Goal: Transaction & Acquisition: Purchase product/service

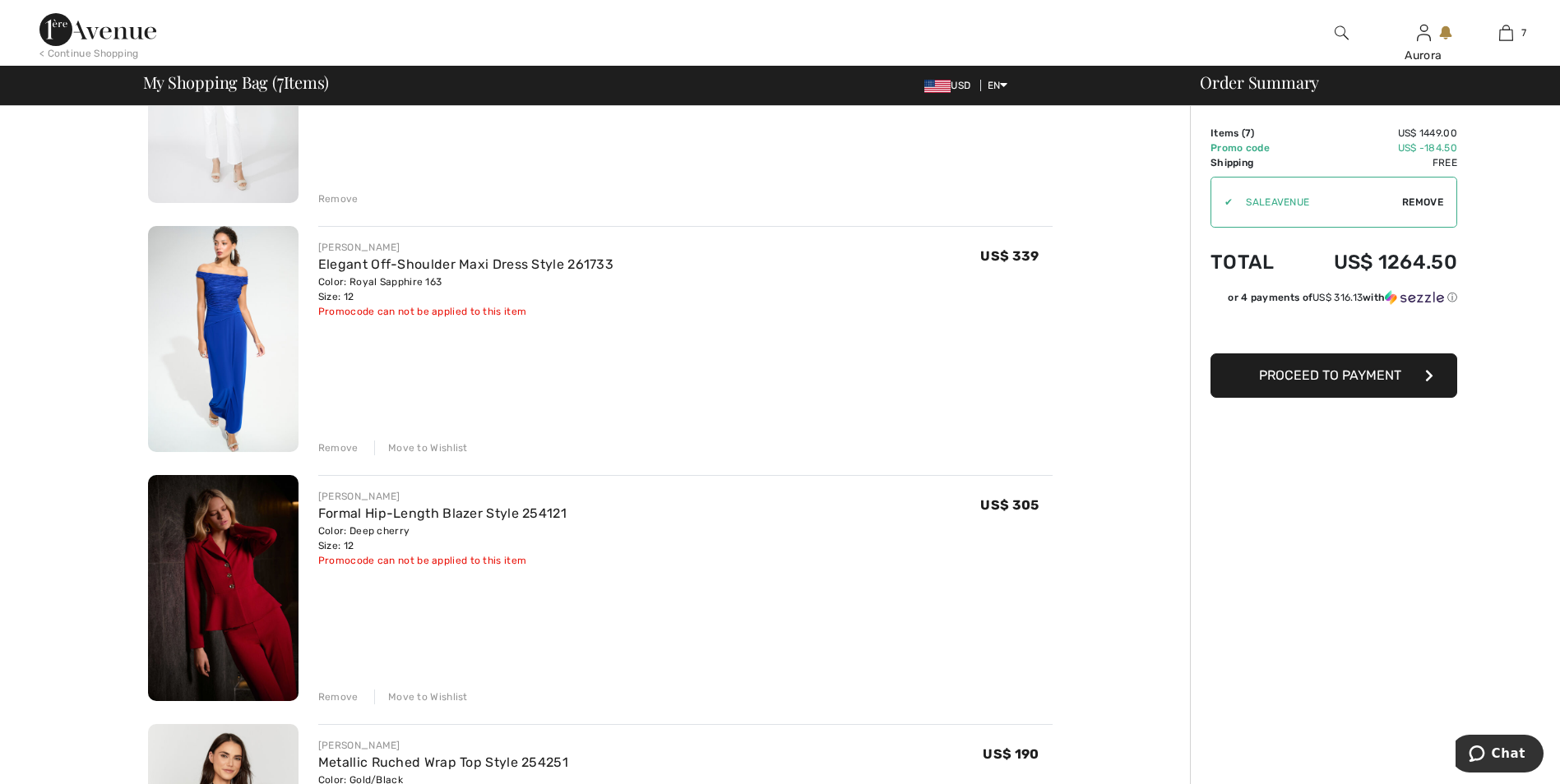
scroll to position [247, 0]
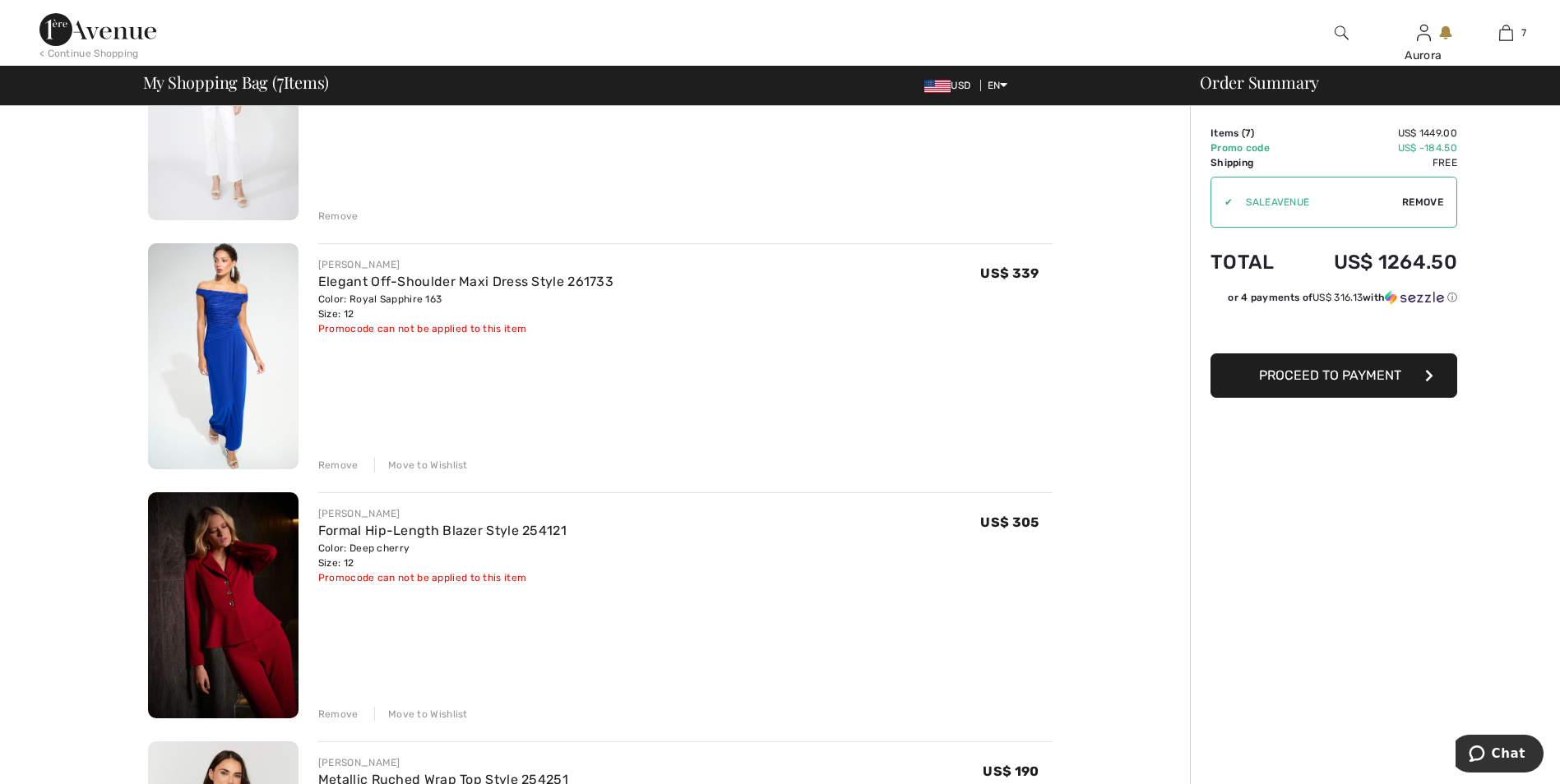
click at [343, 466] on div "Remove" at bounding box center [338, 465] width 40 height 15
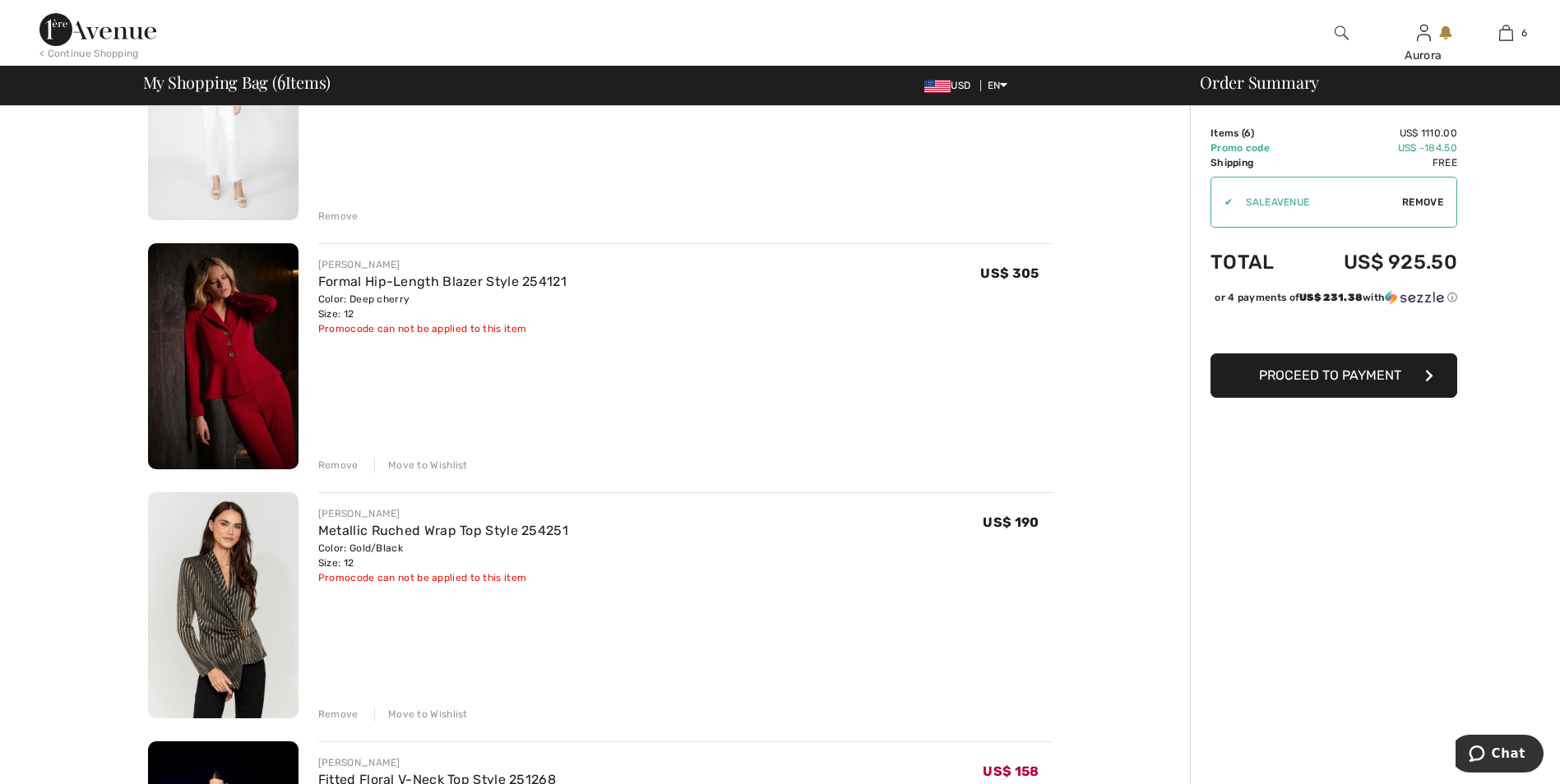
click at [336, 463] on div "Remove" at bounding box center [338, 465] width 40 height 15
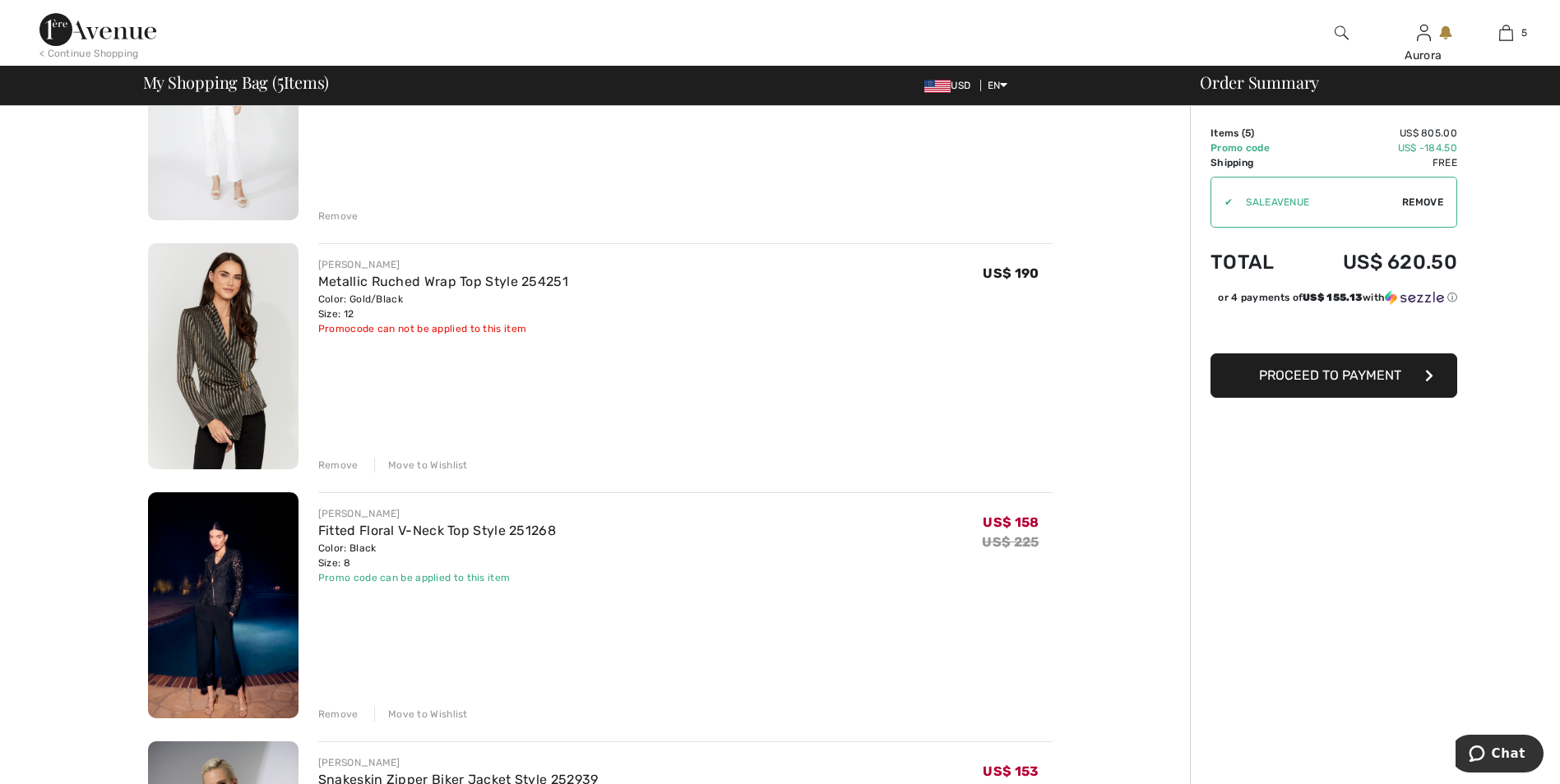
click at [325, 466] on div "Remove" at bounding box center [338, 465] width 40 height 15
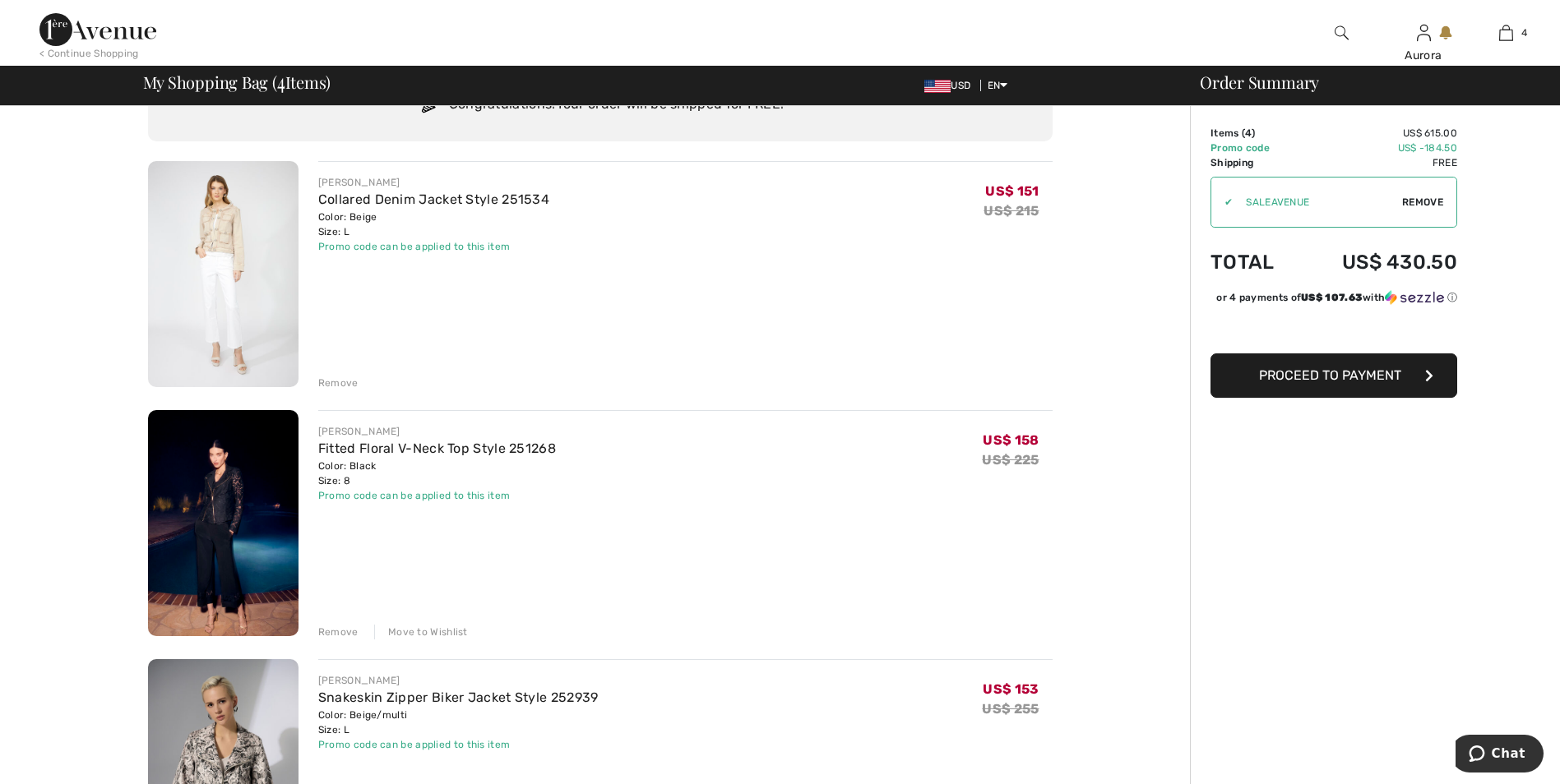
scroll to position [0, 0]
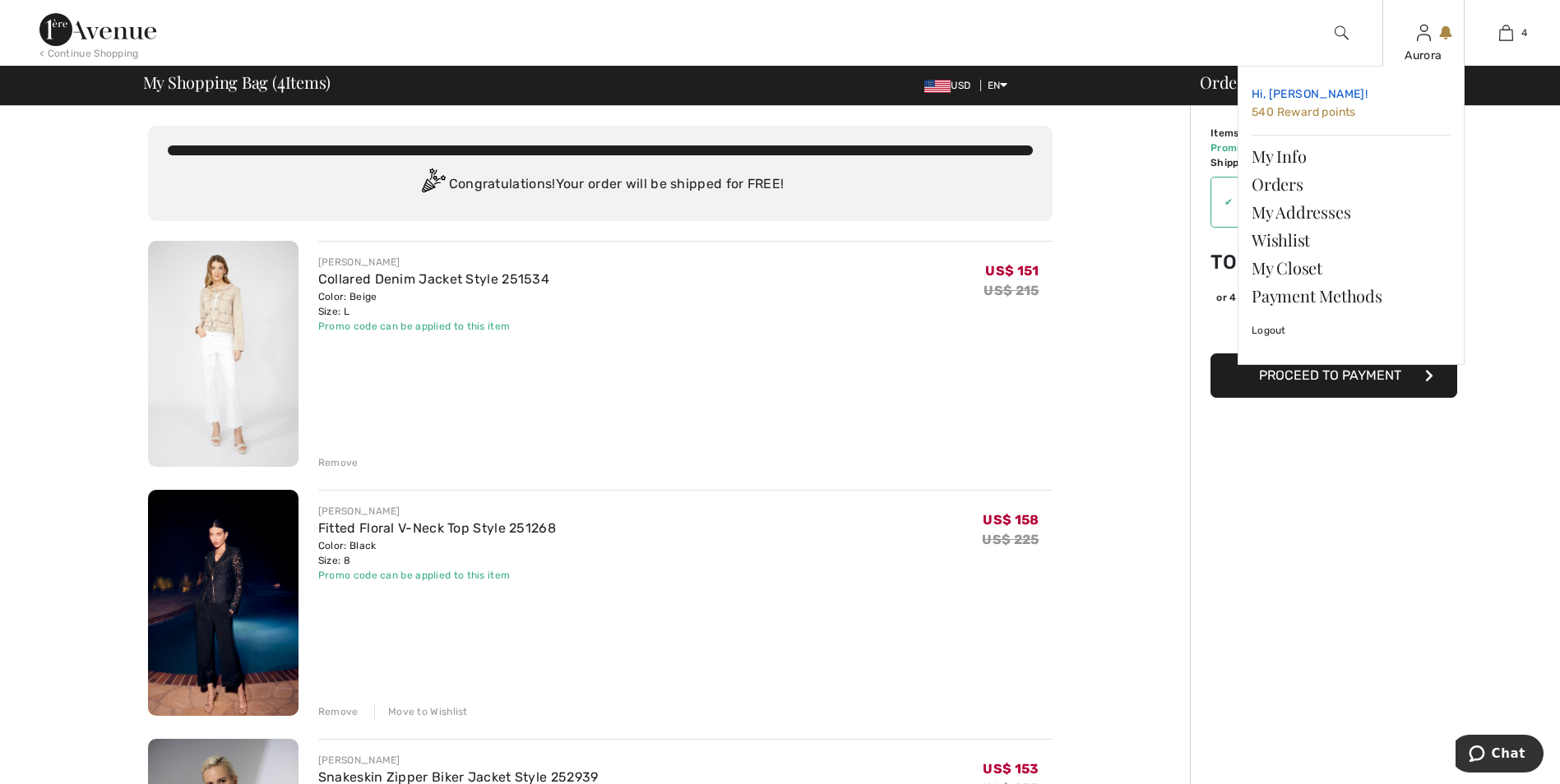
click at [1288, 92] on span "Hi, [PERSON_NAME]!" at bounding box center [1309, 94] width 116 height 14
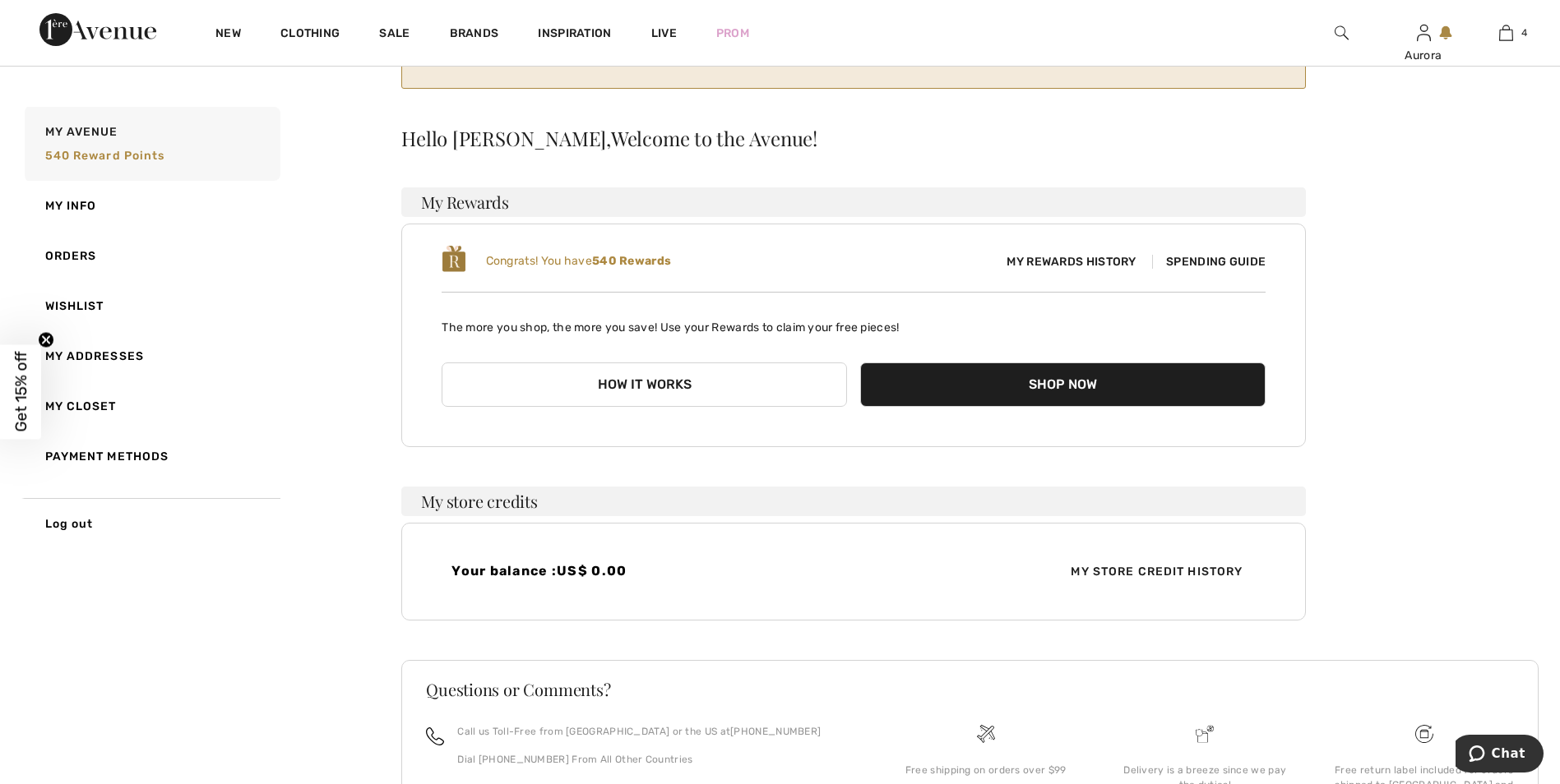
scroll to position [244, 0]
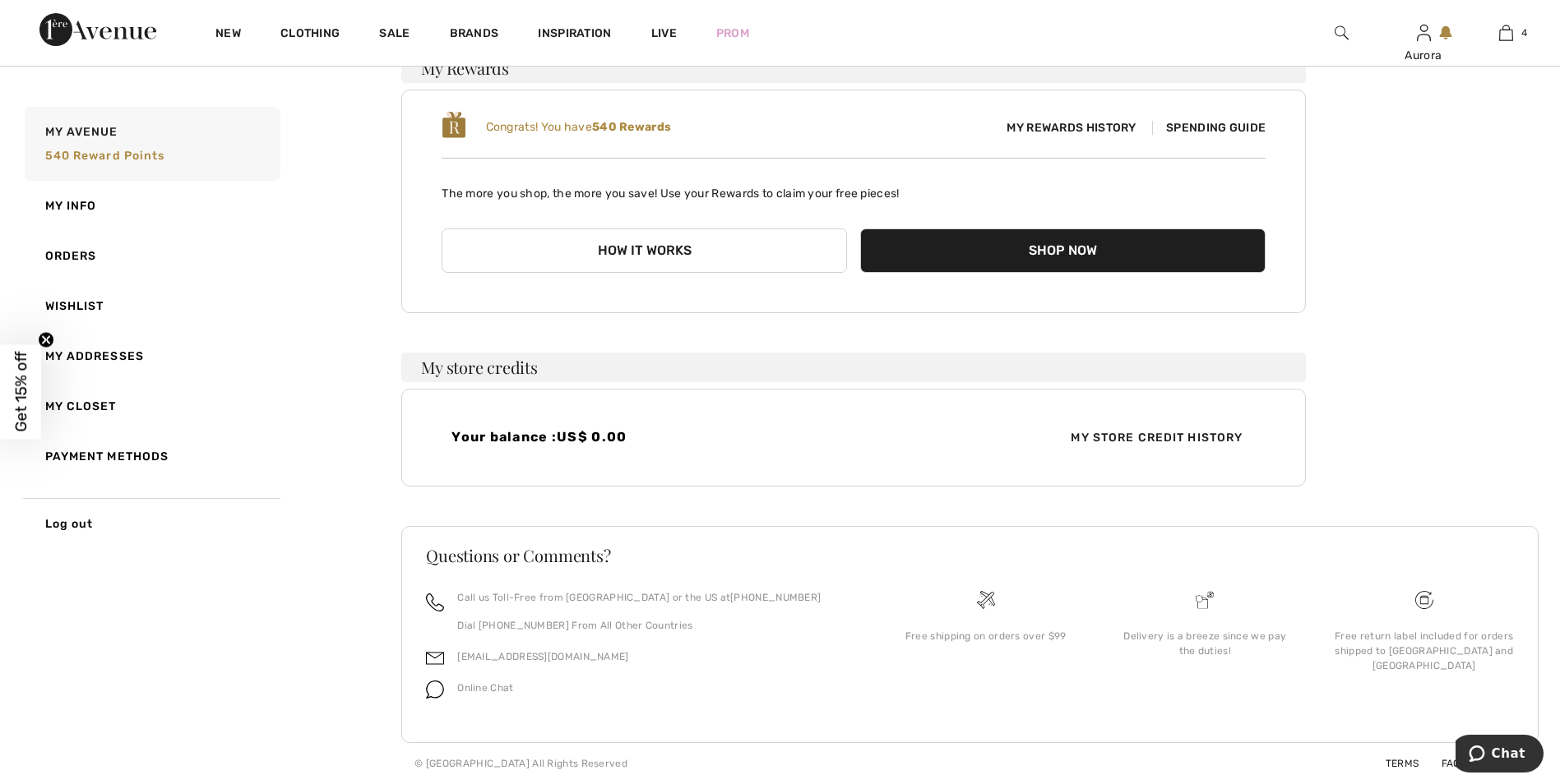
click at [1144, 435] on span "My Store Credit History" at bounding box center [1157, 438] width 198 height 17
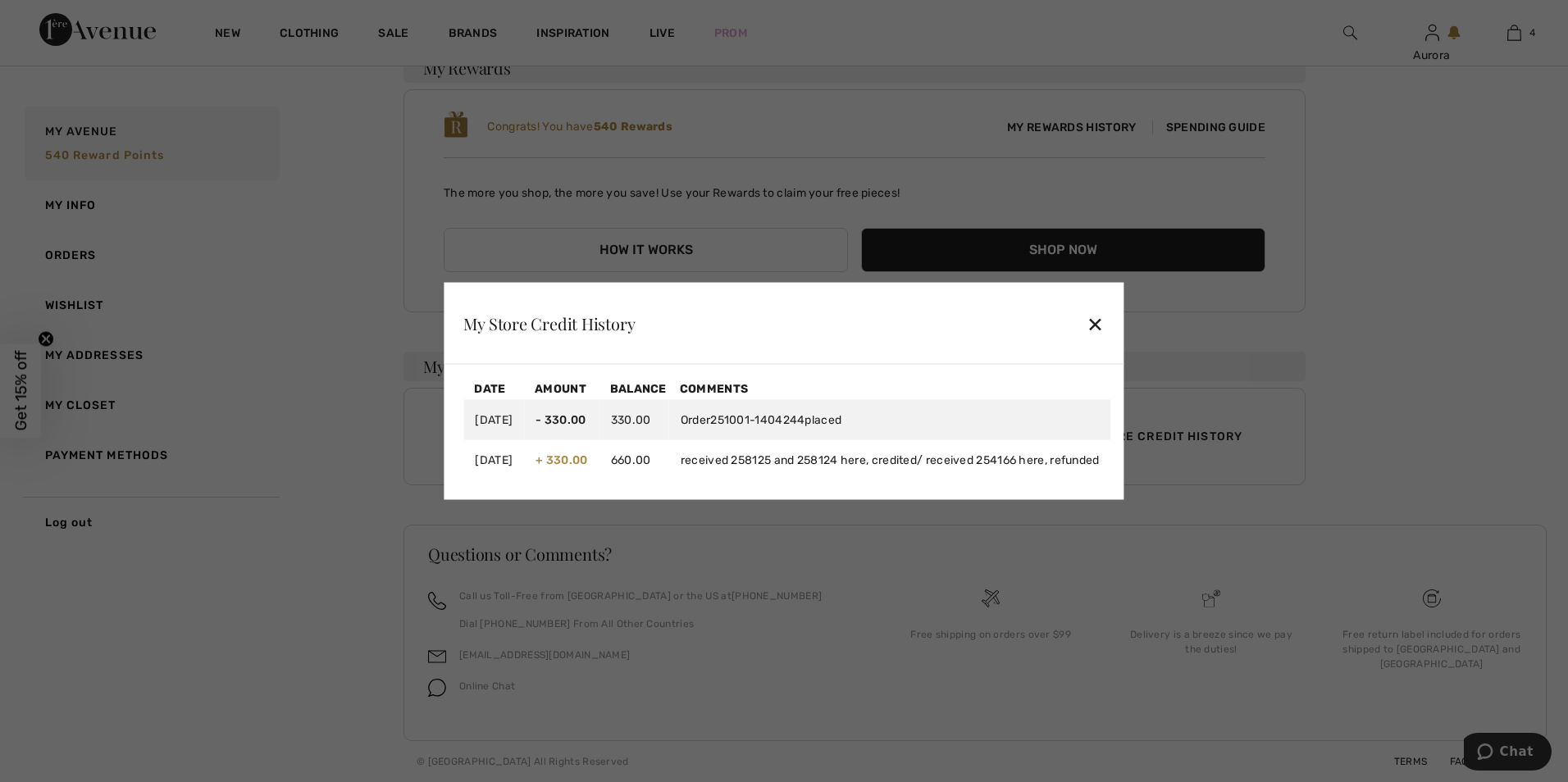
click at [1104, 324] on div "✕" at bounding box center [1095, 323] width 17 height 35
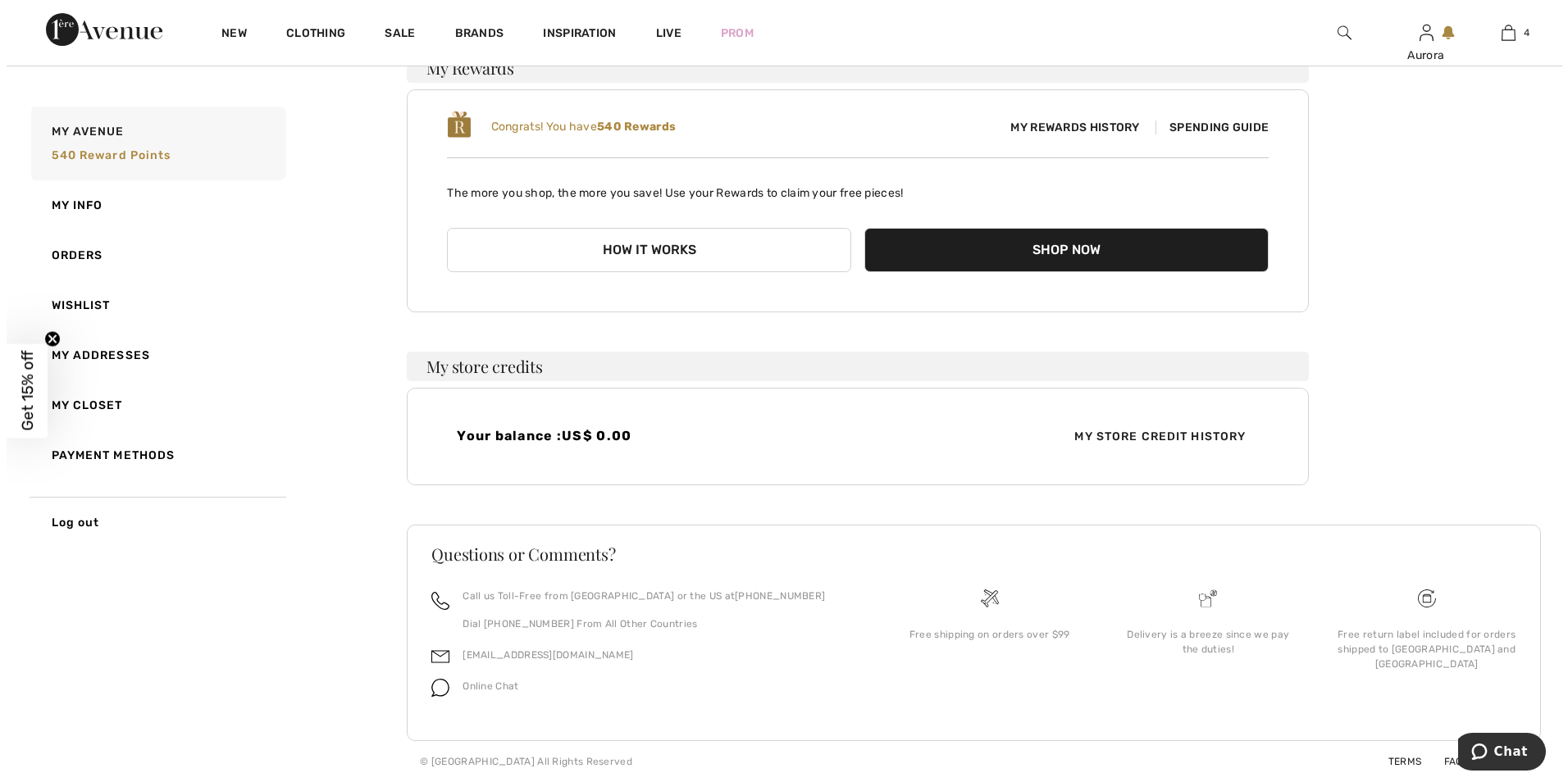
scroll to position [0, 0]
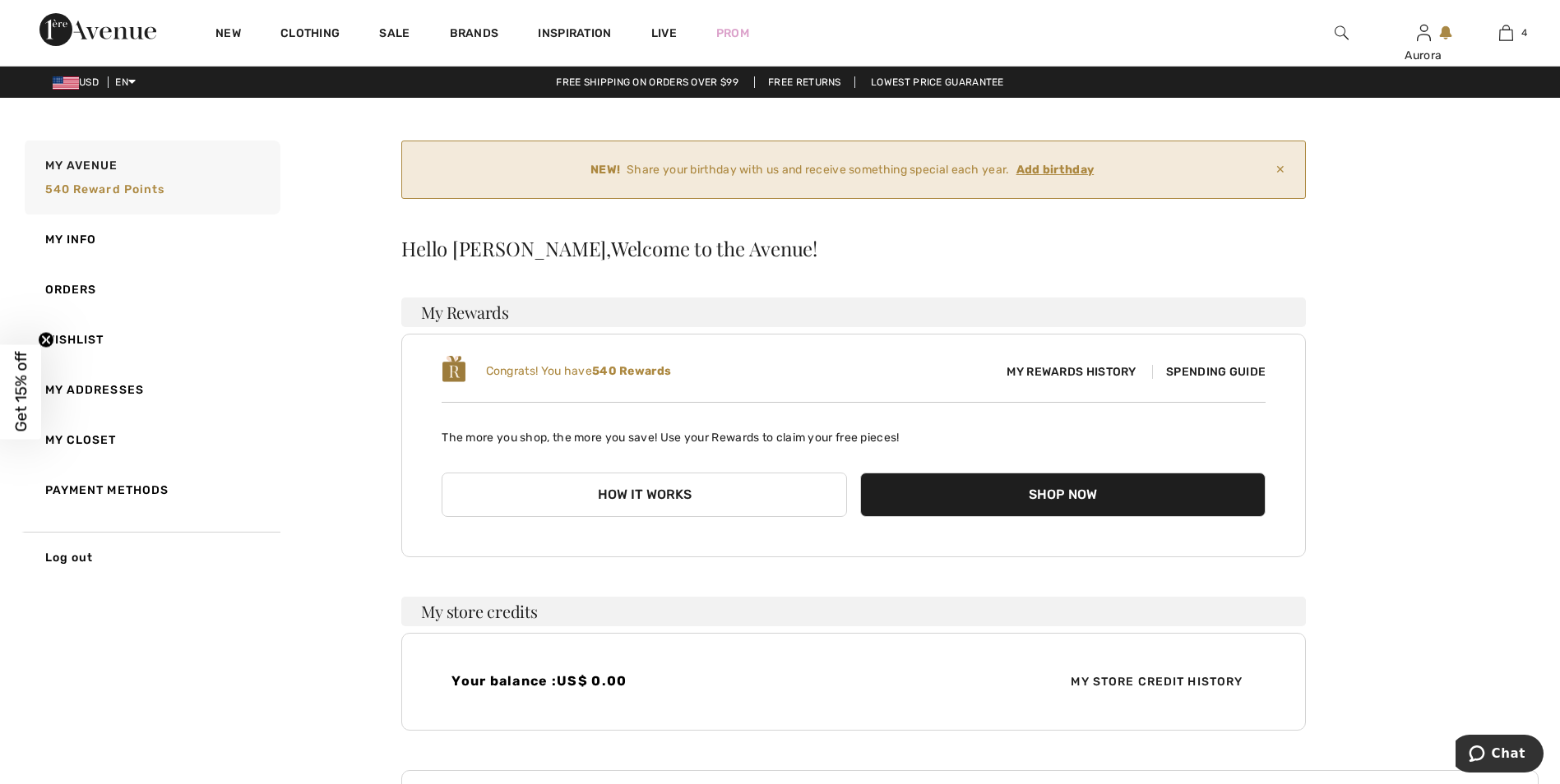
click at [1054, 373] on span "My Rewards History" at bounding box center [1070, 372] width 156 height 17
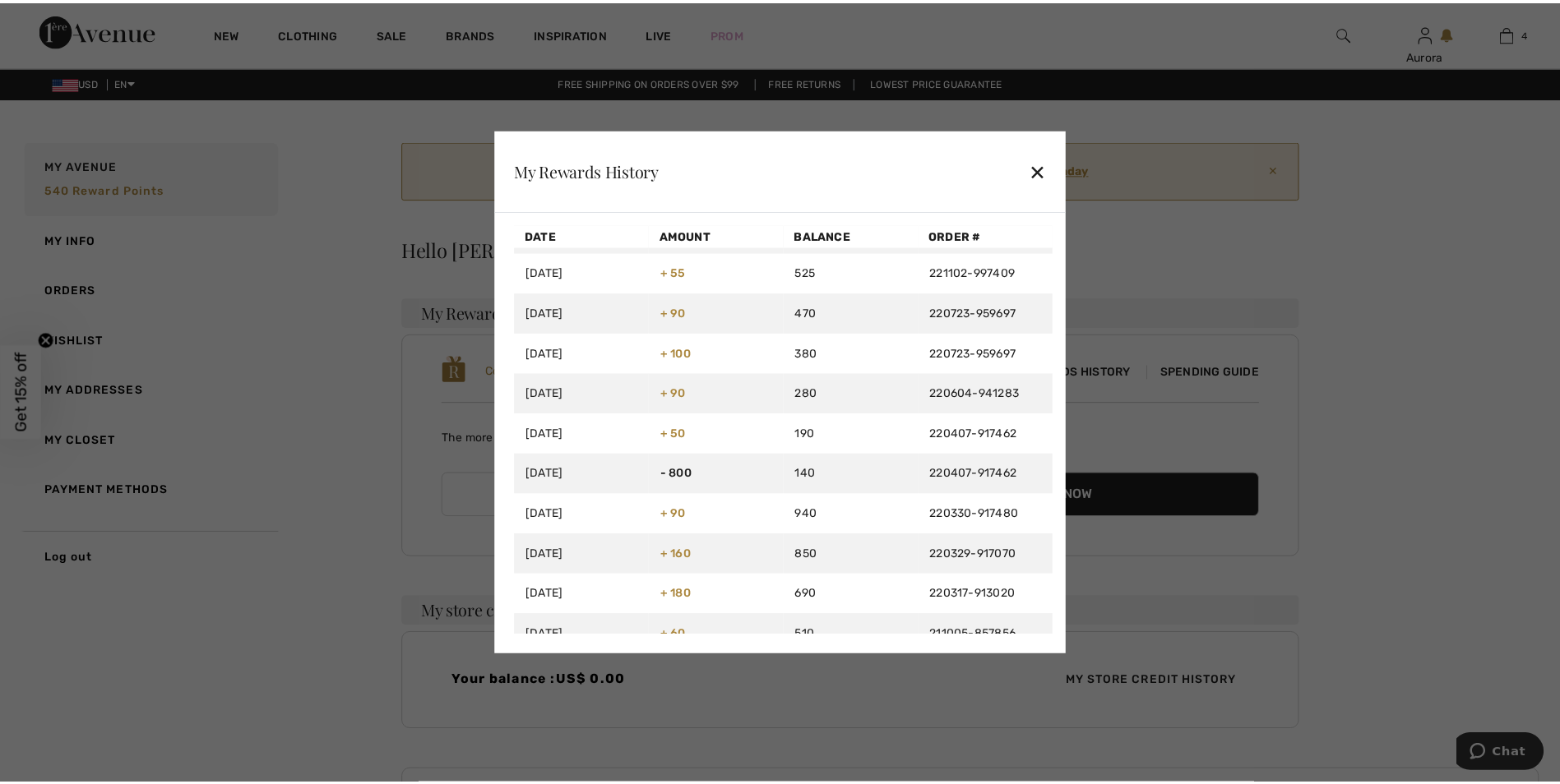
scroll to position [987, 0]
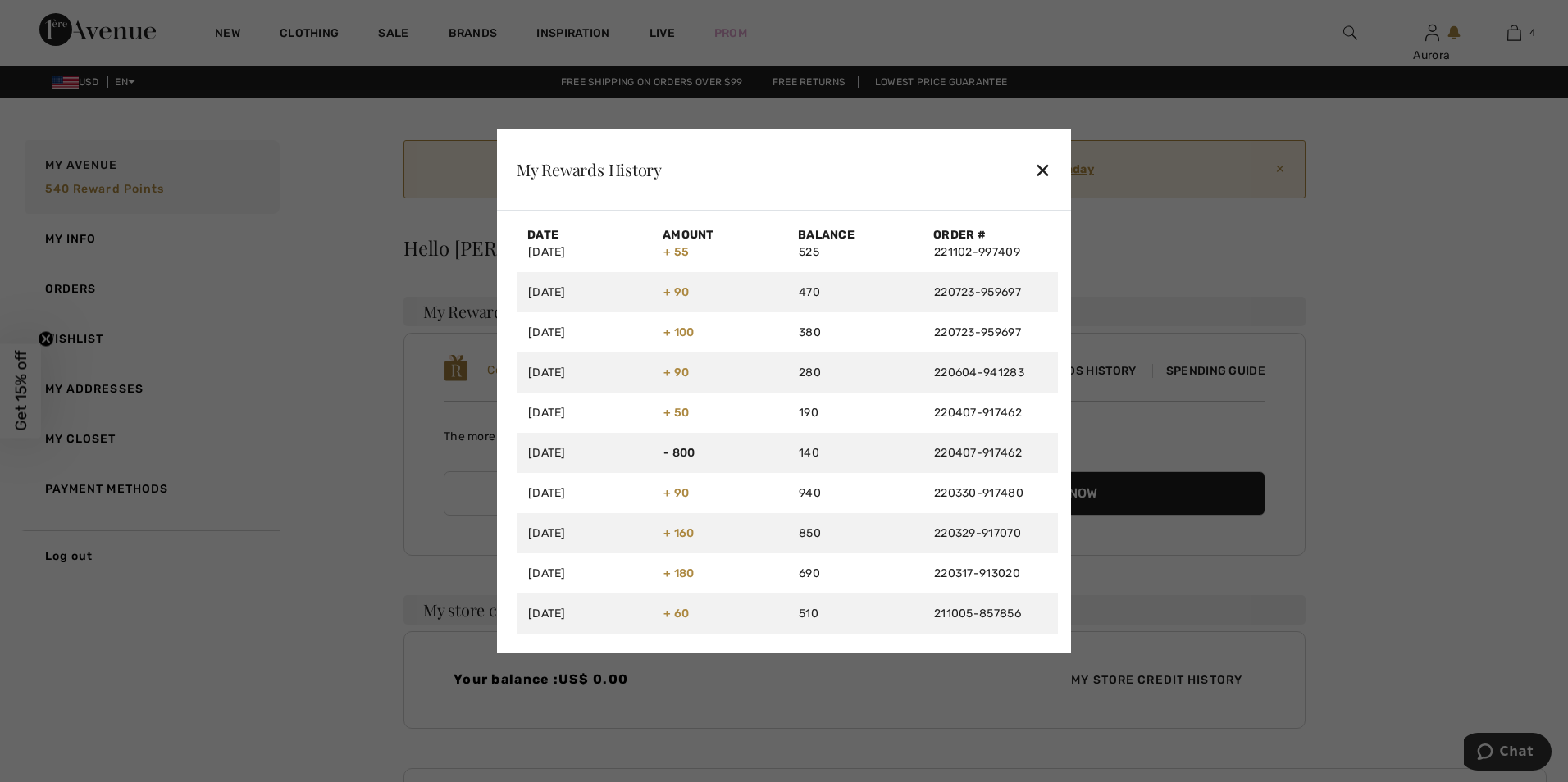
click at [1039, 166] on div "✕" at bounding box center [1042, 170] width 17 height 35
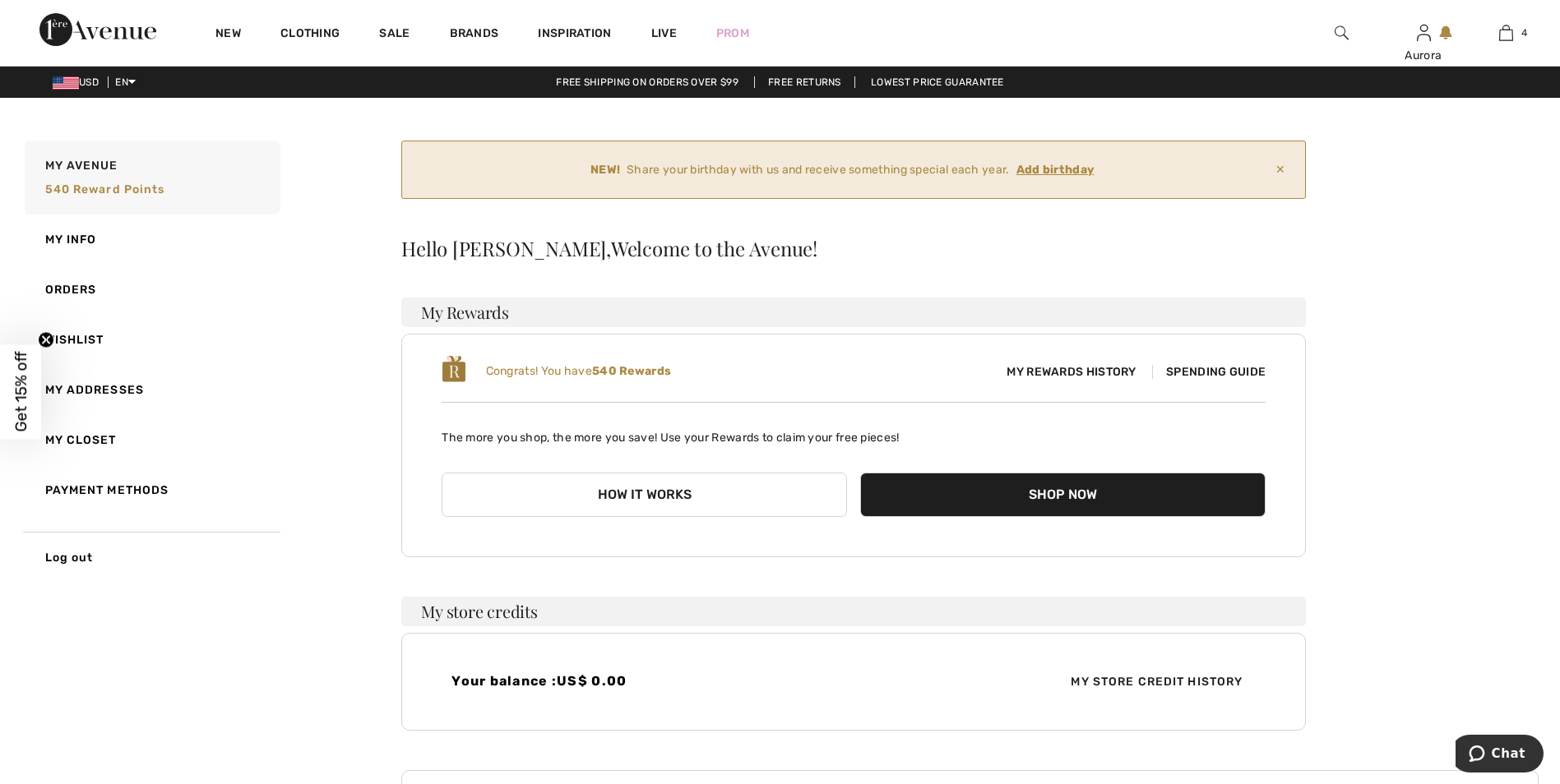
click at [1198, 368] on span "Spending Guide" at bounding box center [1209, 372] width 114 height 14
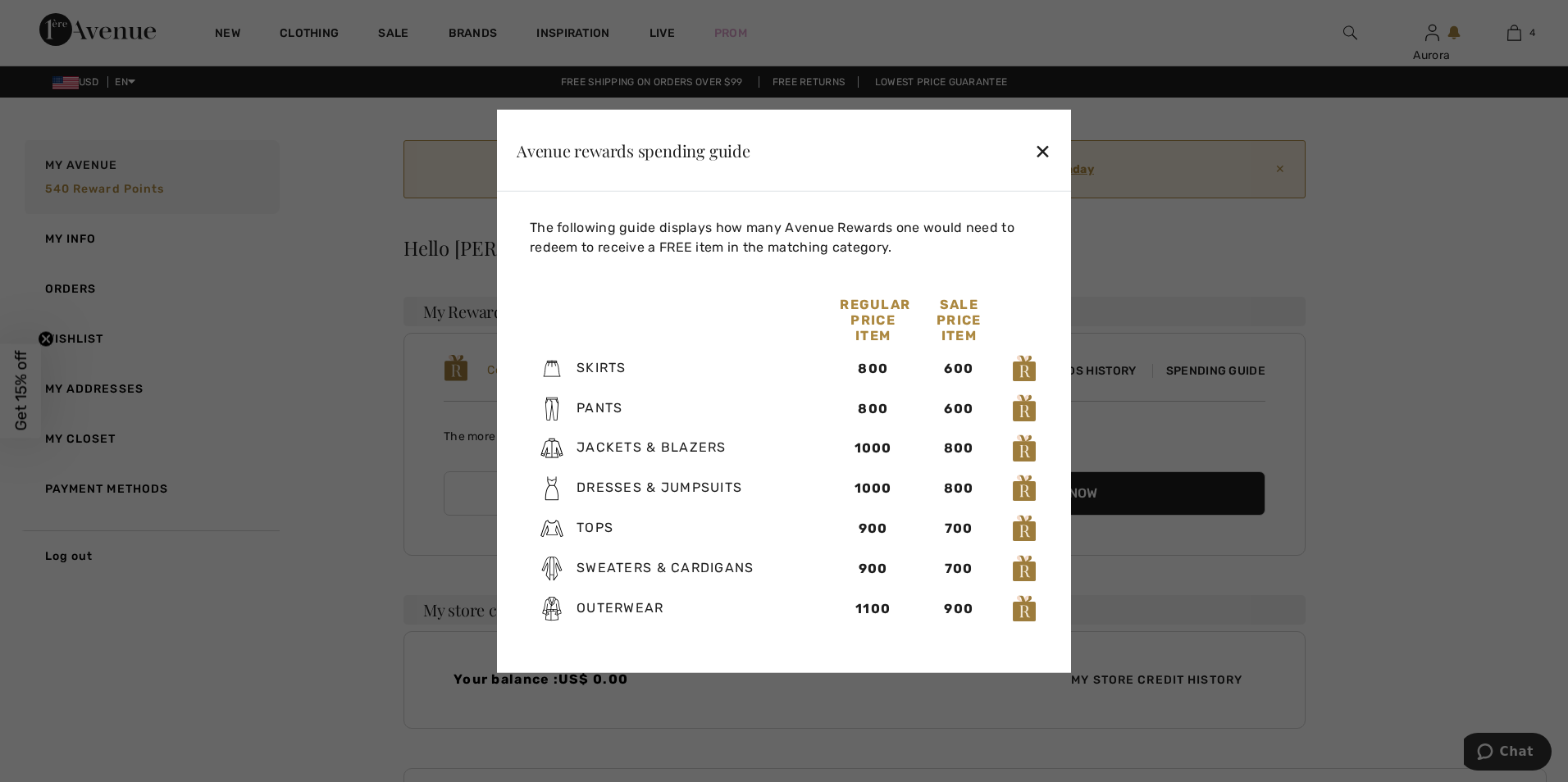
click at [1042, 150] on div "✕" at bounding box center [1042, 150] width 17 height 35
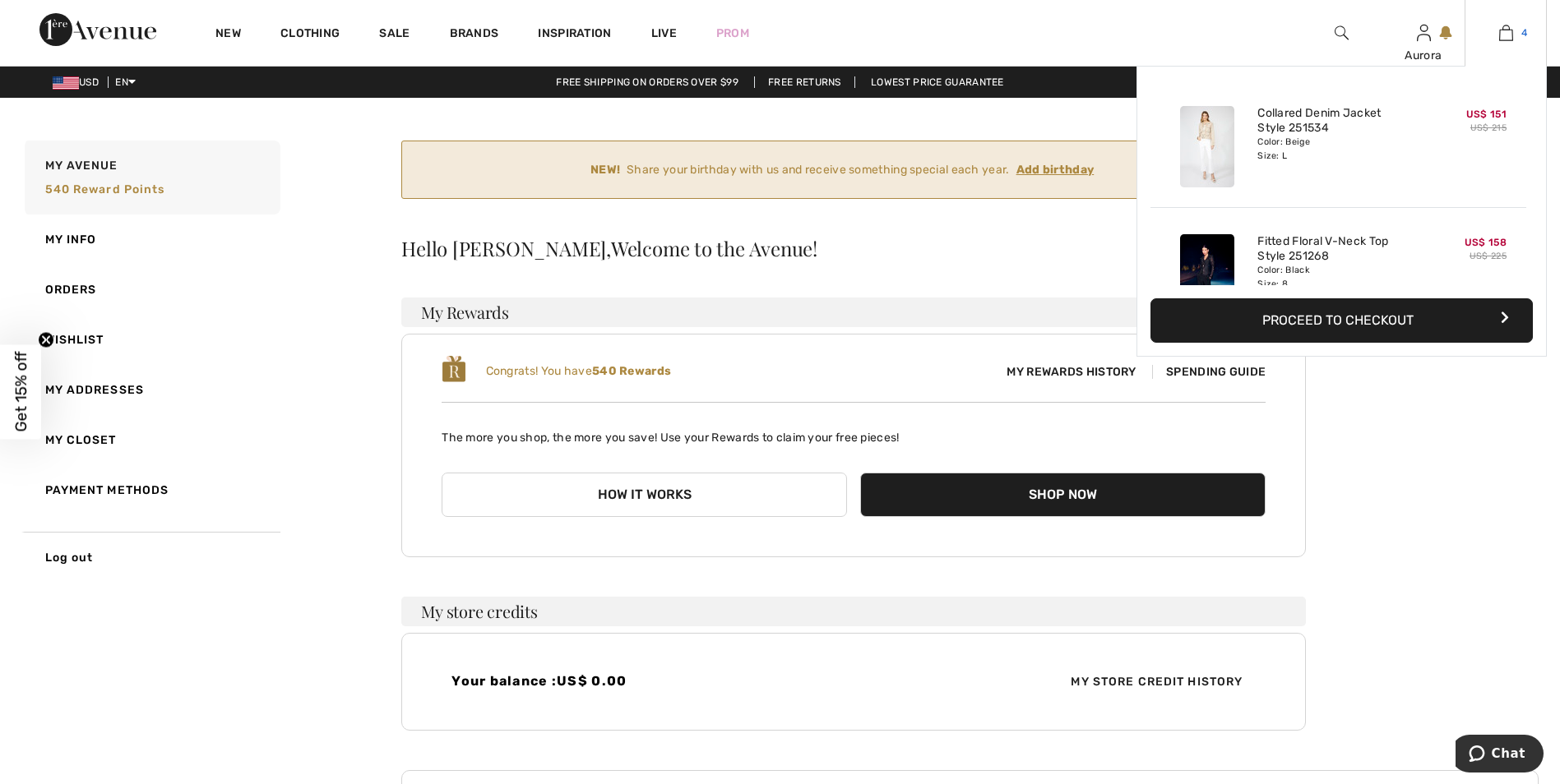
click at [1503, 37] on img at bounding box center [1506, 32] width 14 height 20
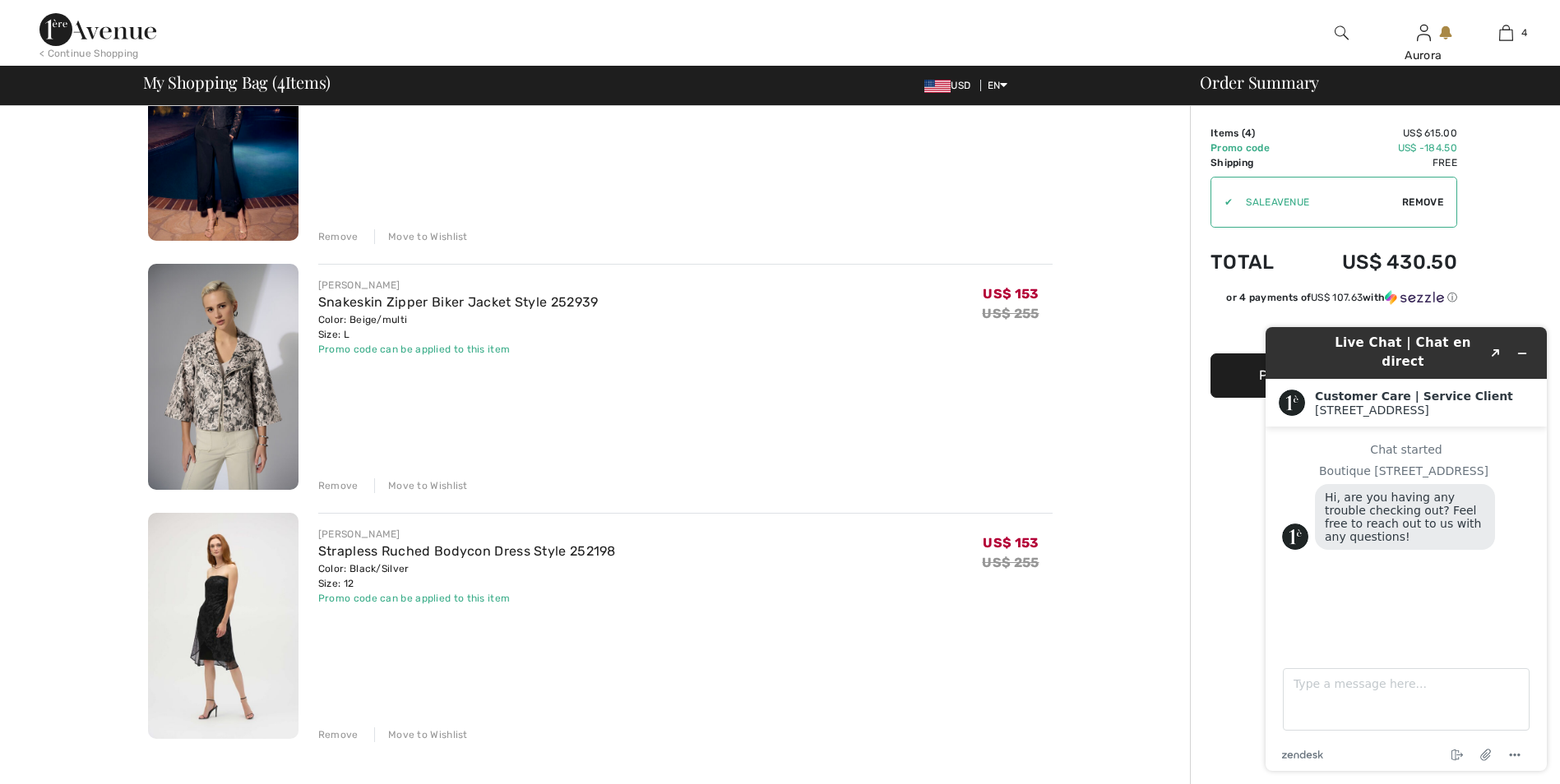
scroll to position [740, 0]
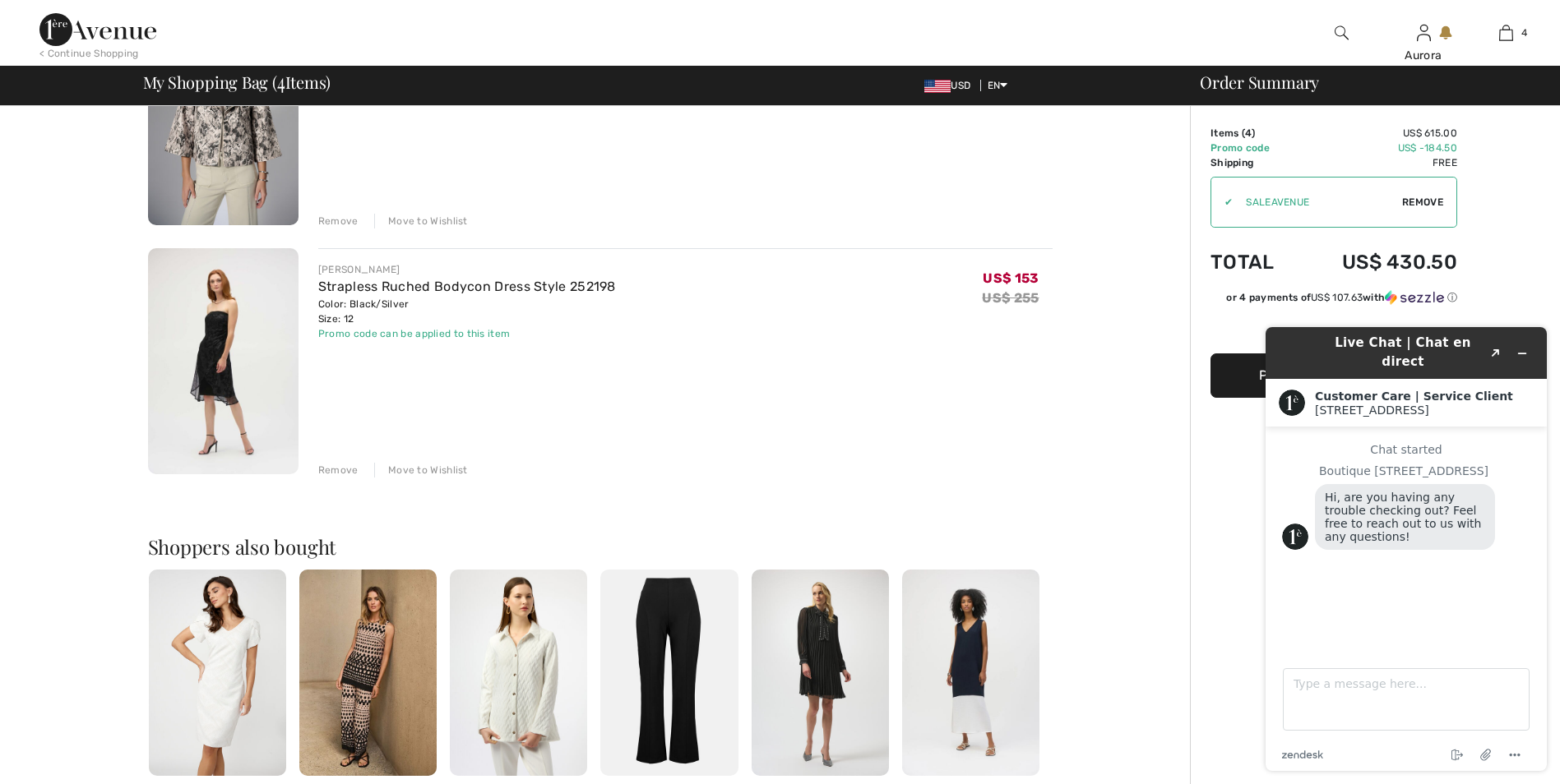
click at [836, 651] on img at bounding box center [820, 672] width 137 height 206
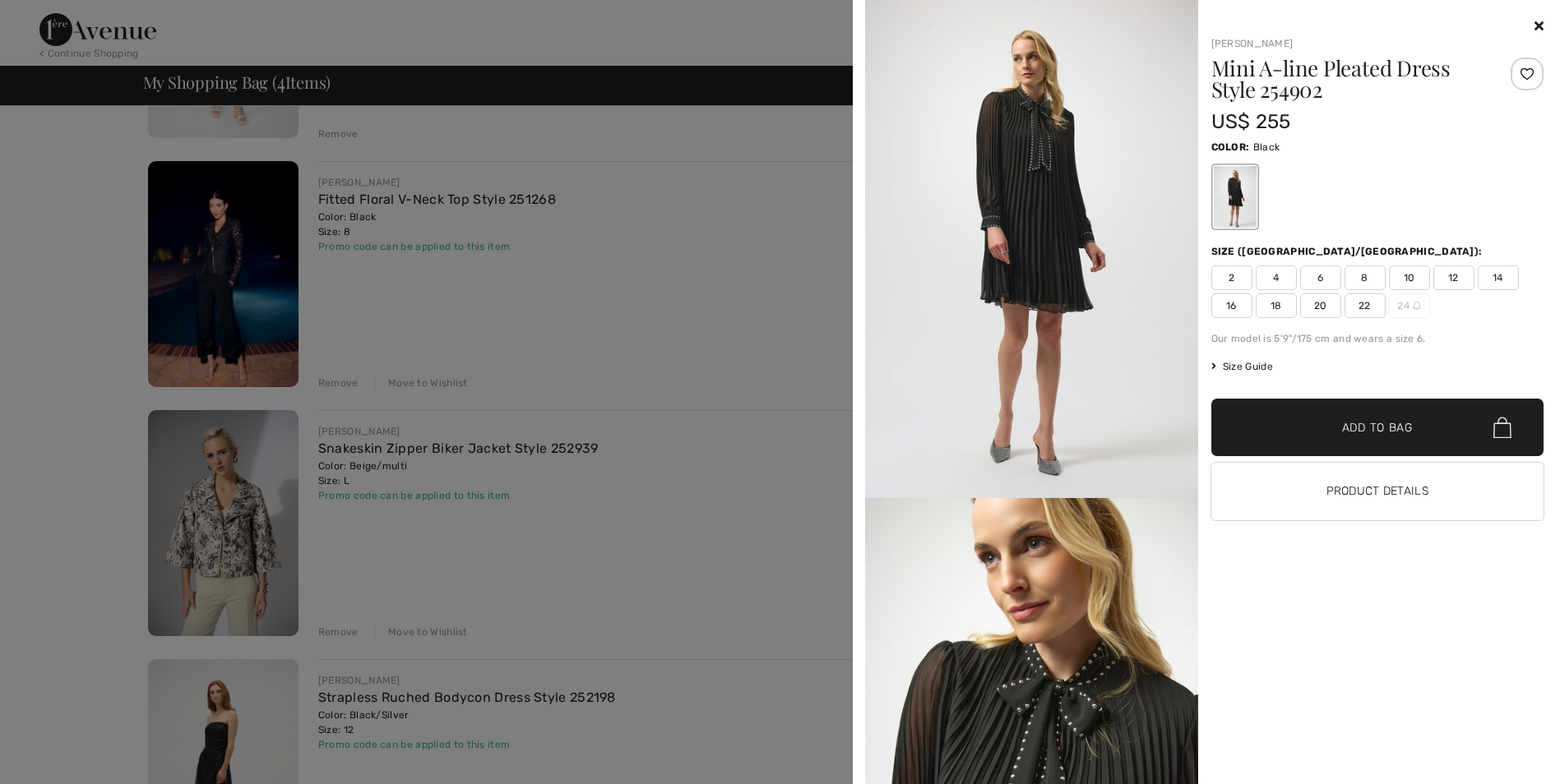
scroll to position [0, 0]
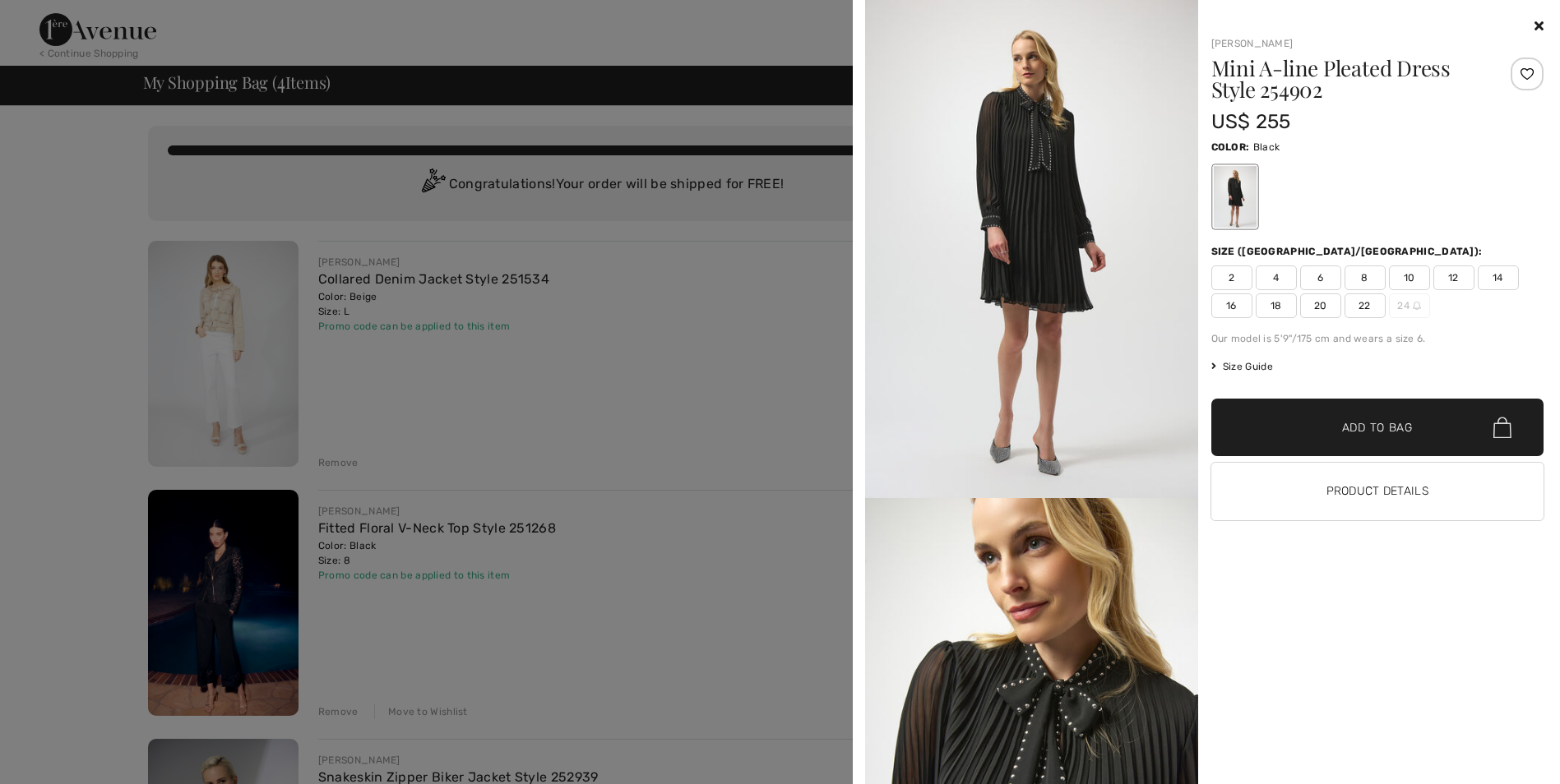
click at [1542, 26] on icon at bounding box center [1539, 25] width 9 height 13
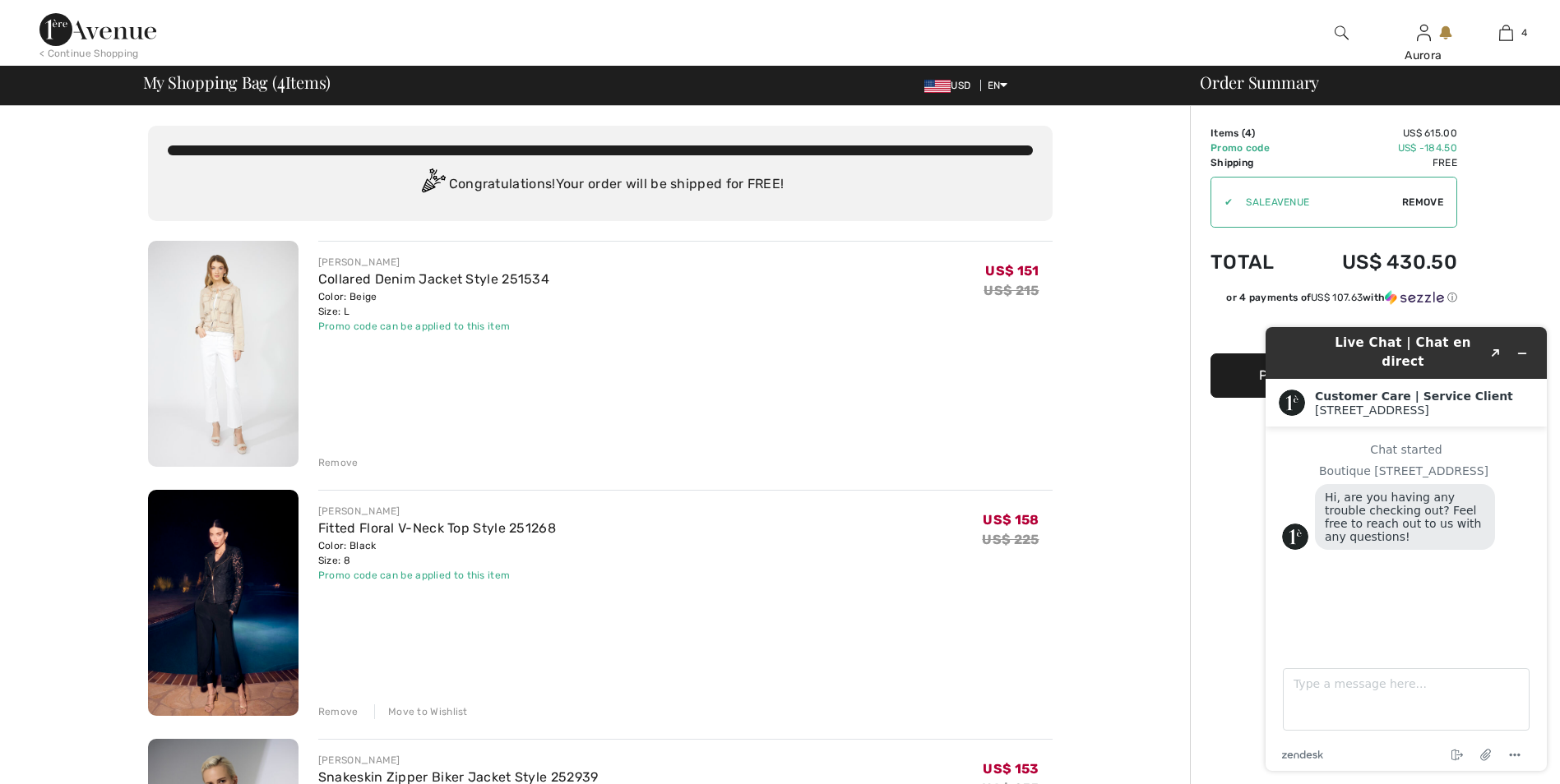
click at [608, 385] on div "FRANK LYMAN Collared Denim Jacket Style 251534 Color: Beige Size: L Final Sale …" at bounding box center [685, 355] width 734 height 229
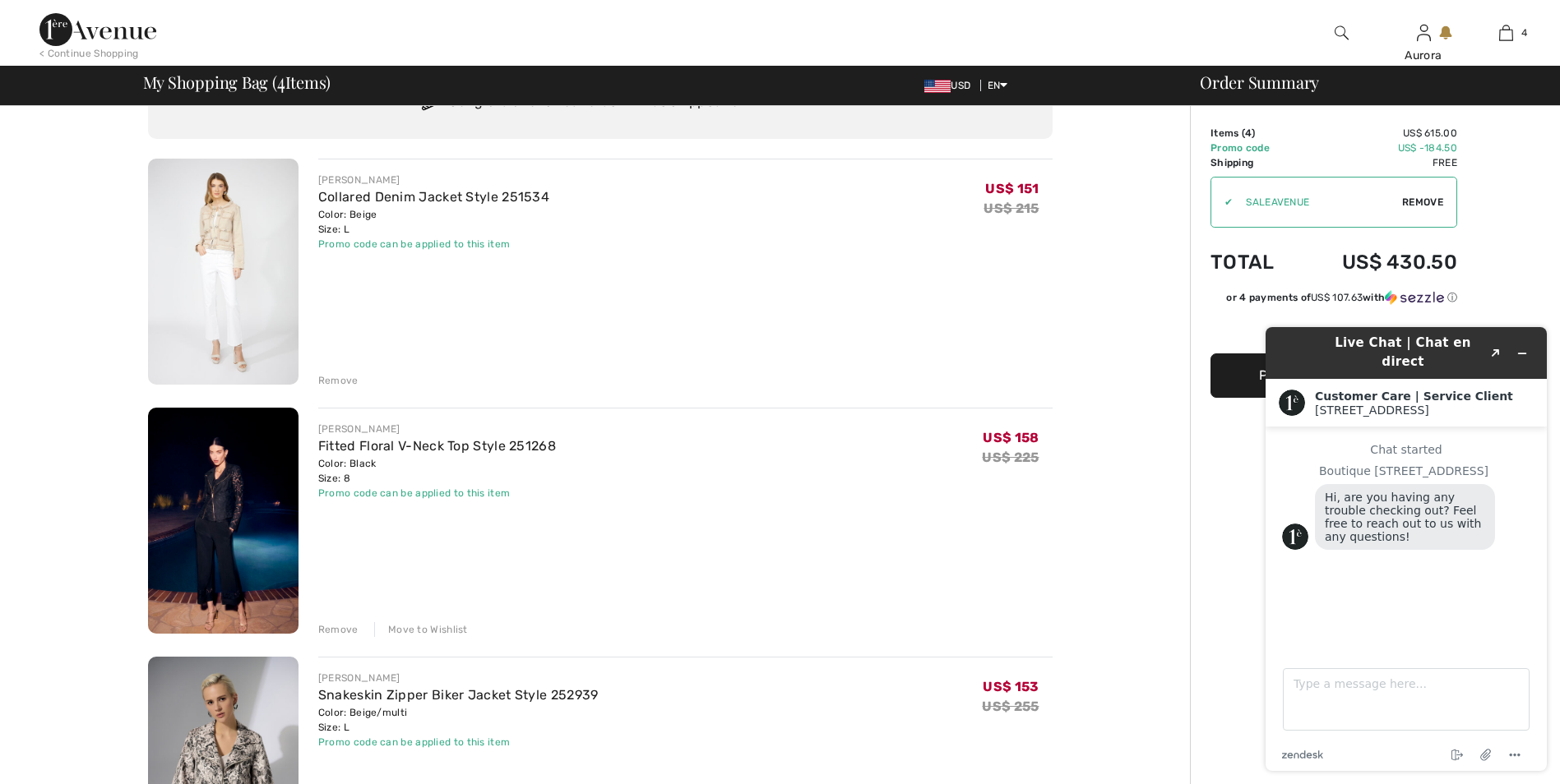
click at [1523, 348] on icon "Minimize widget" at bounding box center [1522, 353] width 11 height 11
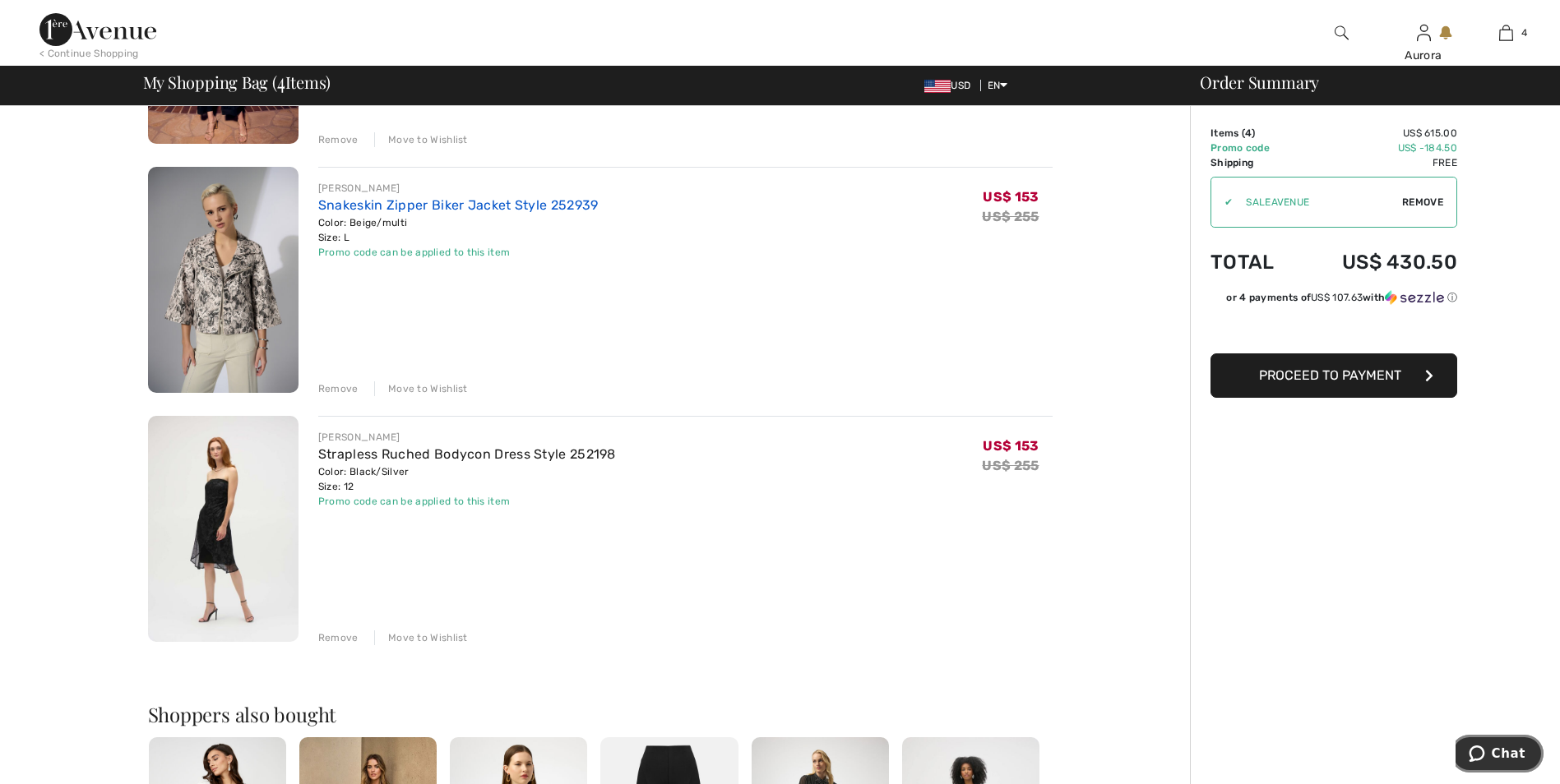
scroll to position [575, 0]
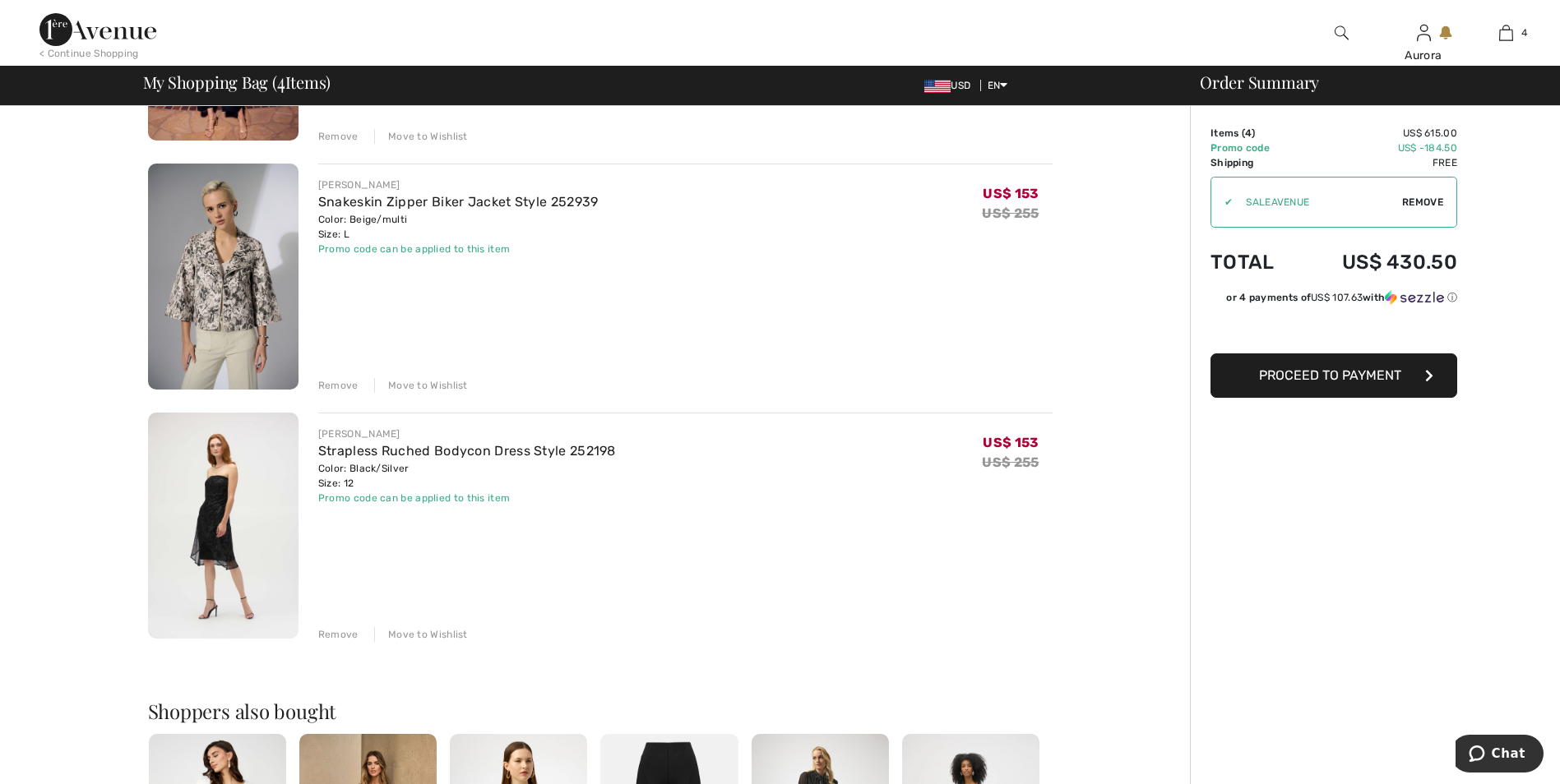
click at [237, 470] on img at bounding box center [223, 526] width 150 height 226
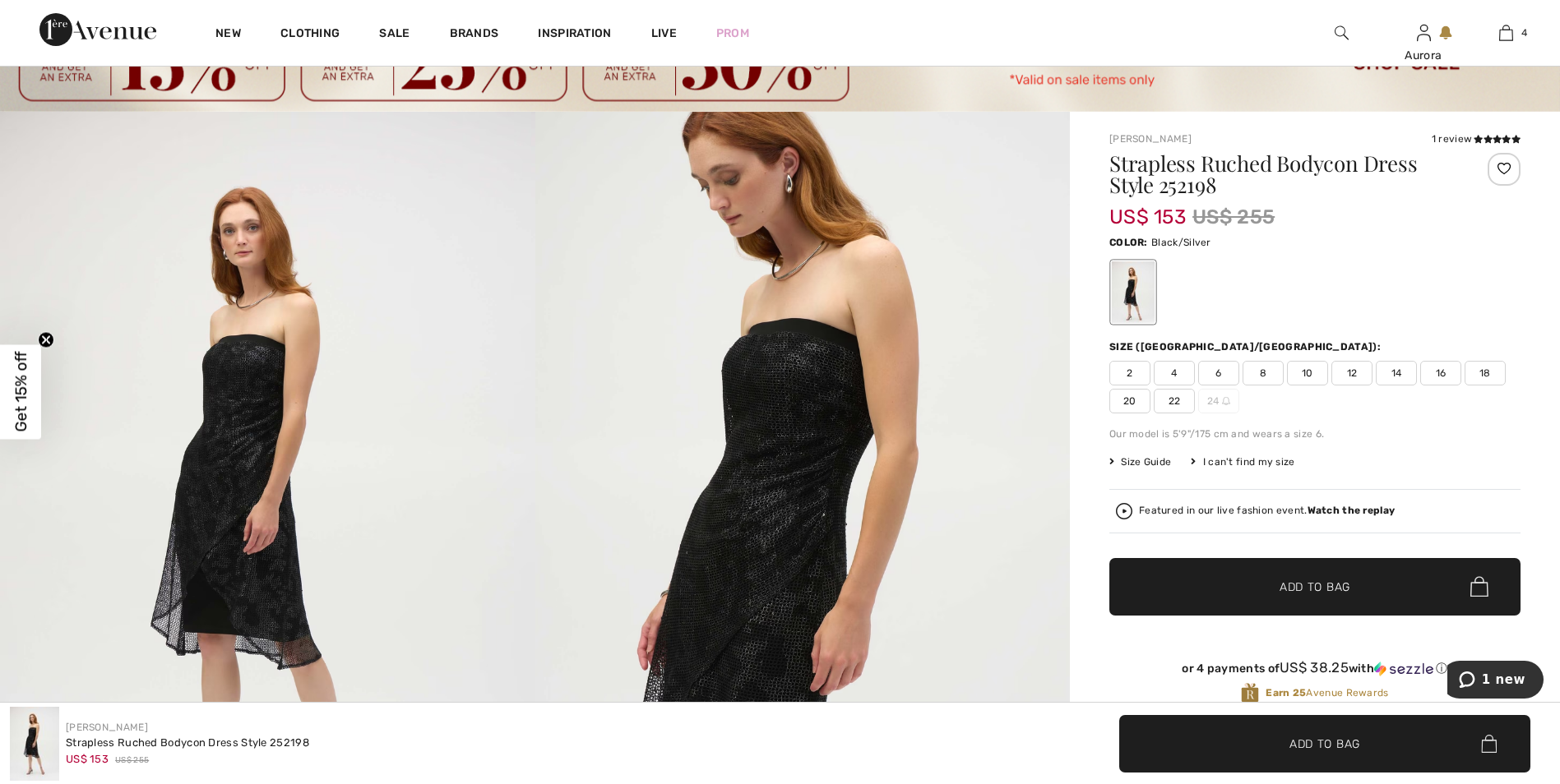
scroll to position [83, 0]
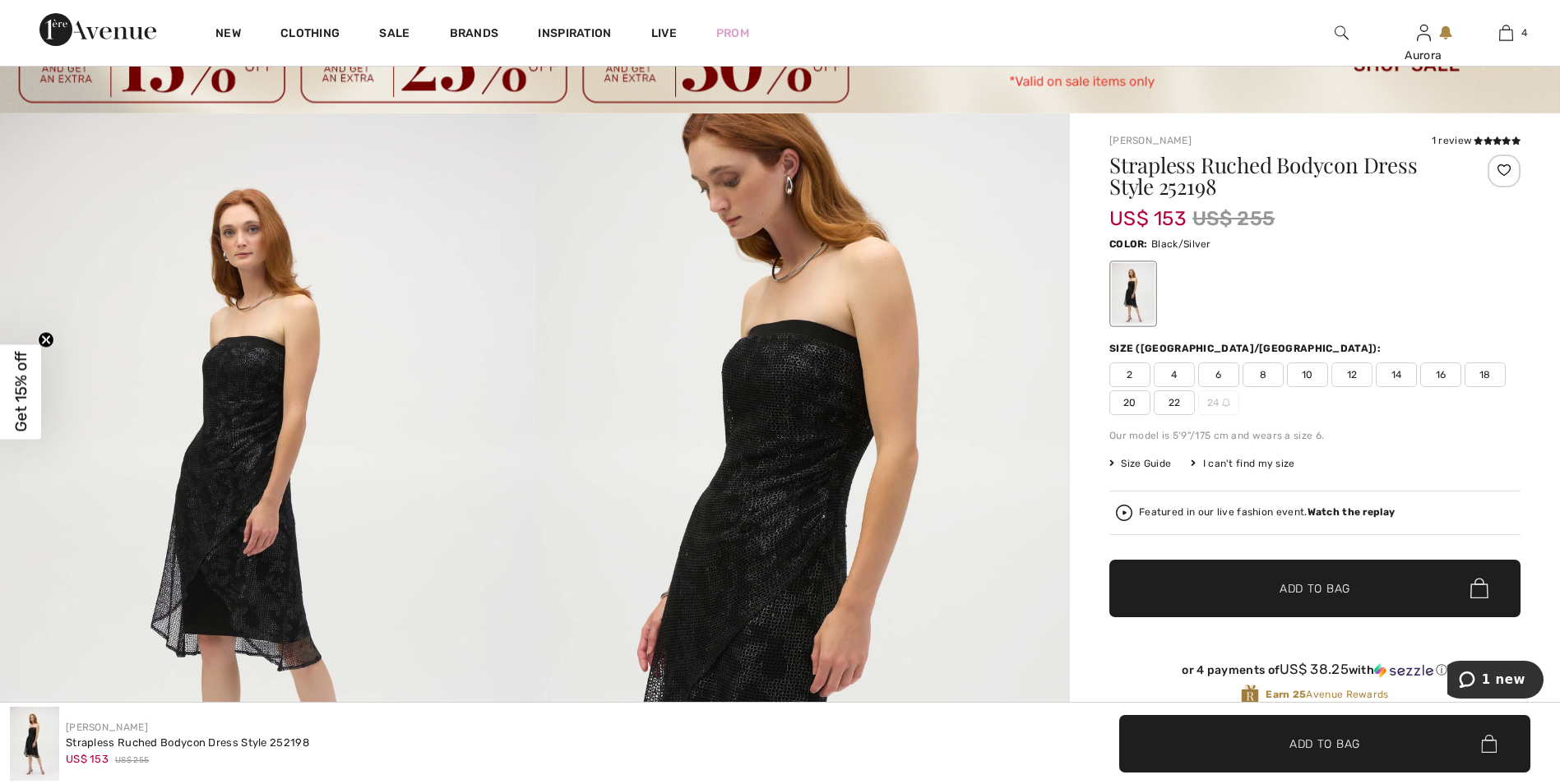
click at [1304, 374] on span "10" at bounding box center [1307, 375] width 41 height 24
click at [1310, 575] on span "✔ Added to Bag Add to Bag" at bounding box center [1315, 588] width 411 height 57
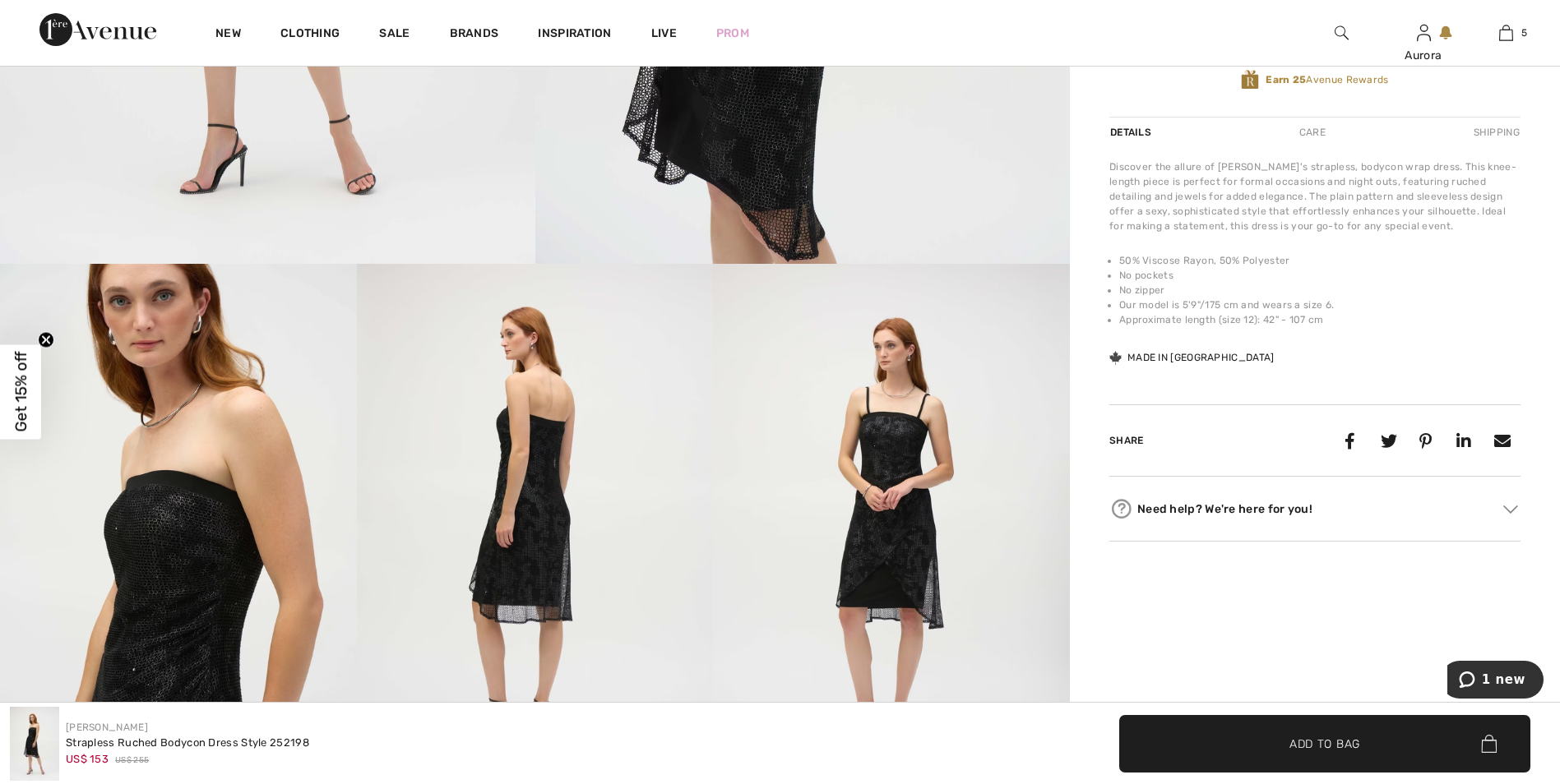
scroll to position [740, 0]
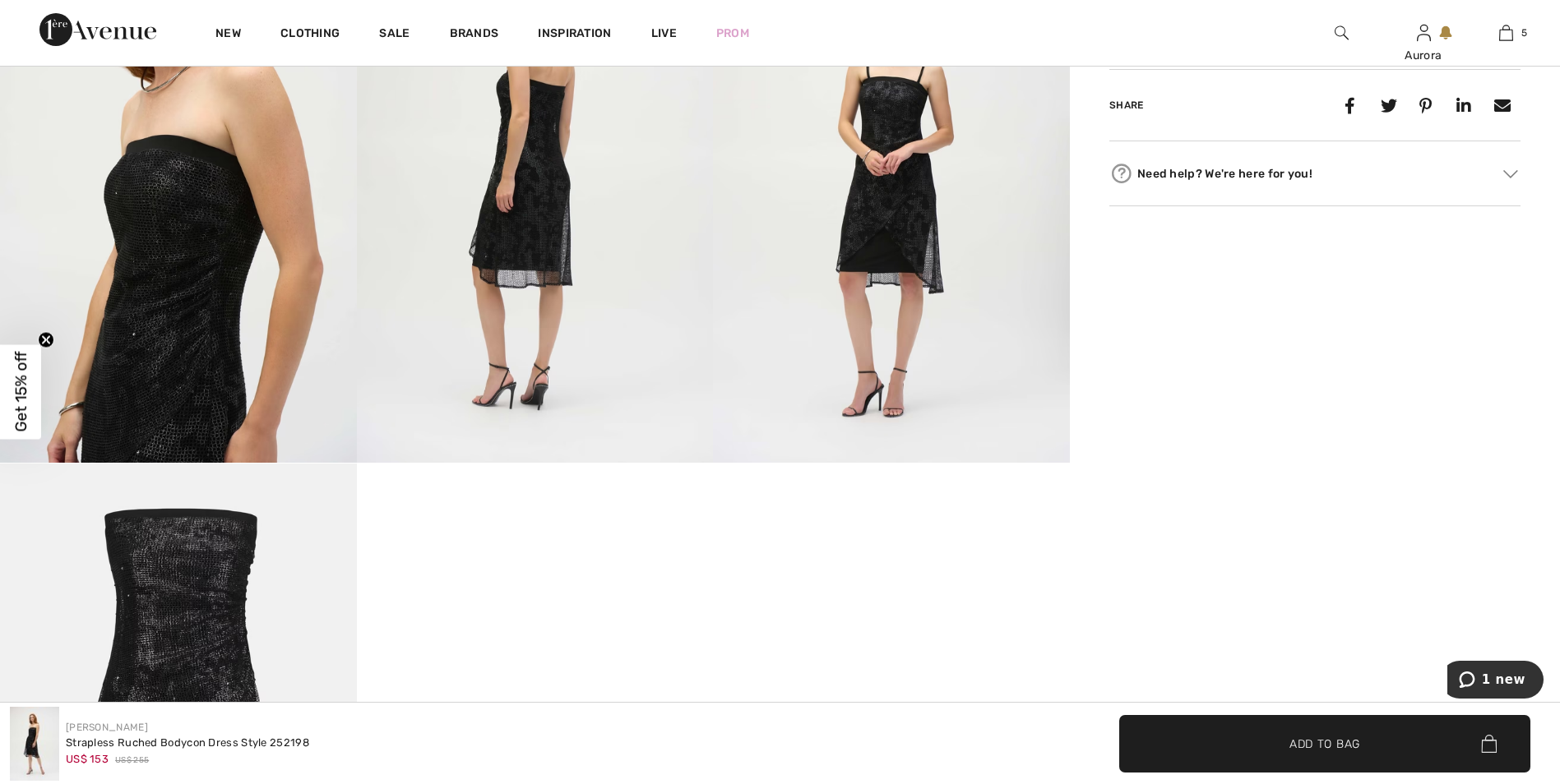
click at [883, 223] on img at bounding box center [891, 196] width 357 height 535
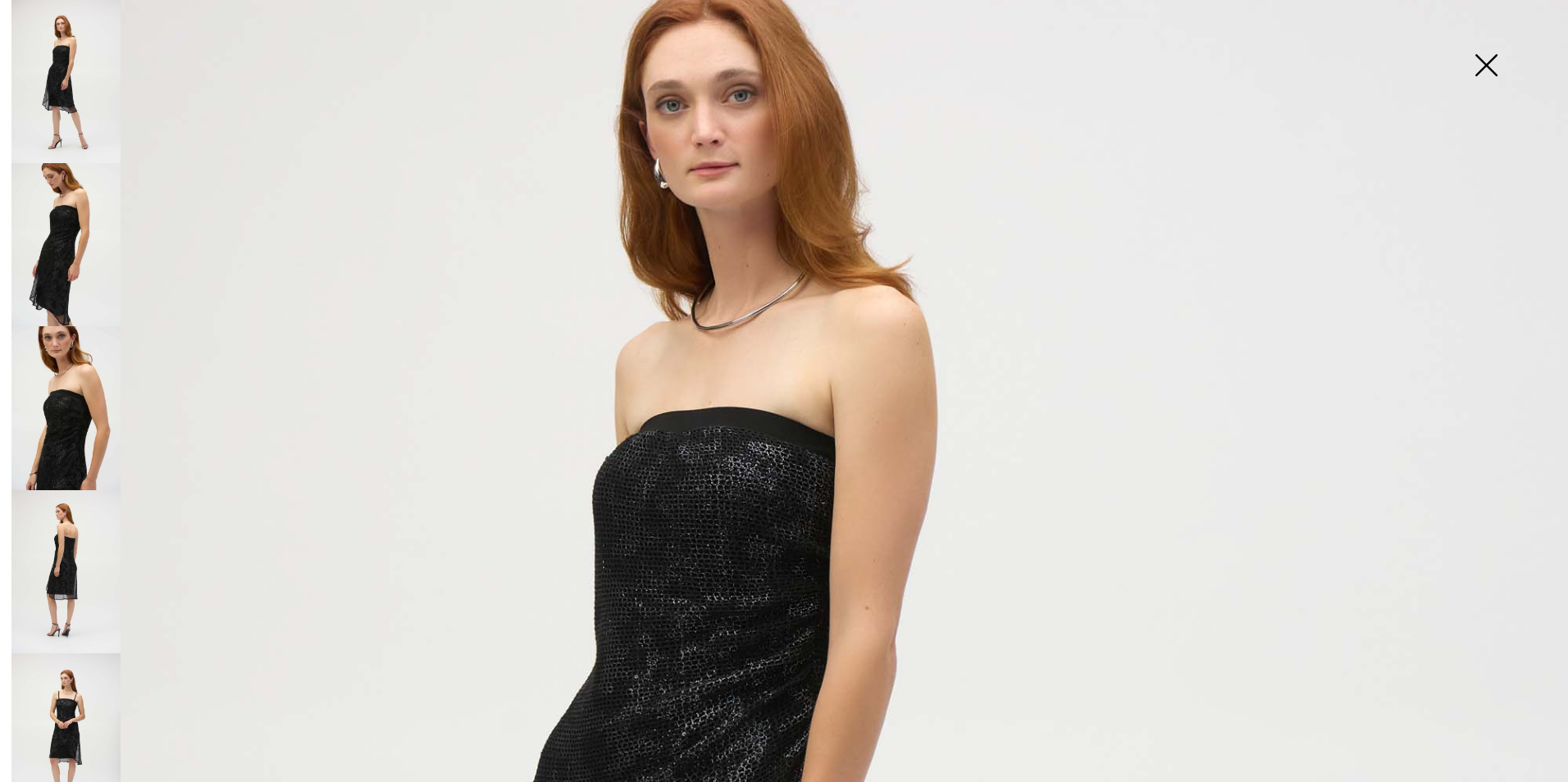
scroll to position [0, 0]
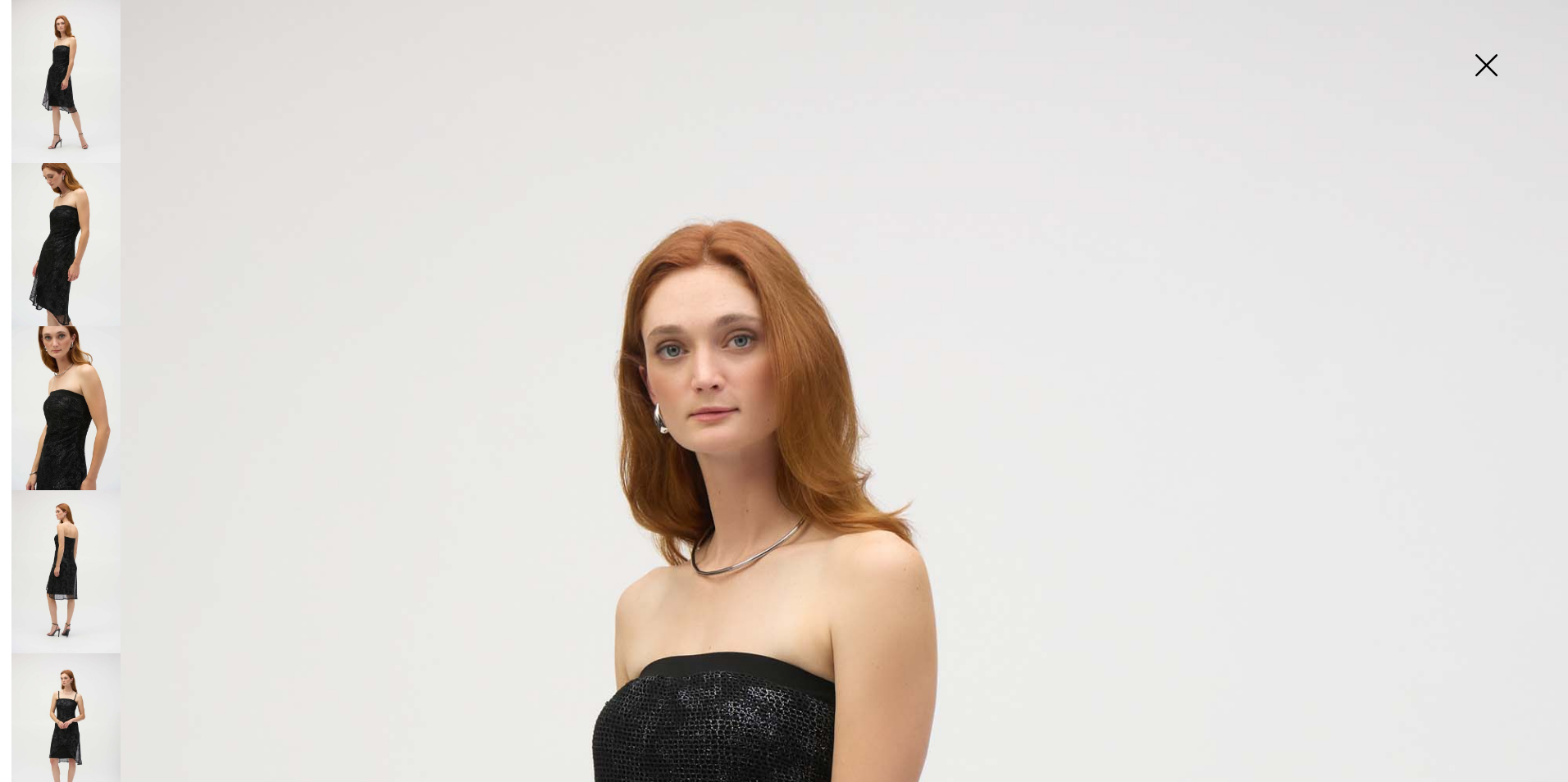
click at [1493, 49] on img at bounding box center [1486, 66] width 82 height 84
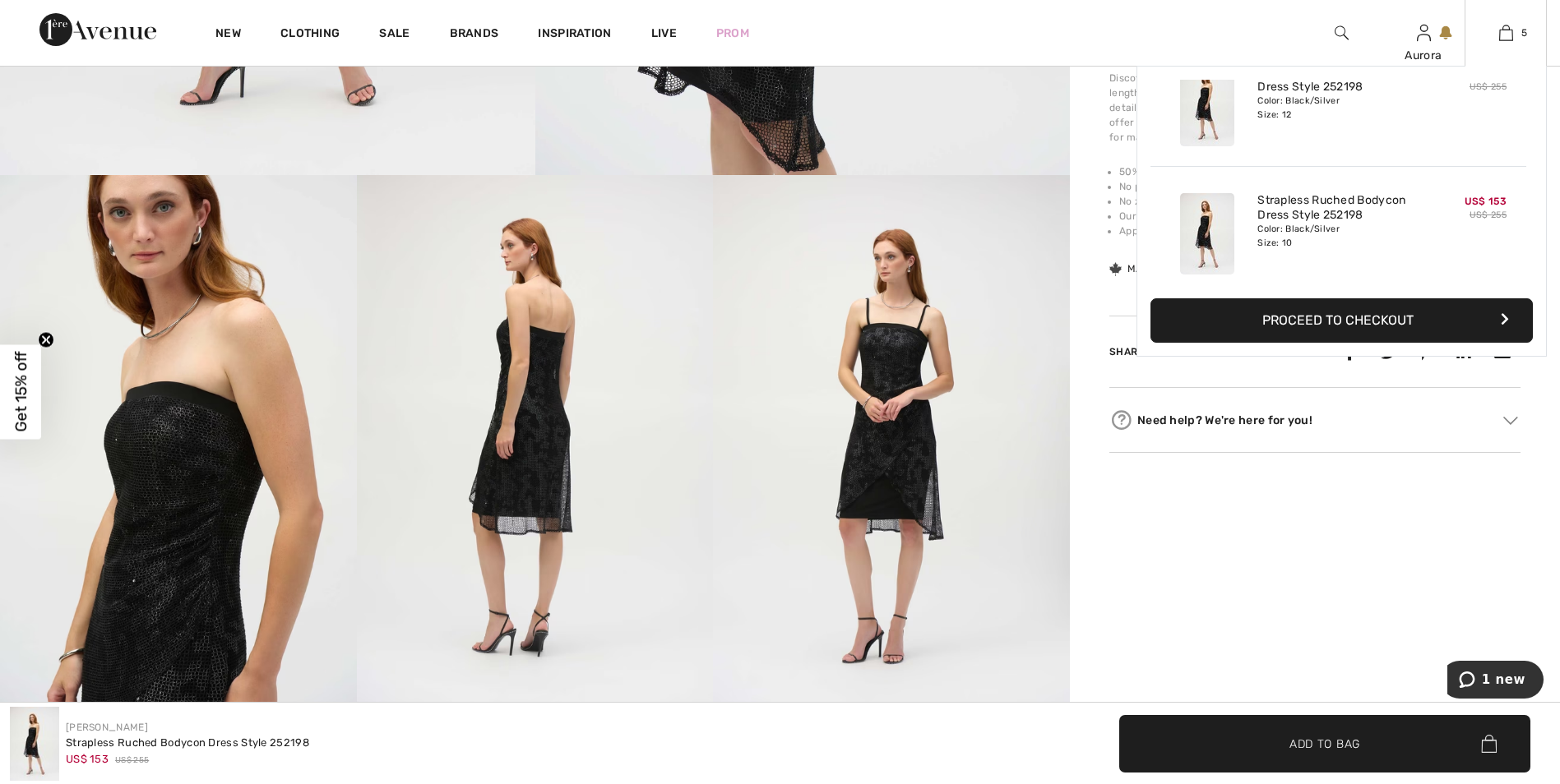
scroll to position [435, 0]
click at [1512, 33] on img at bounding box center [1506, 32] width 14 height 20
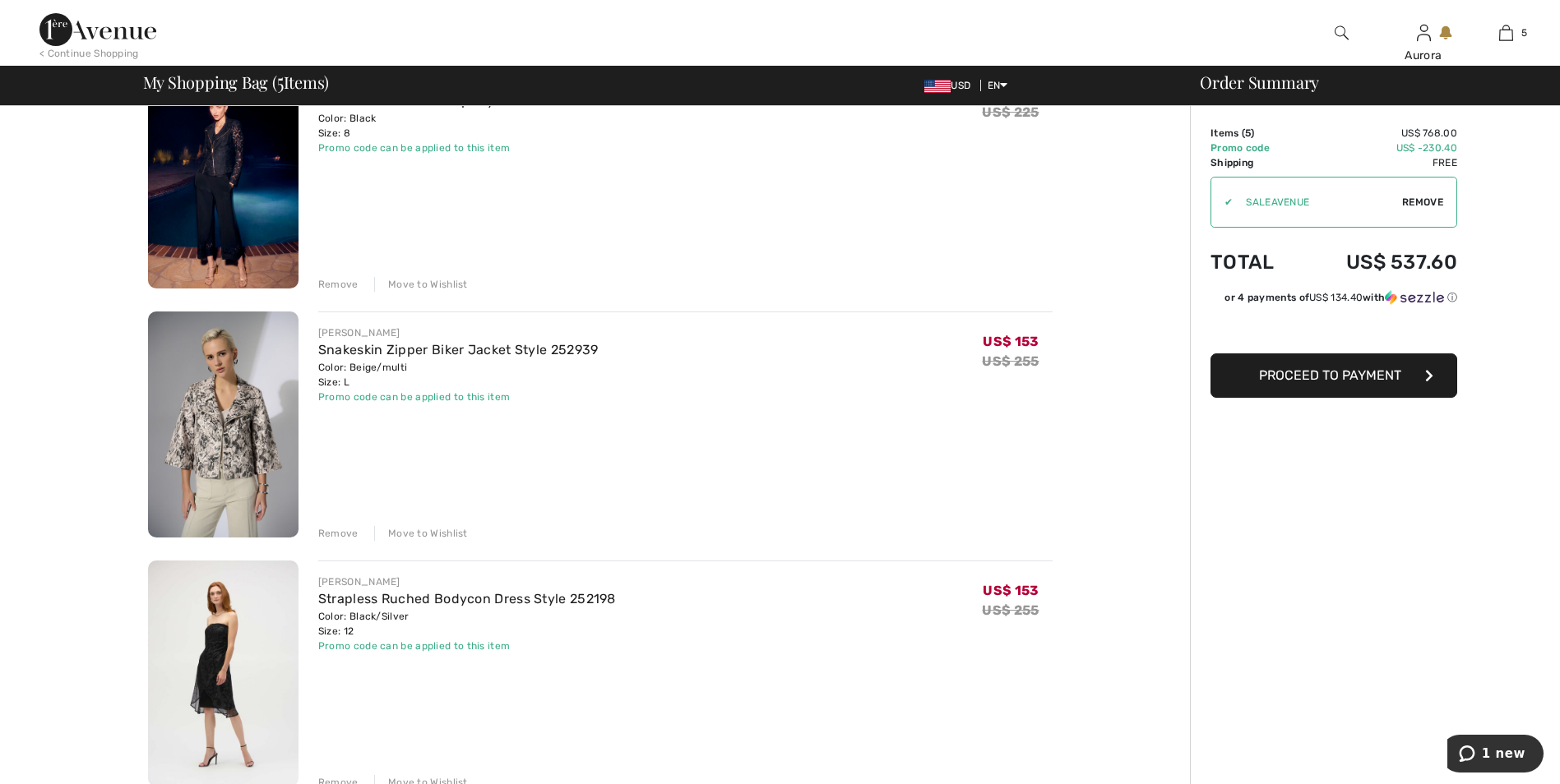
scroll to position [411, 0]
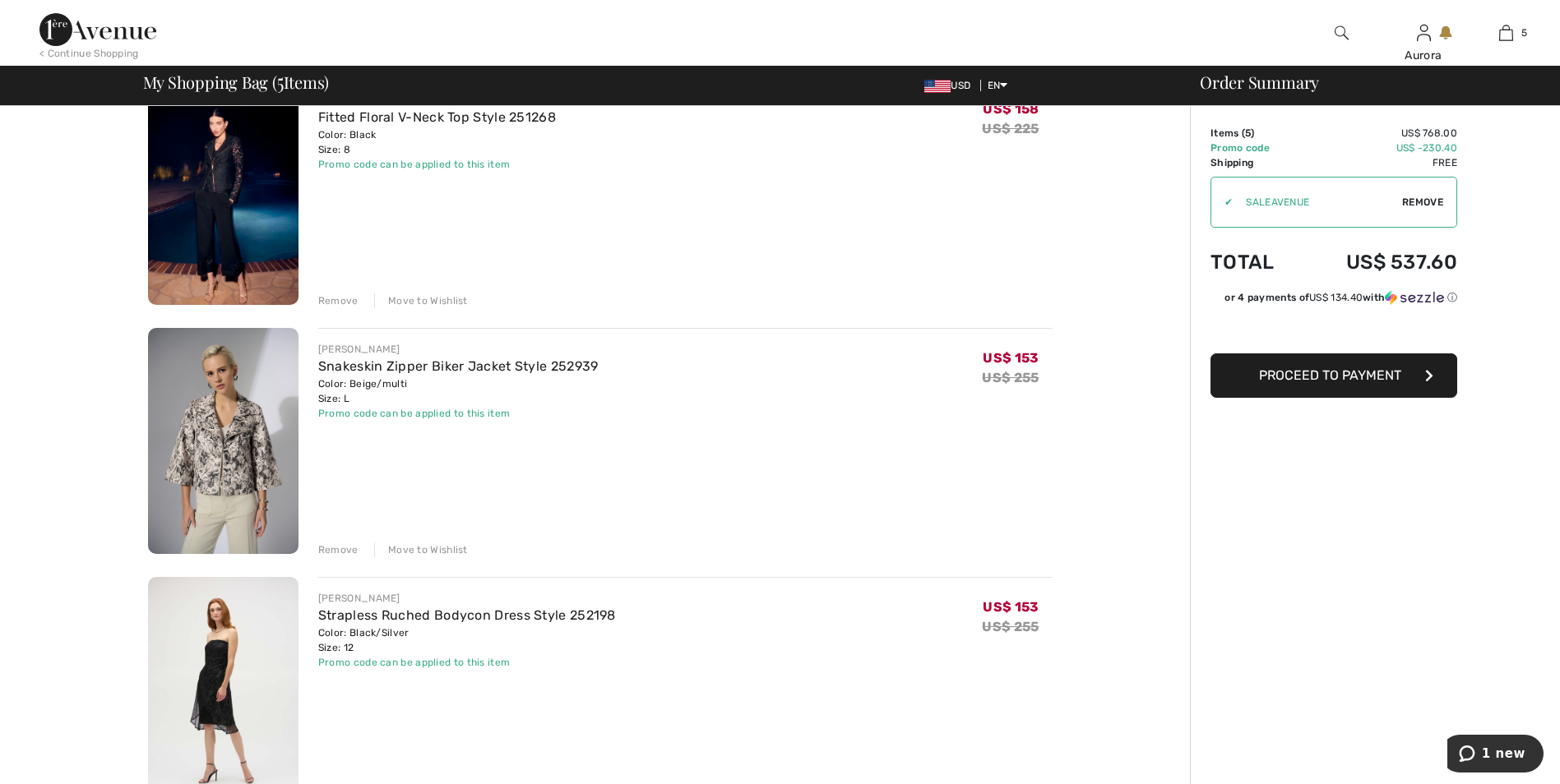
click at [1357, 387] on button "Proceed to Payment" at bounding box center [1334, 375] width 247 height 44
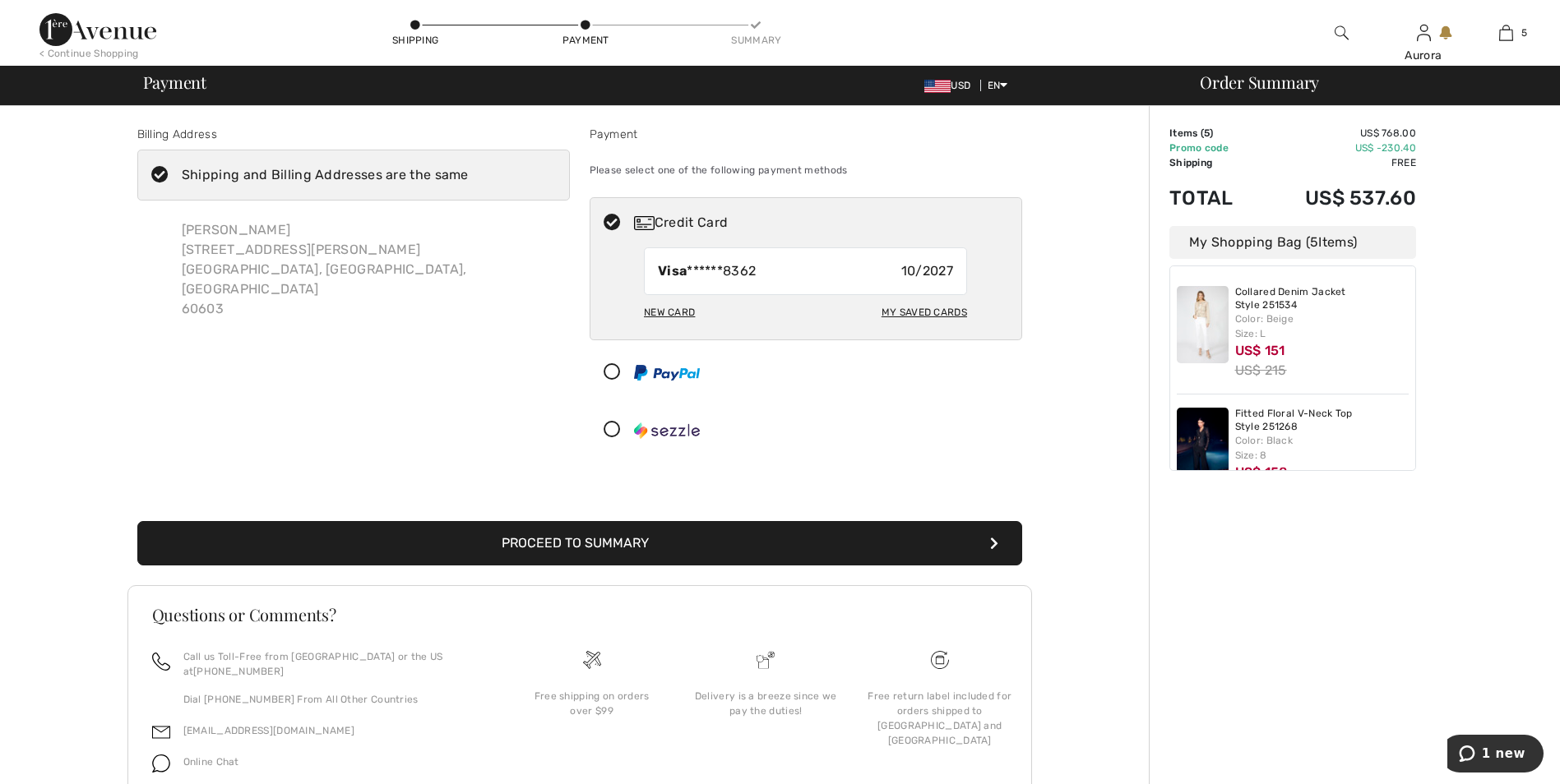
click at [914, 313] on div "My Saved Cards" at bounding box center [924, 312] width 85 height 28
radio input "true"
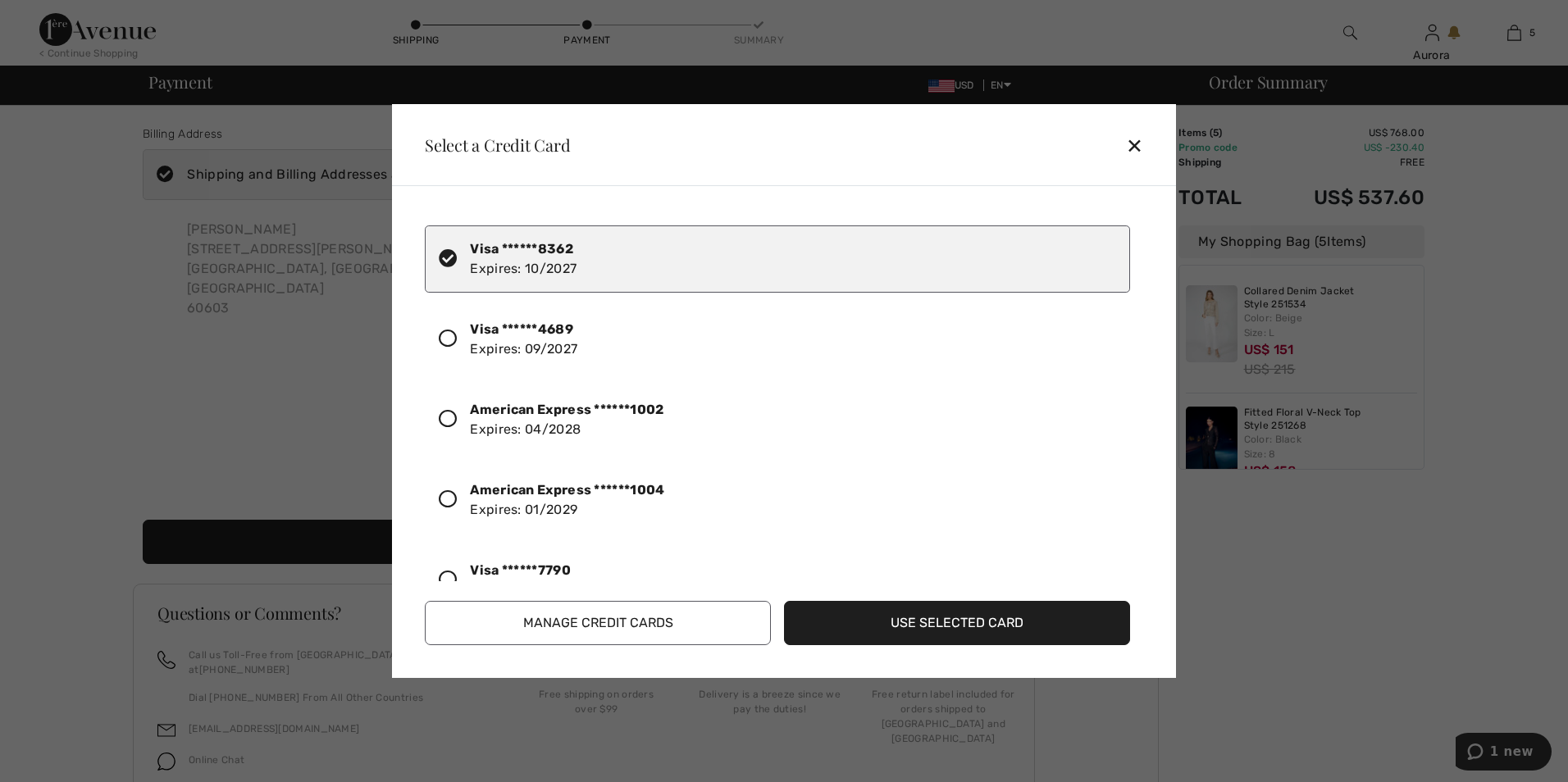
click at [453, 499] on icon at bounding box center [448, 499] width 18 height 18
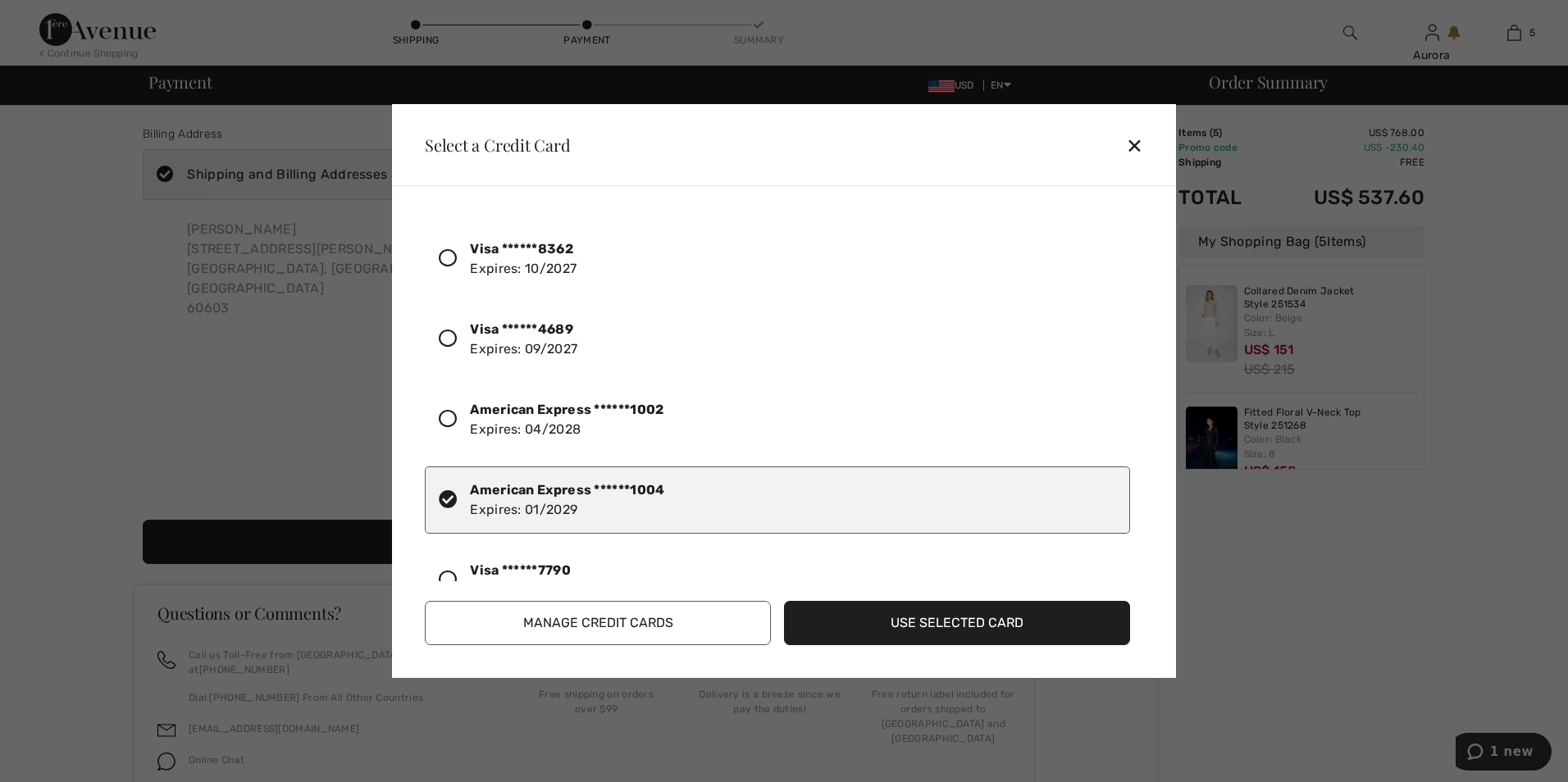
click at [925, 630] on button "Use Selected Card" at bounding box center [957, 622] width 346 height 44
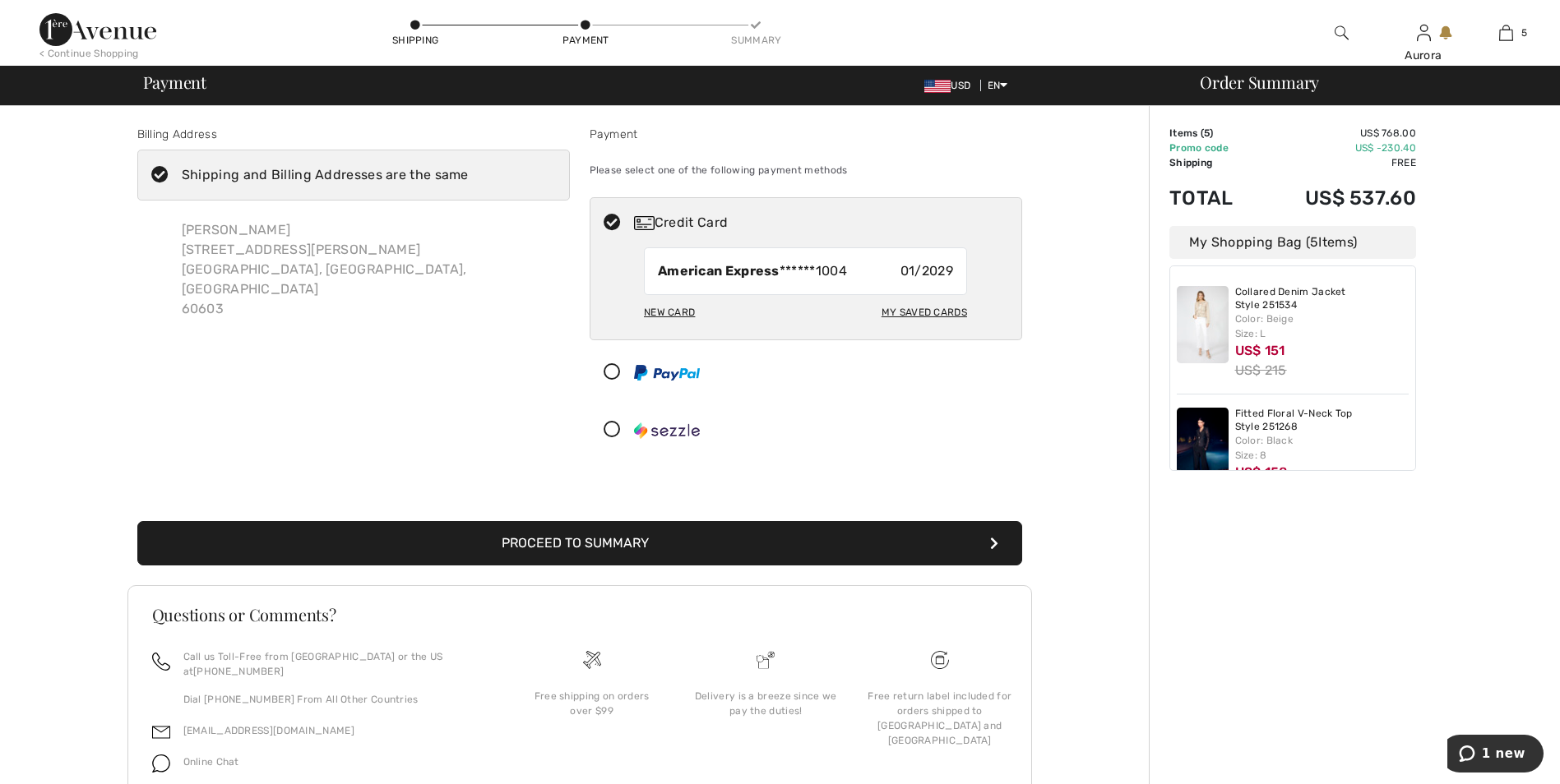
click at [162, 176] on icon at bounding box center [160, 176] width 43 height 17
click at [469, 176] on input "Shipping and Billing Addresses are the same" at bounding box center [474, 175] width 10 height 50
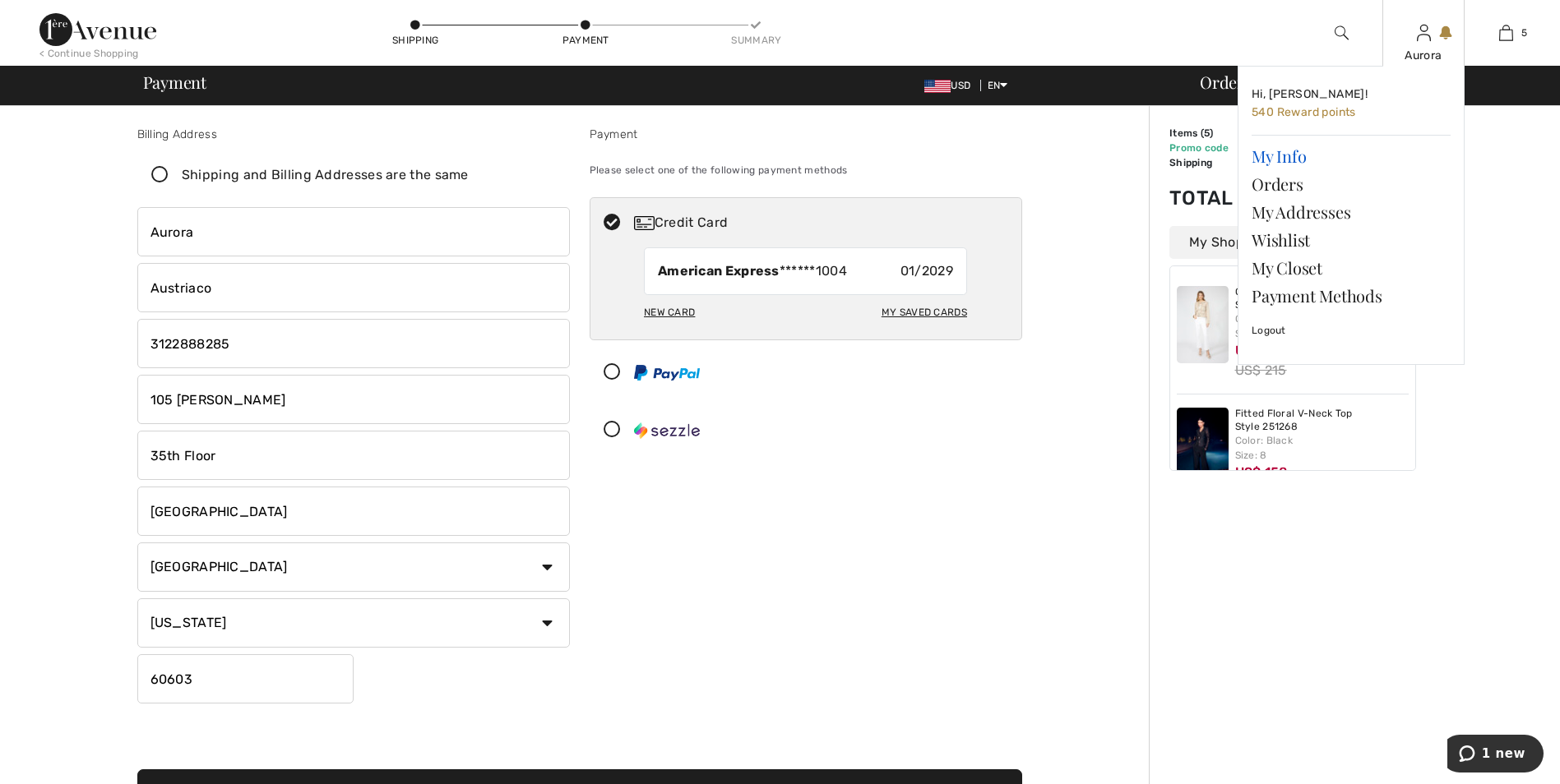
checkbox input "false"
click at [1292, 157] on link "My Info" at bounding box center [1350, 156] width 199 height 28
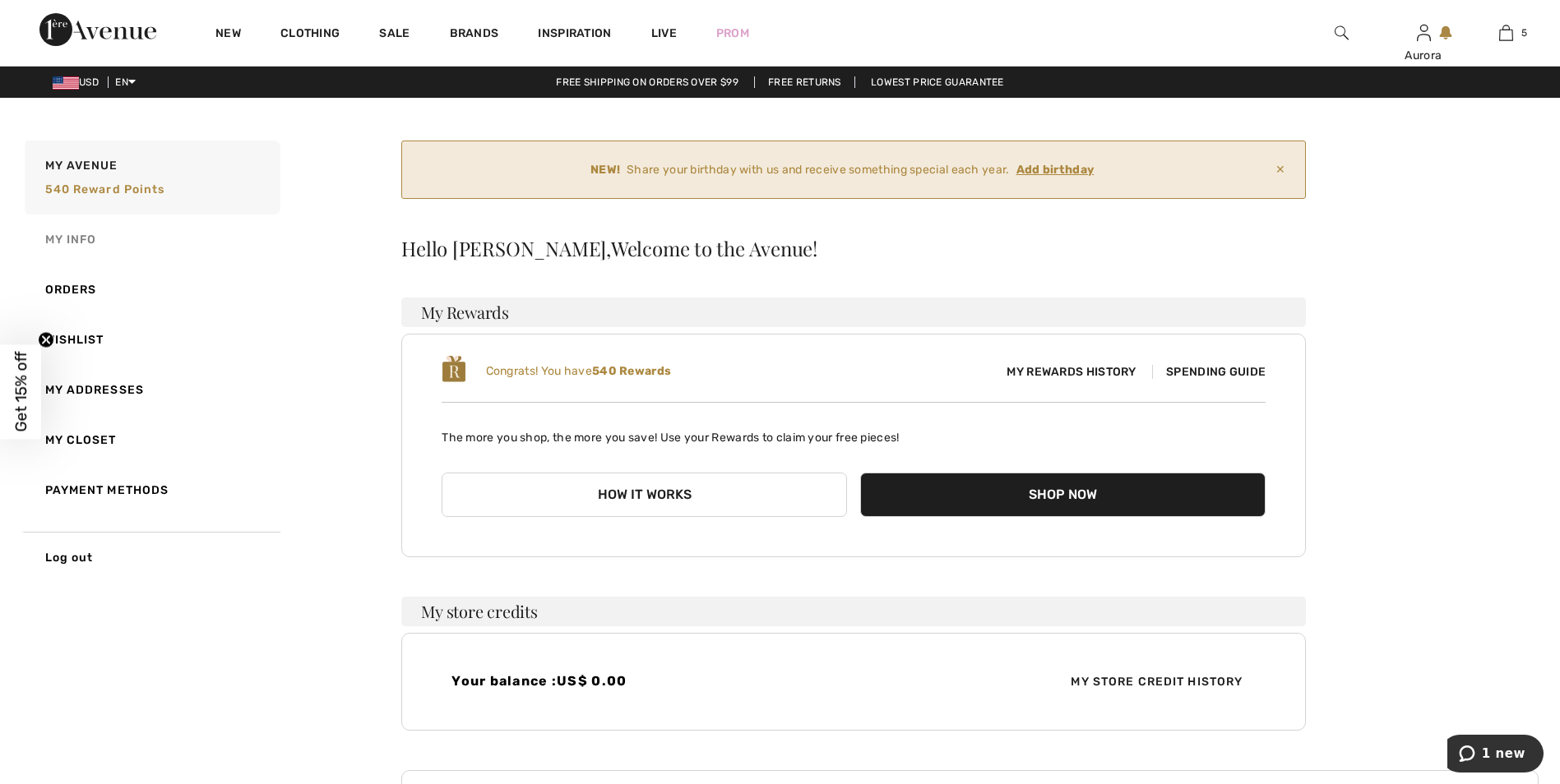
click at [90, 242] on link "My Info" at bounding box center [151, 240] width 259 height 50
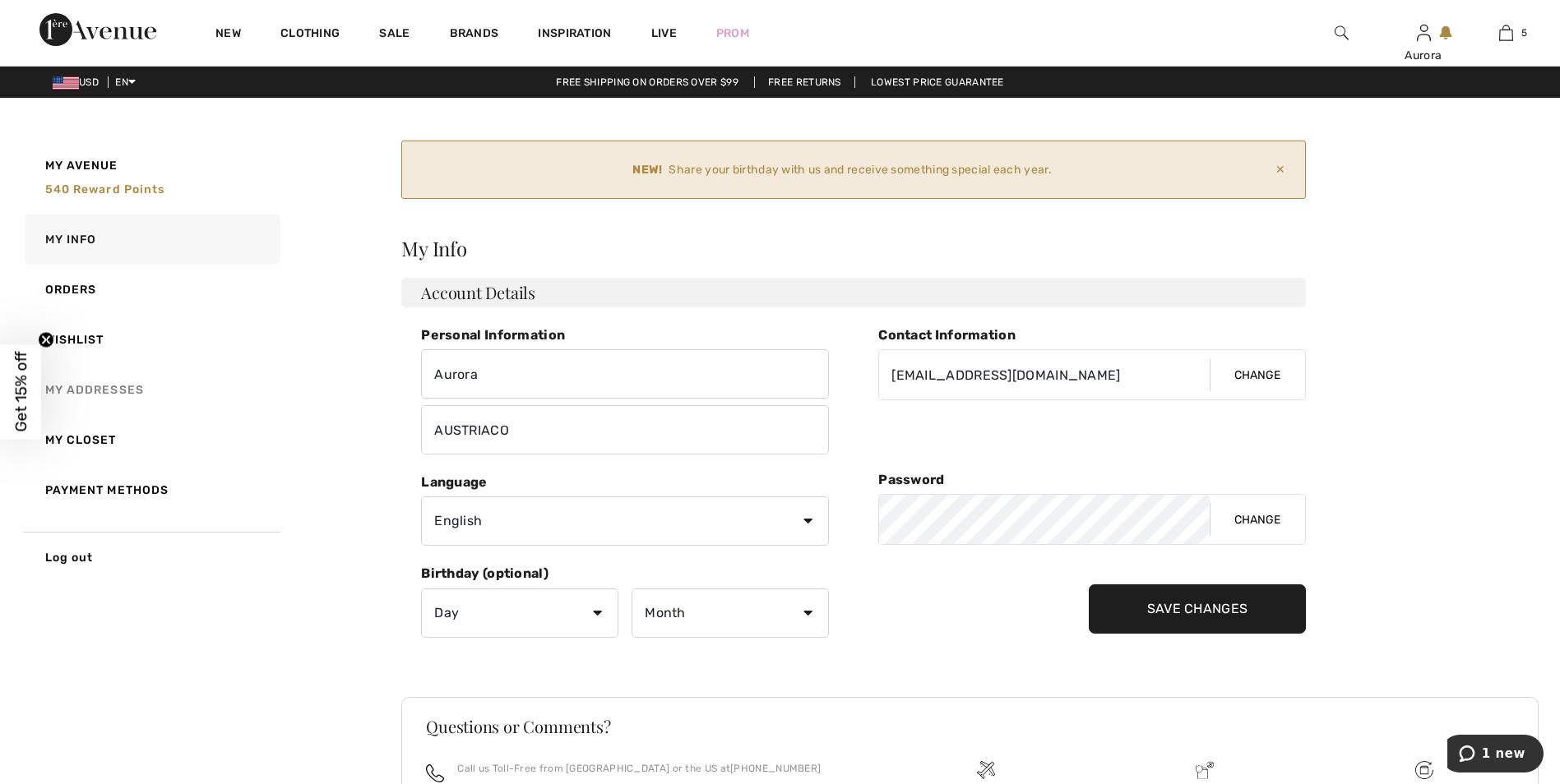
click at [117, 391] on link "My Addresses" at bounding box center [151, 390] width 259 height 50
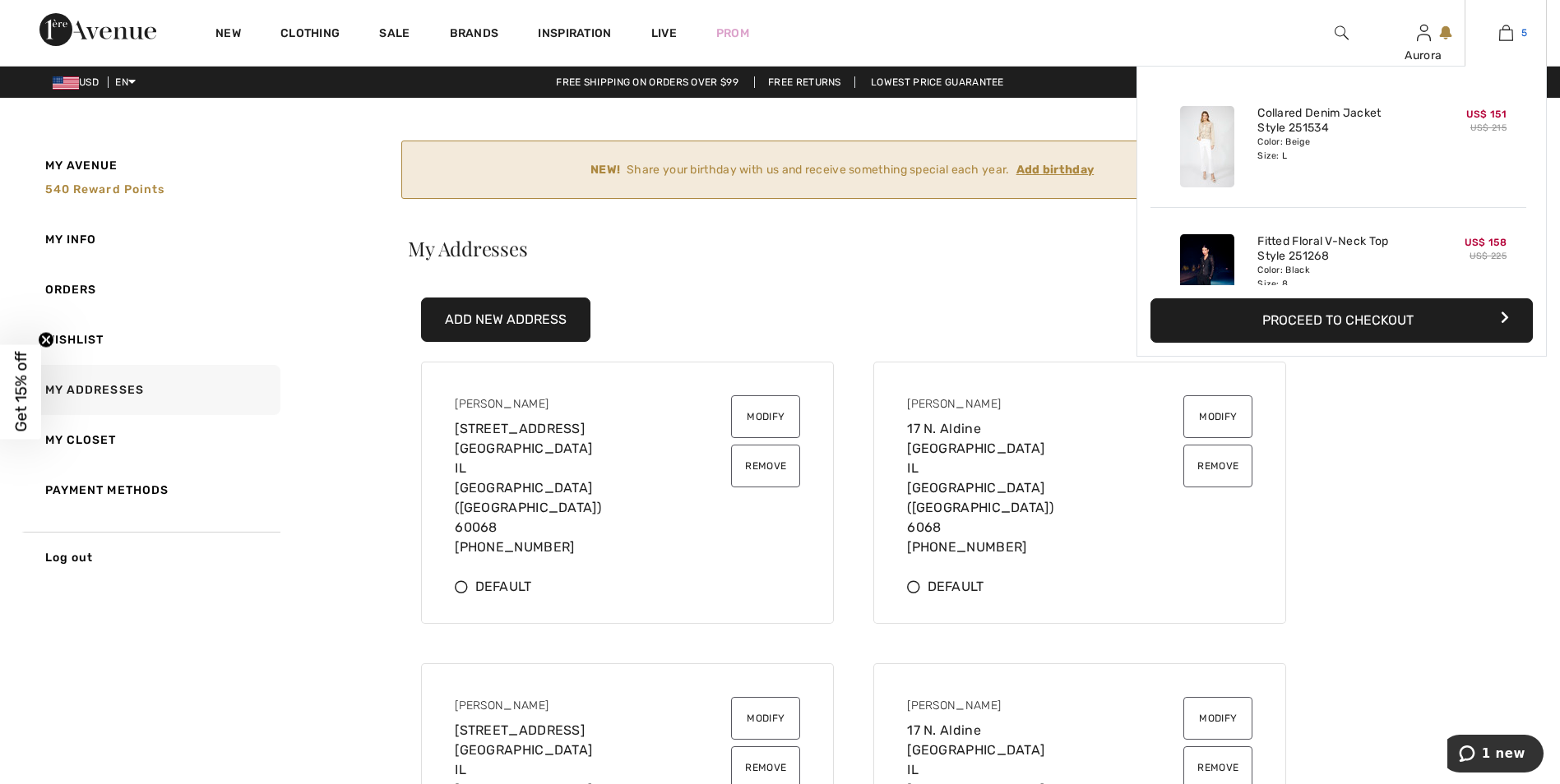
click at [1503, 37] on img at bounding box center [1506, 32] width 14 height 20
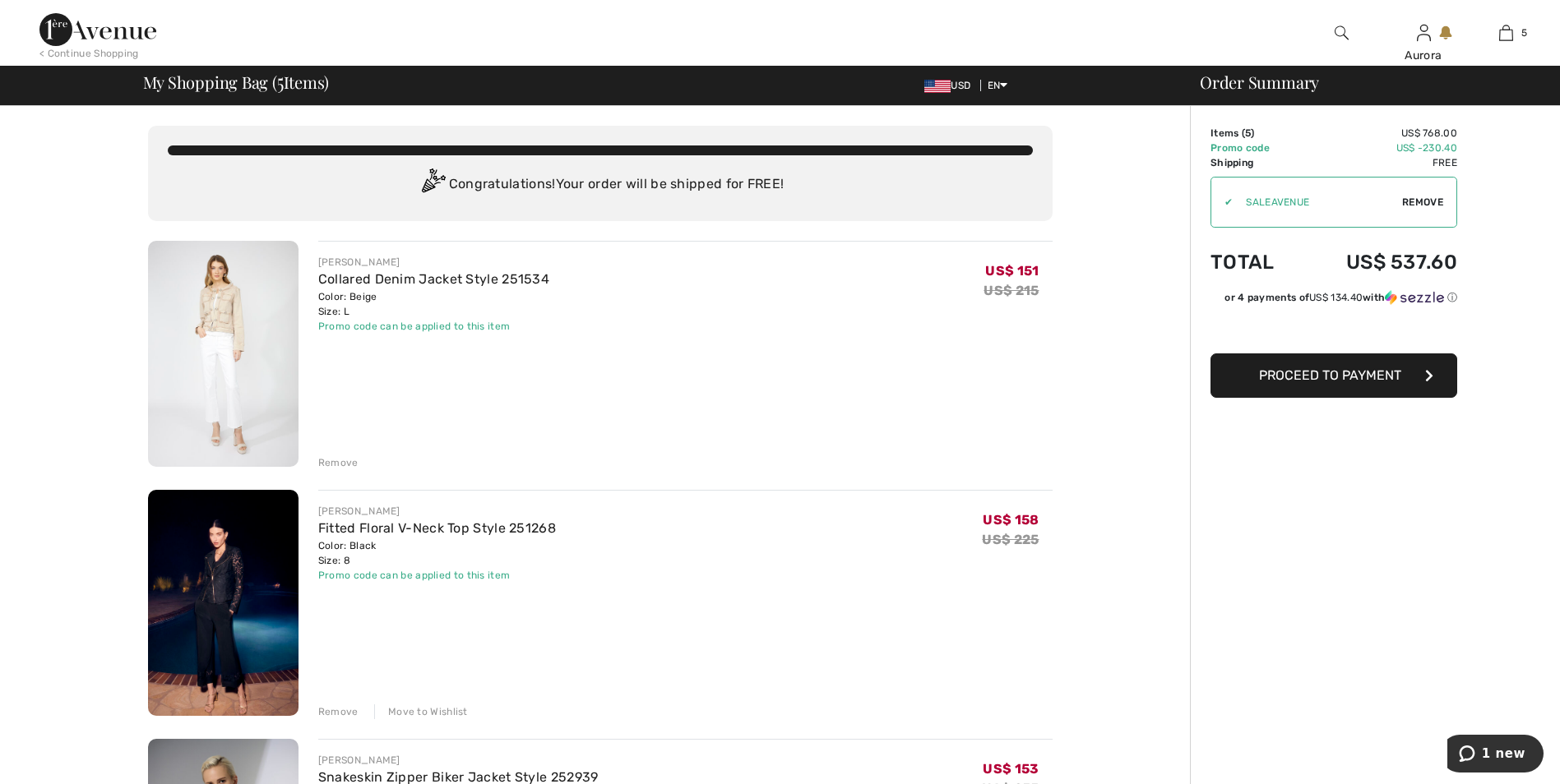
click at [1289, 380] on span "Proceed to Payment" at bounding box center [1330, 375] width 143 height 16
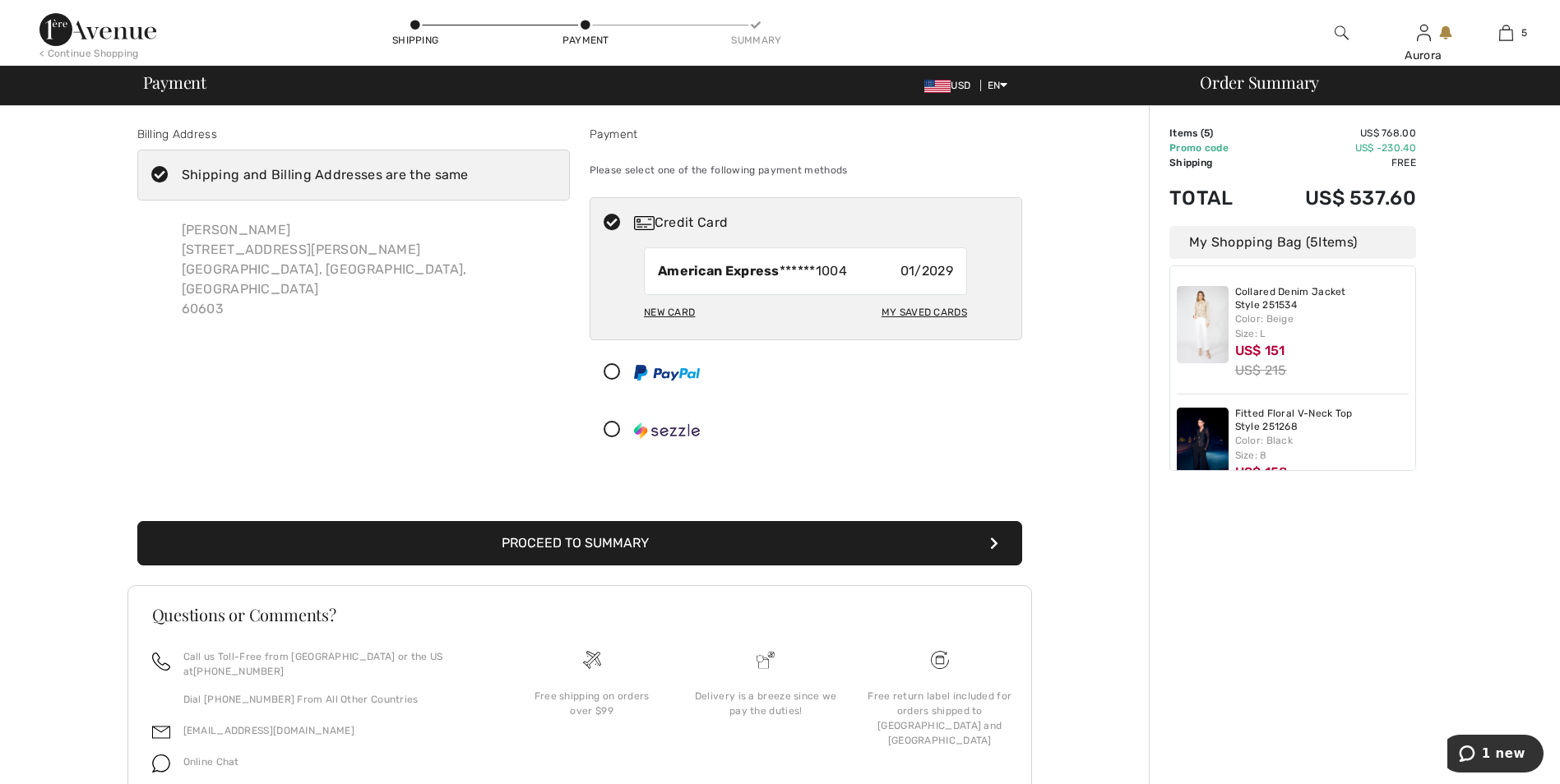
click at [160, 169] on icon at bounding box center [160, 176] width 43 height 17
click at [469, 169] on input "Shipping and Billing Addresses are the same" at bounding box center [474, 175] width 10 height 50
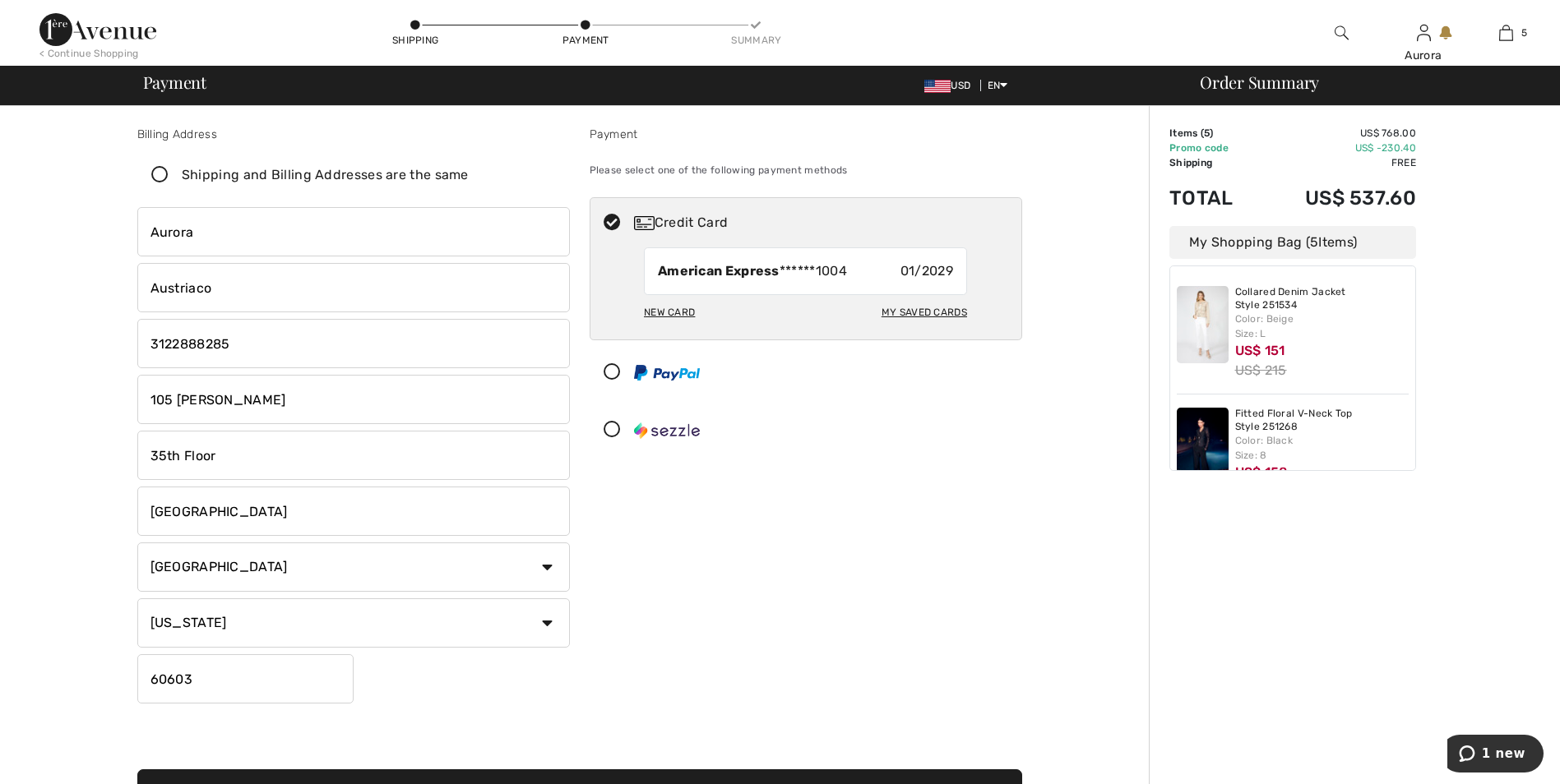
checkbox input "false"
drag, startPoint x: 265, startPoint y: 401, endPoint x: 68, endPoint y: 393, distance: 197.2
click at [69, 393] on div "Billing Address Shipping and Billing Addresses are the same Aurora Austriaco 10…" at bounding box center [579, 606] width 1139 height 1000
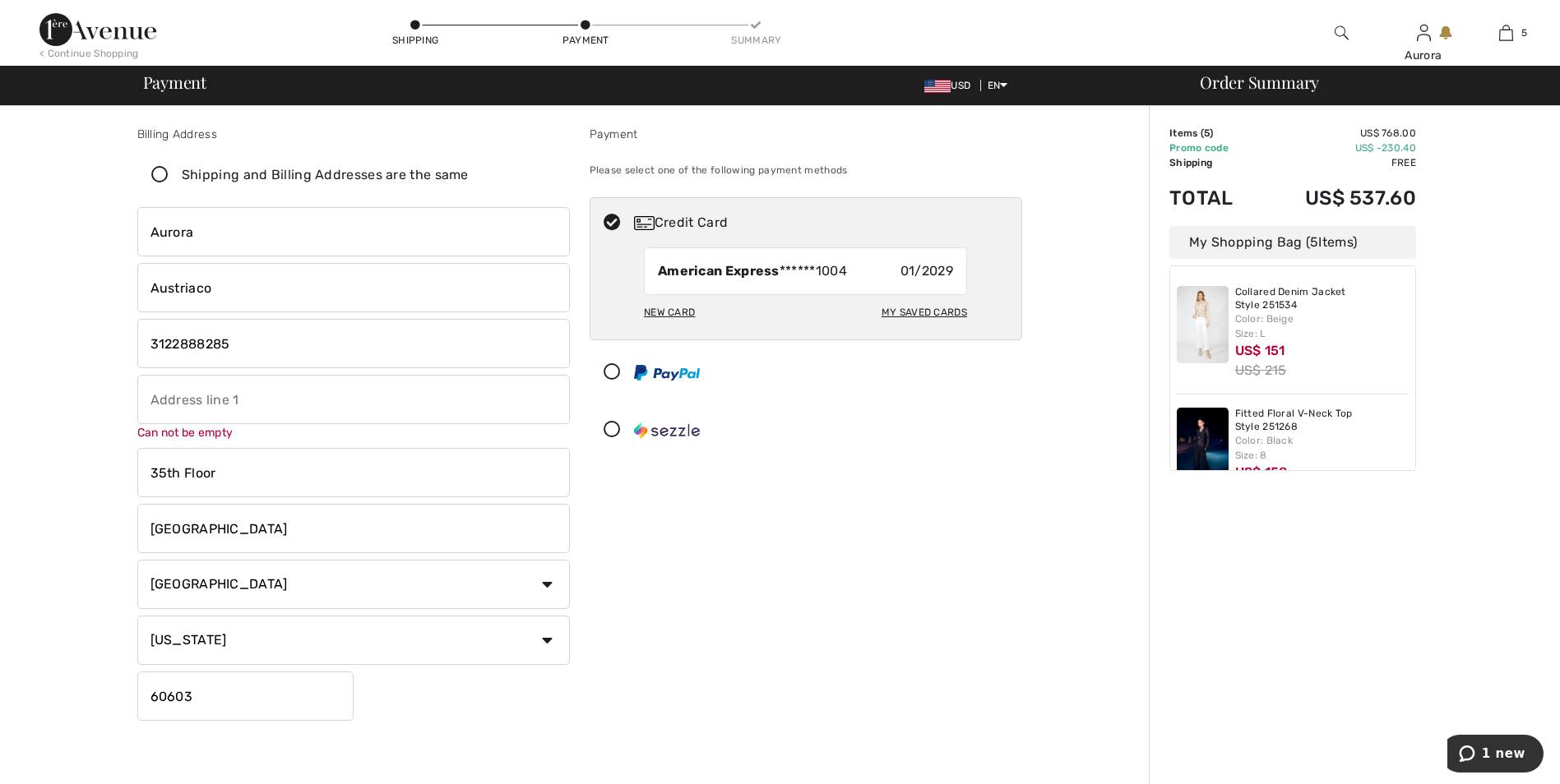
drag, startPoint x: 317, startPoint y: 455, endPoint x: 86, endPoint y: 448, distance: 231.1
click at [86, 448] on div "Billing Address Shipping and Billing Addresses are the same Aurora Austriaco 10…" at bounding box center [579, 615] width 1139 height 1018
drag, startPoint x: 251, startPoint y: 540, endPoint x: 105, endPoint y: 528, distance: 146.5
click at [105, 528] on div "Billing Address Shipping and Billing Addresses are the same Aurora Austriaco 10…" at bounding box center [579, 615] width 1139 height 1018
click at [177, 397] on input "text" at bounding box center [353, 399] width 432 height 50
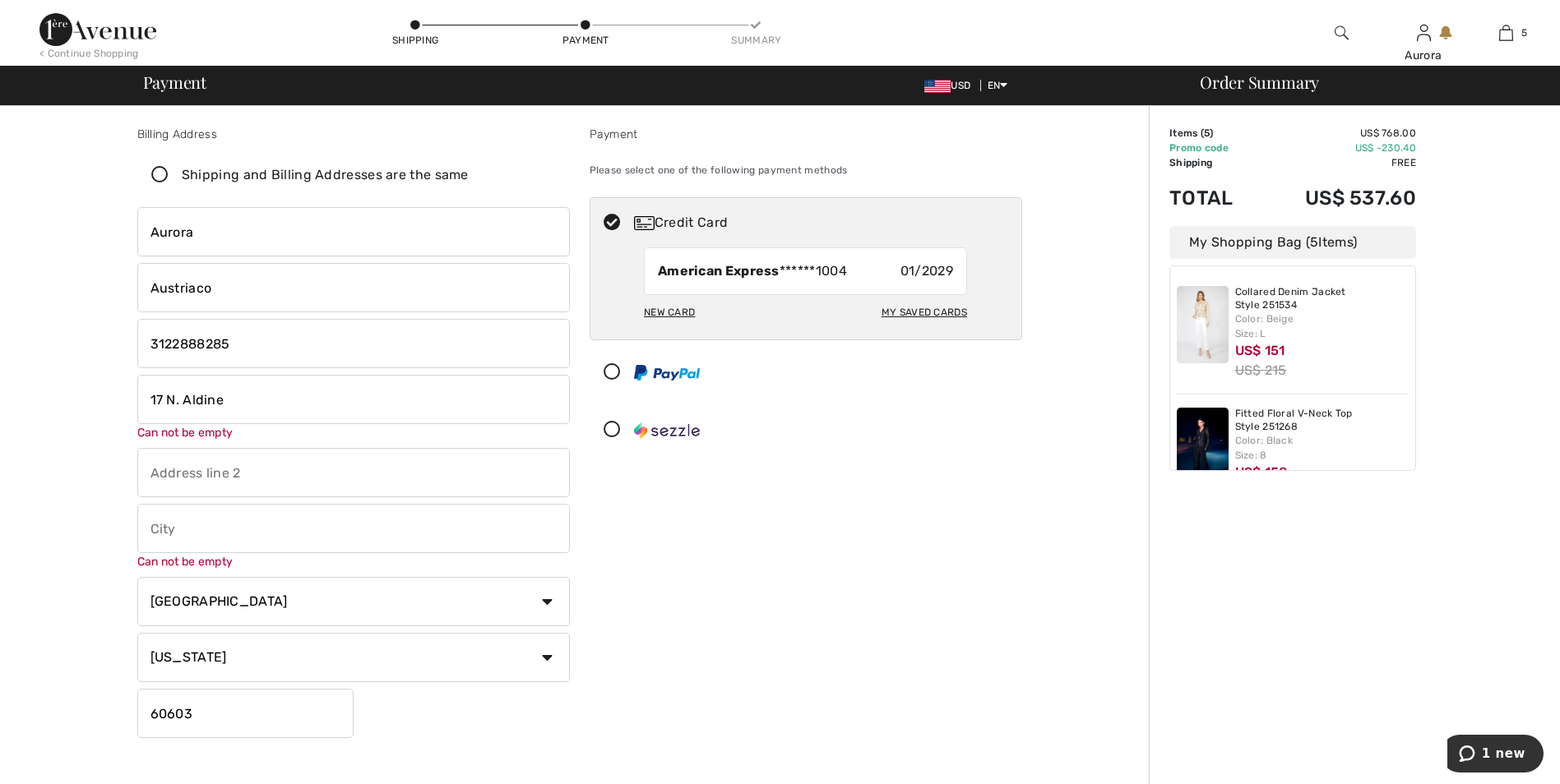
type input "17 N Aldine Ave, Park Ridge IL 60068"
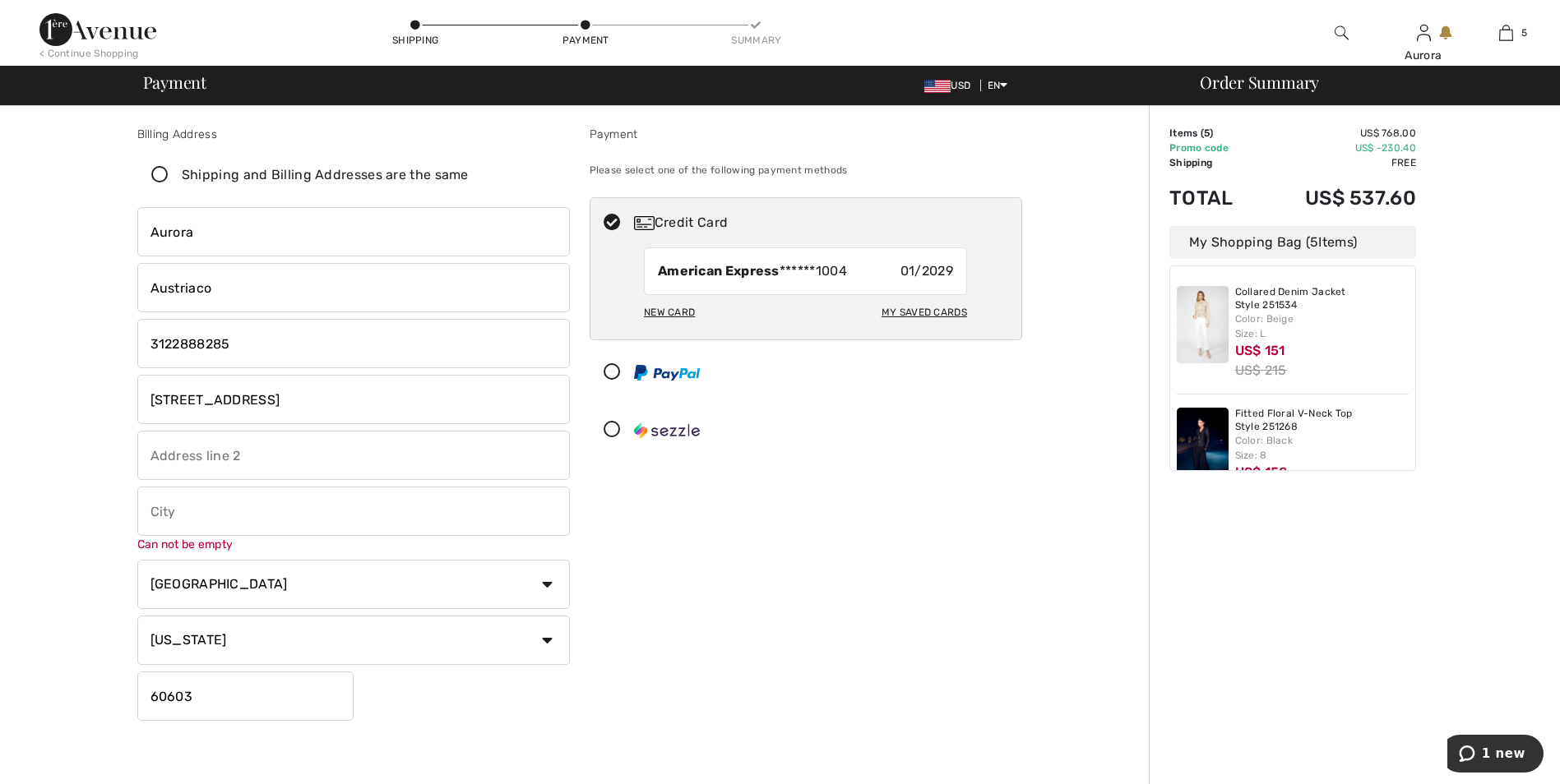
click at [190, 515] on input "text" at bounding box center [353, 511] width 432 height 50
type input "Park RIdge"
click at [169, 652] on select "State/Province Alabama Alaska American Samoa Arizona Arkansas California Colora…" at bounding box center [353, 637] width 432 height 50
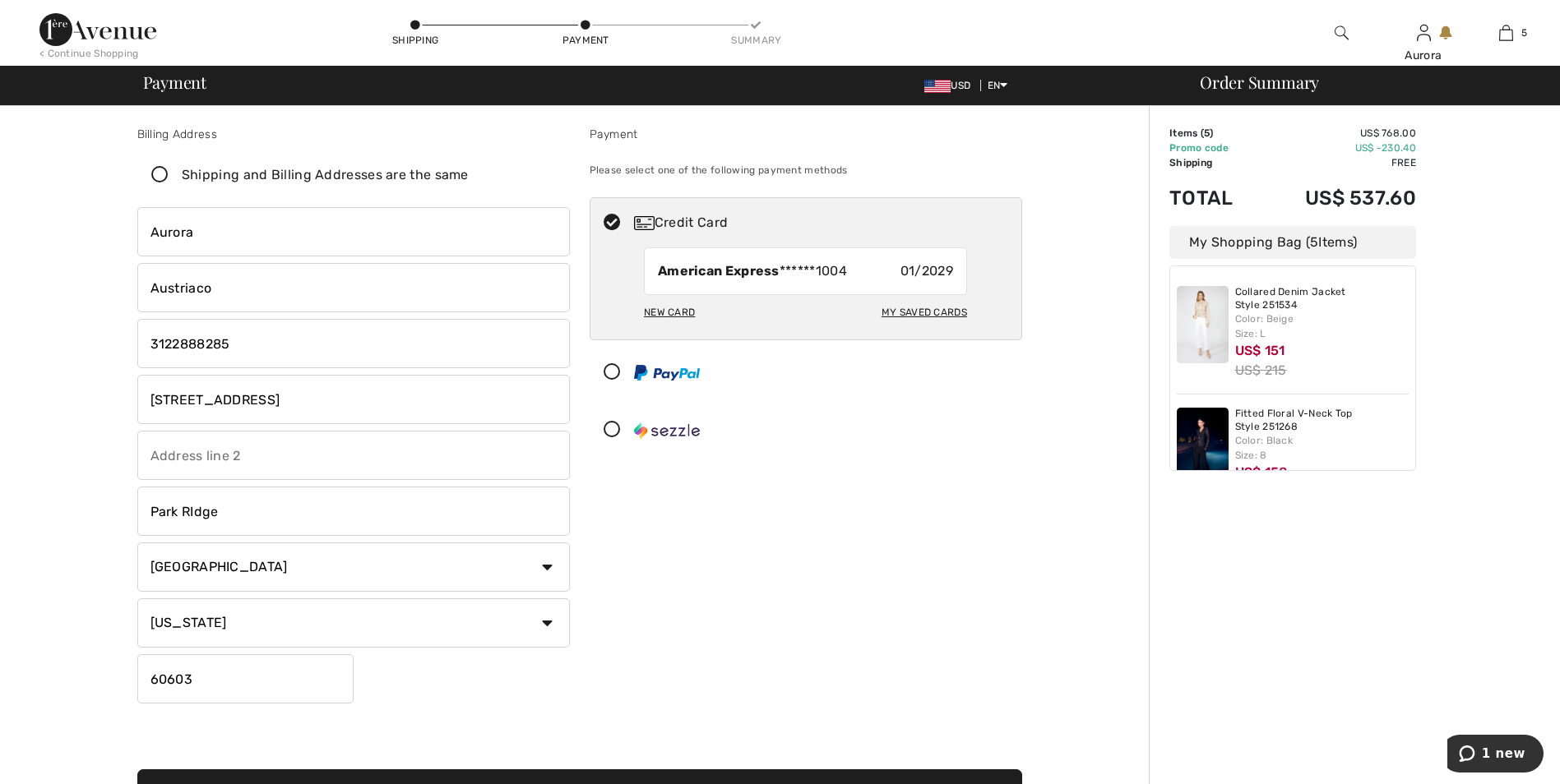
click at [137, 598] on select "State/Province Alabama Alaska American Samoa Arizona Arkansas California Colora…" at bounding box center [353, 622] width 432 height 50
click at [223, 677] on input "60603" at bounding box center [245, 679] width 217 height 50
type input "60068"
click at [416, 395] on input "17 N Aldine Ave, Park Ridge IL 60068" at bounding box center [353, 399] width 432 height 50
drag, startPoint x: 416, startPoint y: 395, endPoint x: 252, endPoint y: 392, distance: 164.0
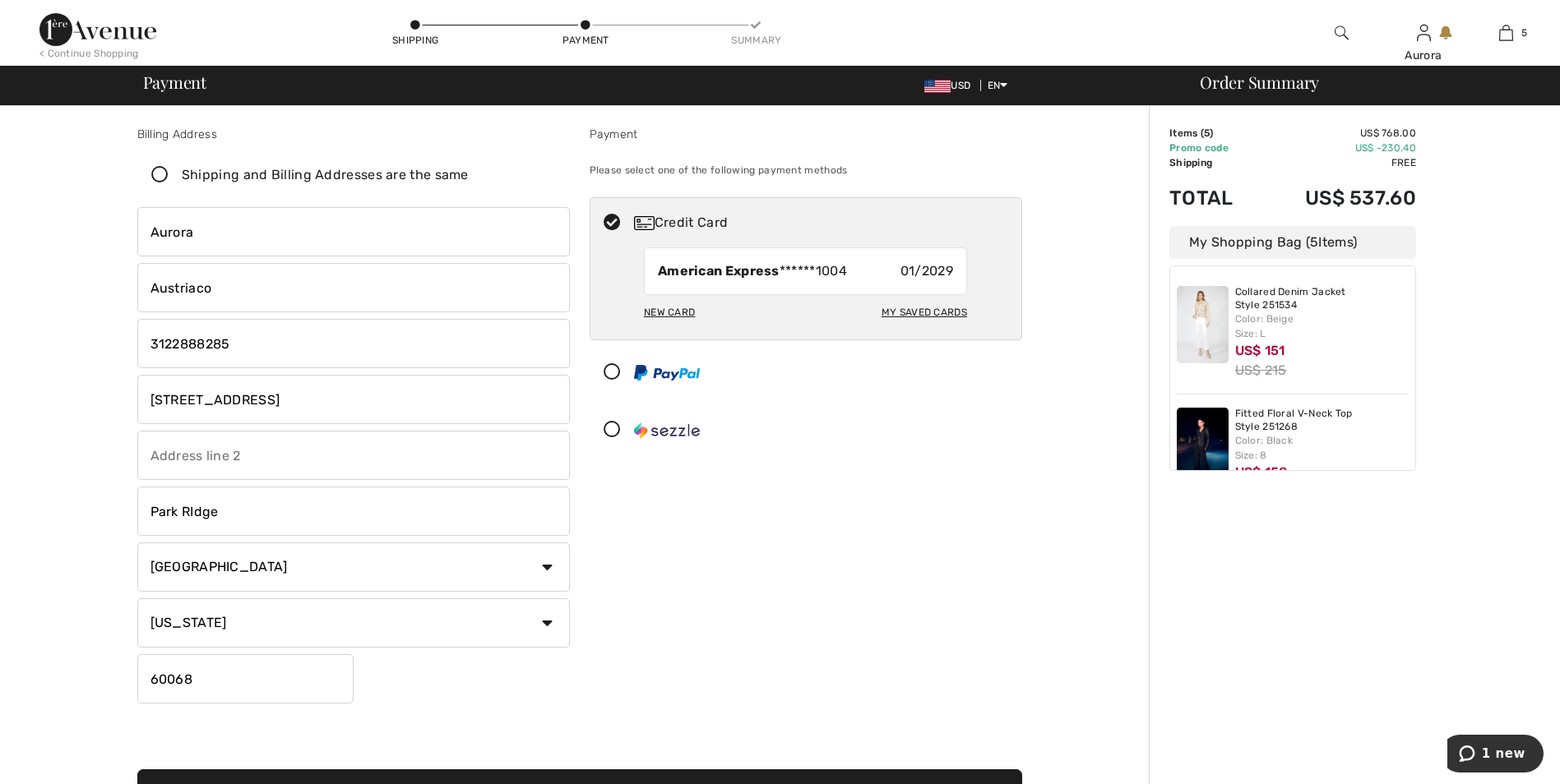
click at [260, 394] on input "17 N Aldine Ave, Park Ridge IL 60068" at bounding box center [353, 399] width 432 height 50
type input "[STREET_ADDRESS]"
click at [691, 473] on div "Payment Please select one of the following payment methods Credit Card American…" at bounding box center [806, 418] width 452 height 584
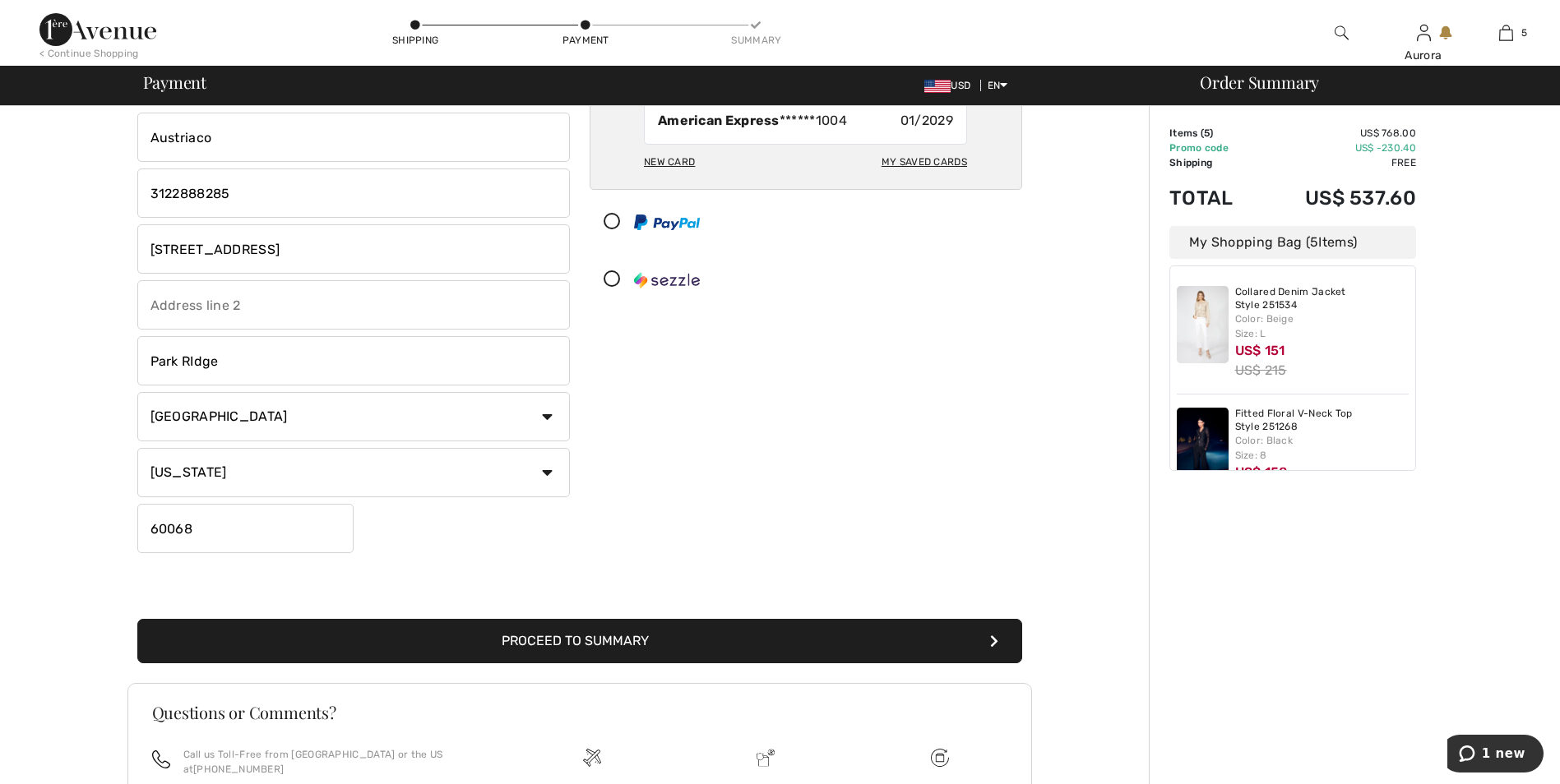
scroll to position [153, 0]
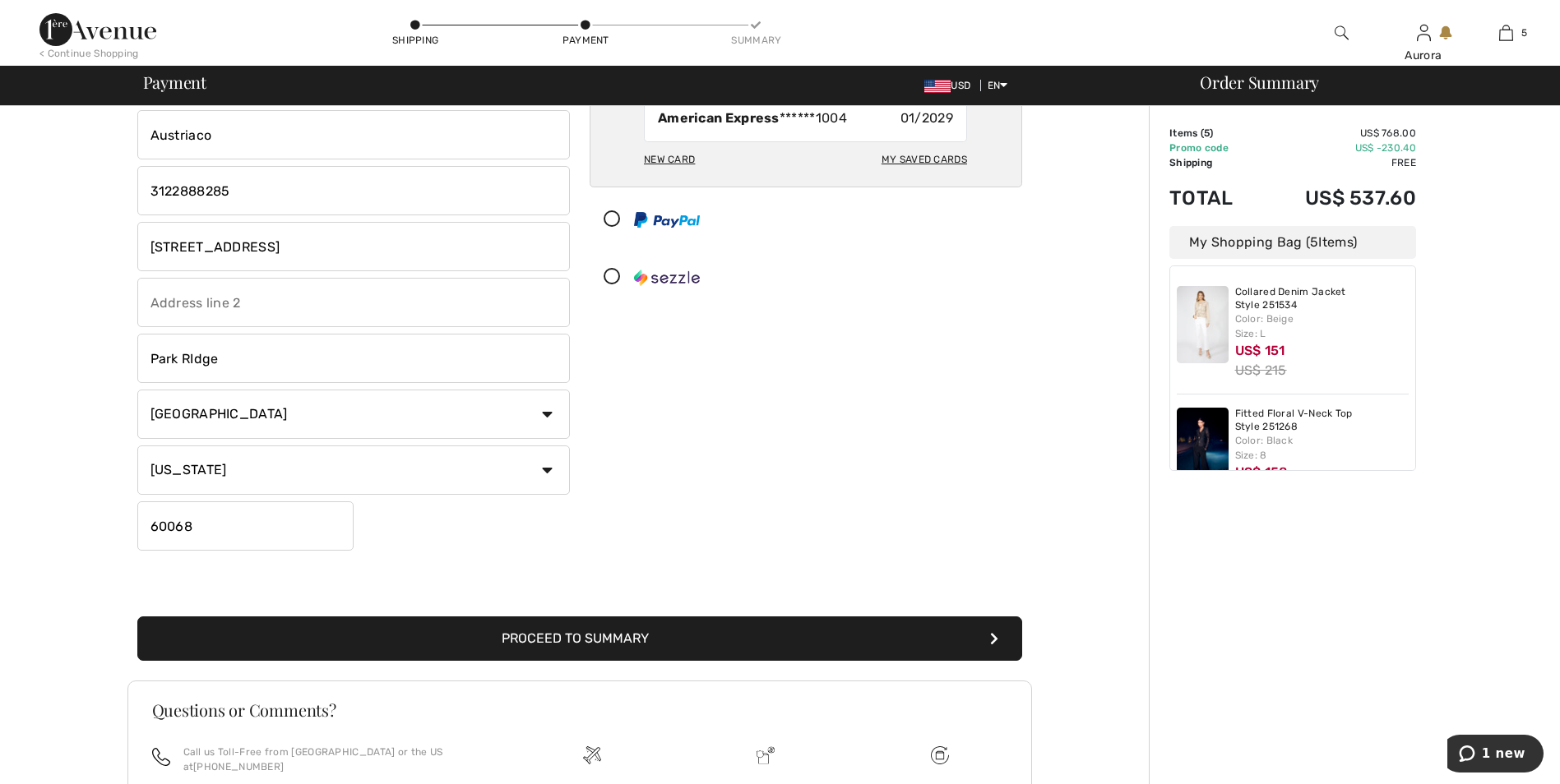
click at [507, 637] on button "Proceed to Summary" at bounding box center [580, 638] width 885 height 44
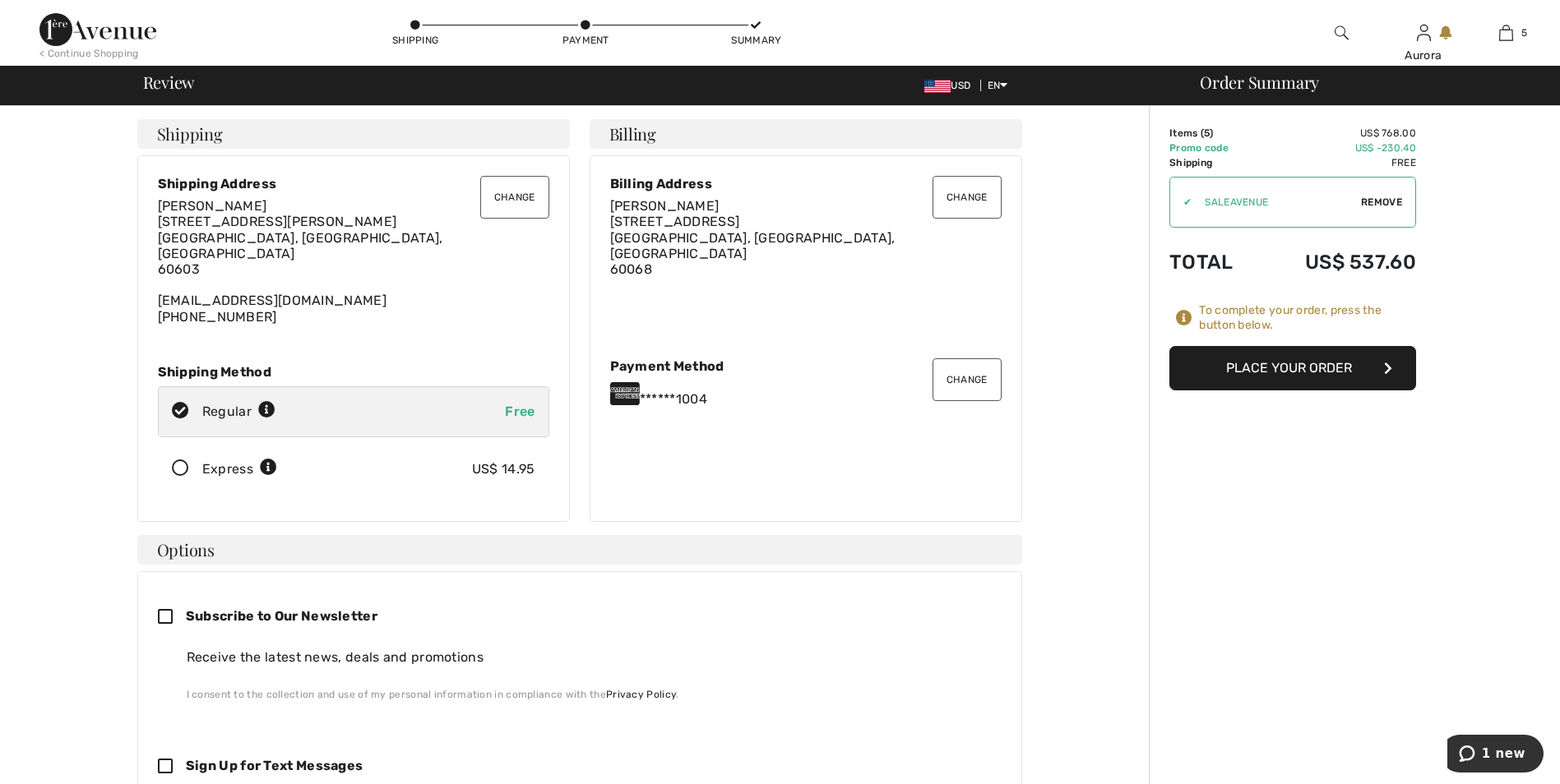
click at [515, 205] on button "Change" at bounding box center [514, 196] width 69 height 43
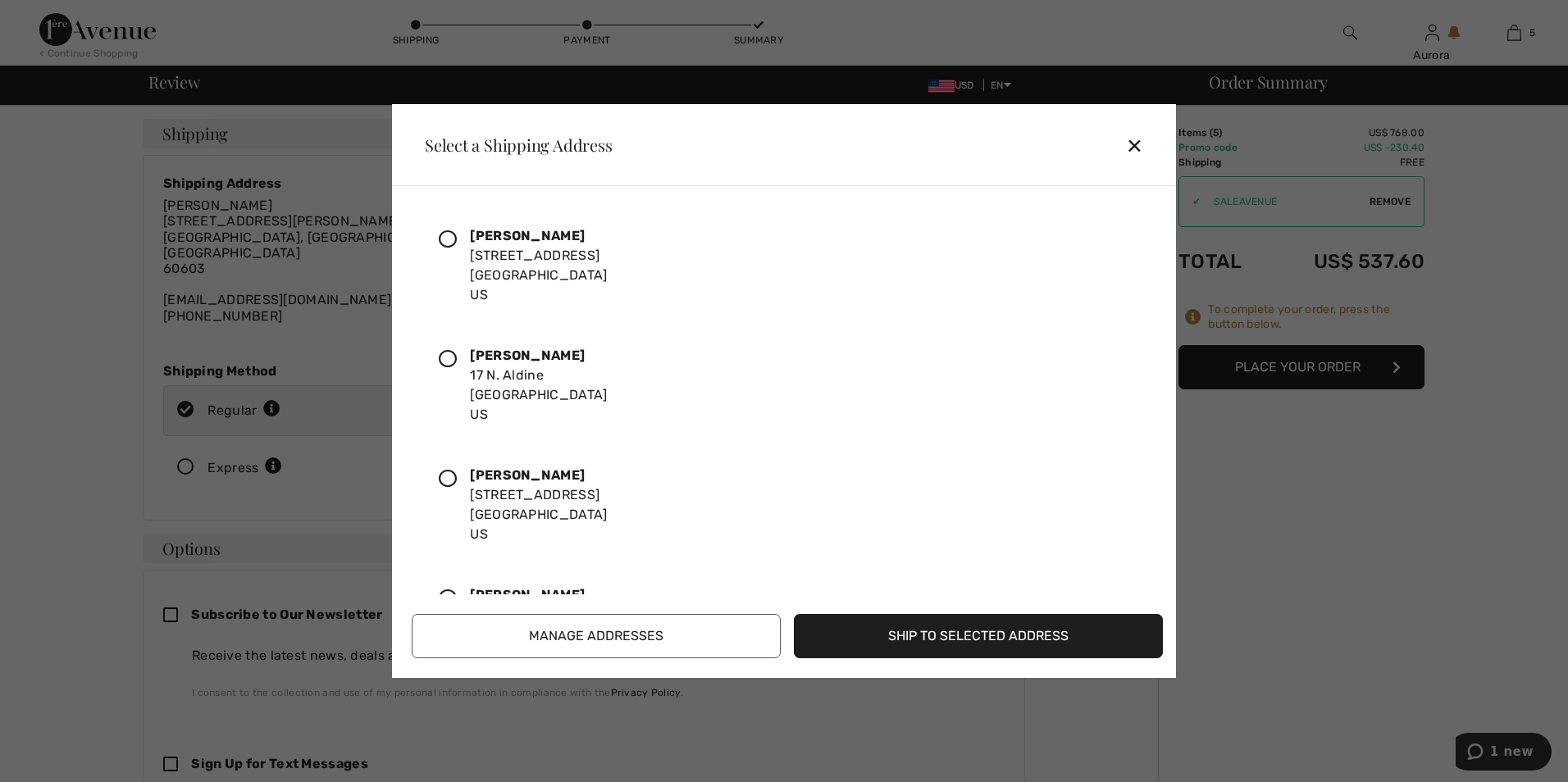
click at [446, 245] on icon at bounding box center [448, 239] width 18 height 18
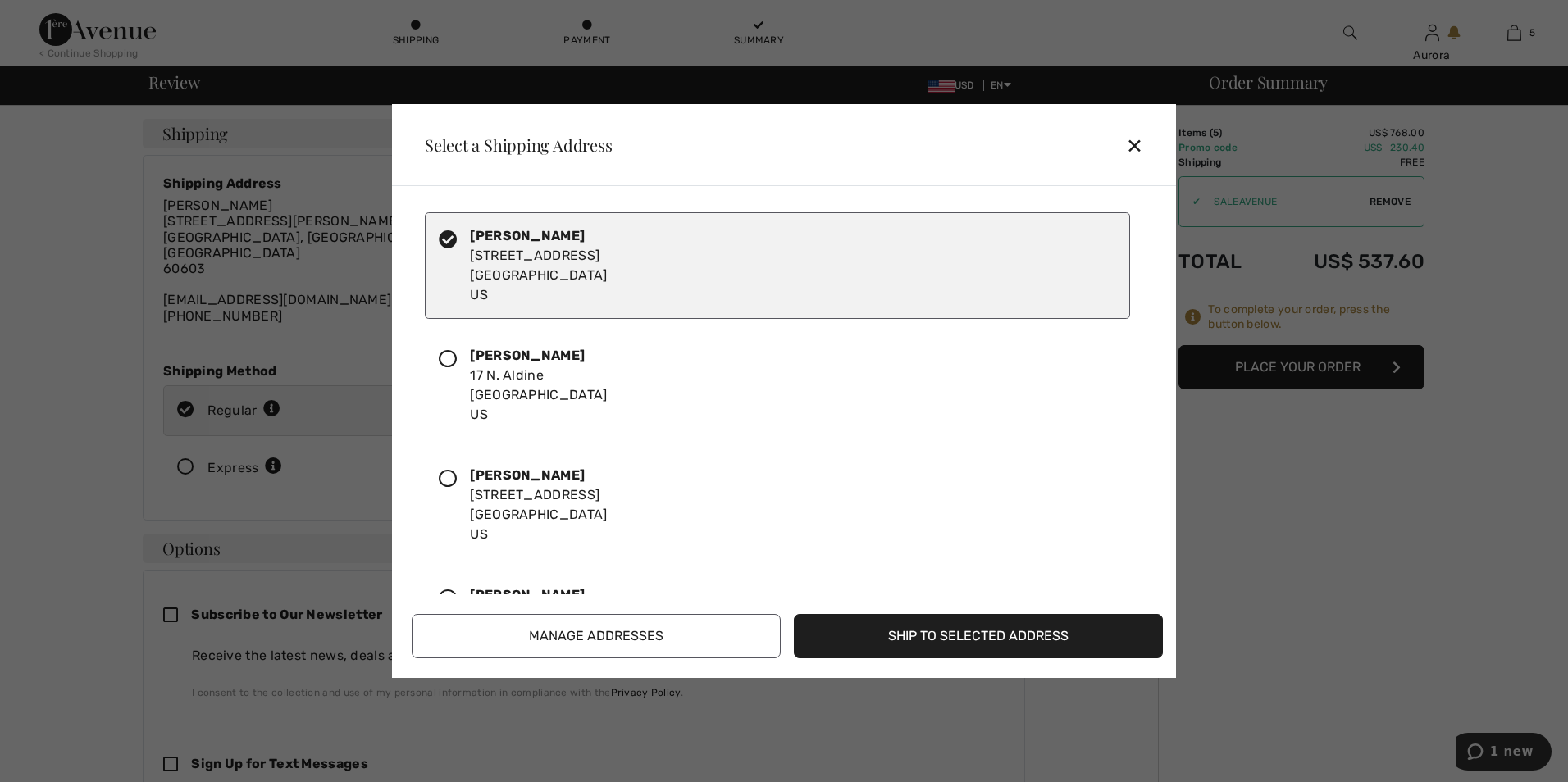
click at [592, 645] on button "Manage Addresses" at bounding box center [597, 635] width 369 height 44
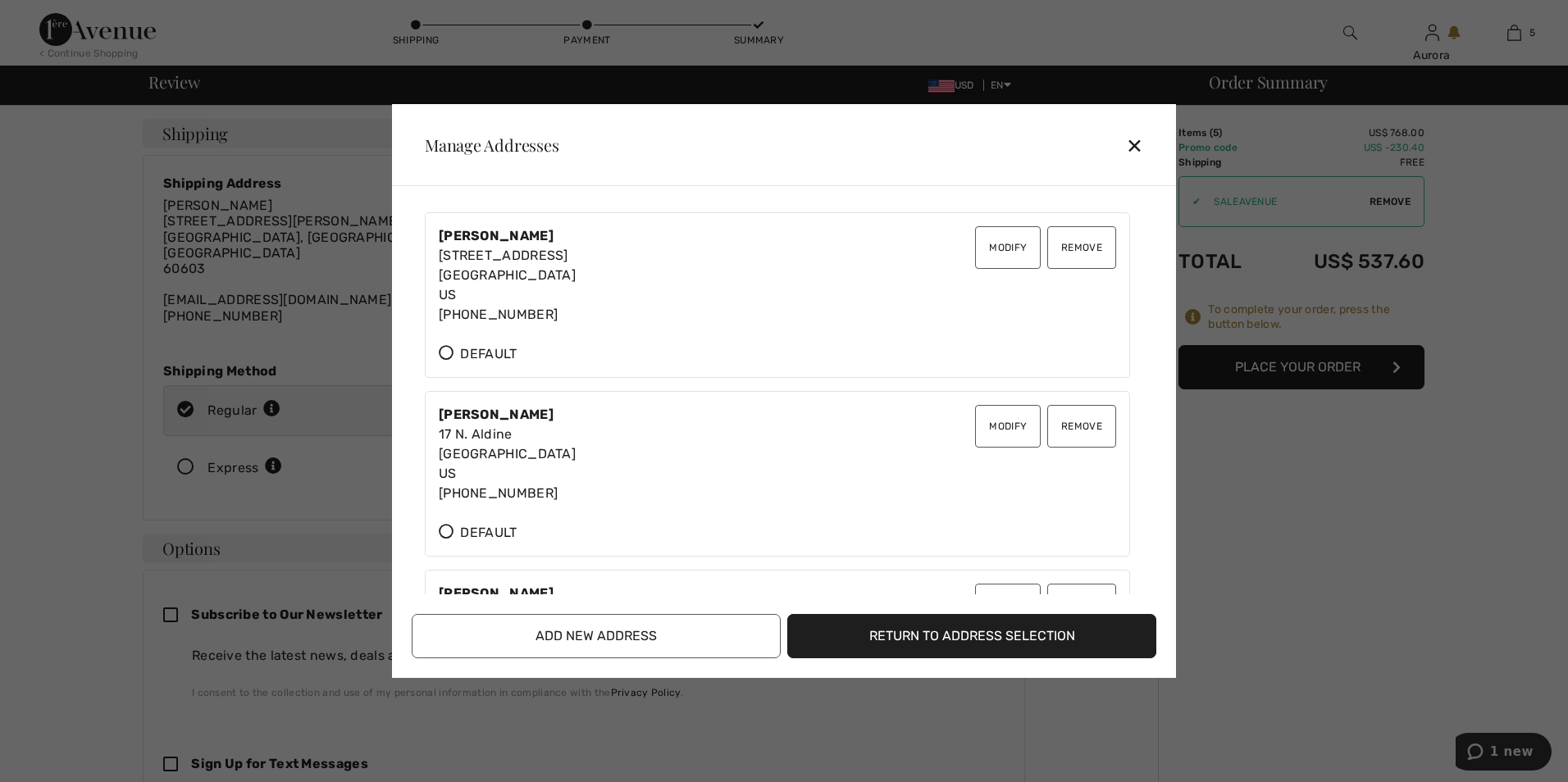
click at [861, 632] on button "Return to Address Selection" at bounding box center [972, 635] width 369 height 44
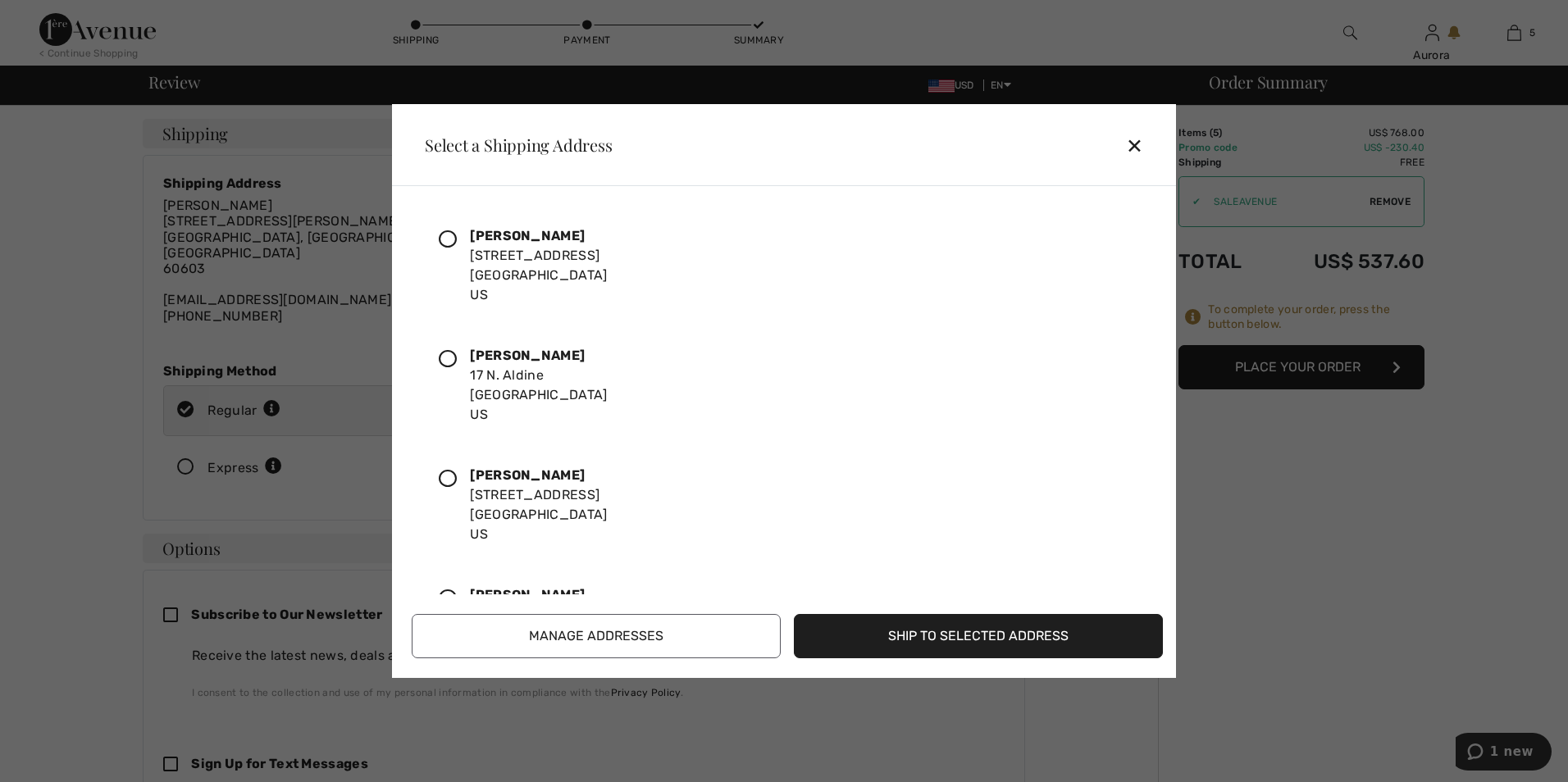
click at [448, 242] on icon at bounding box center [448, 239] width 18 height 18
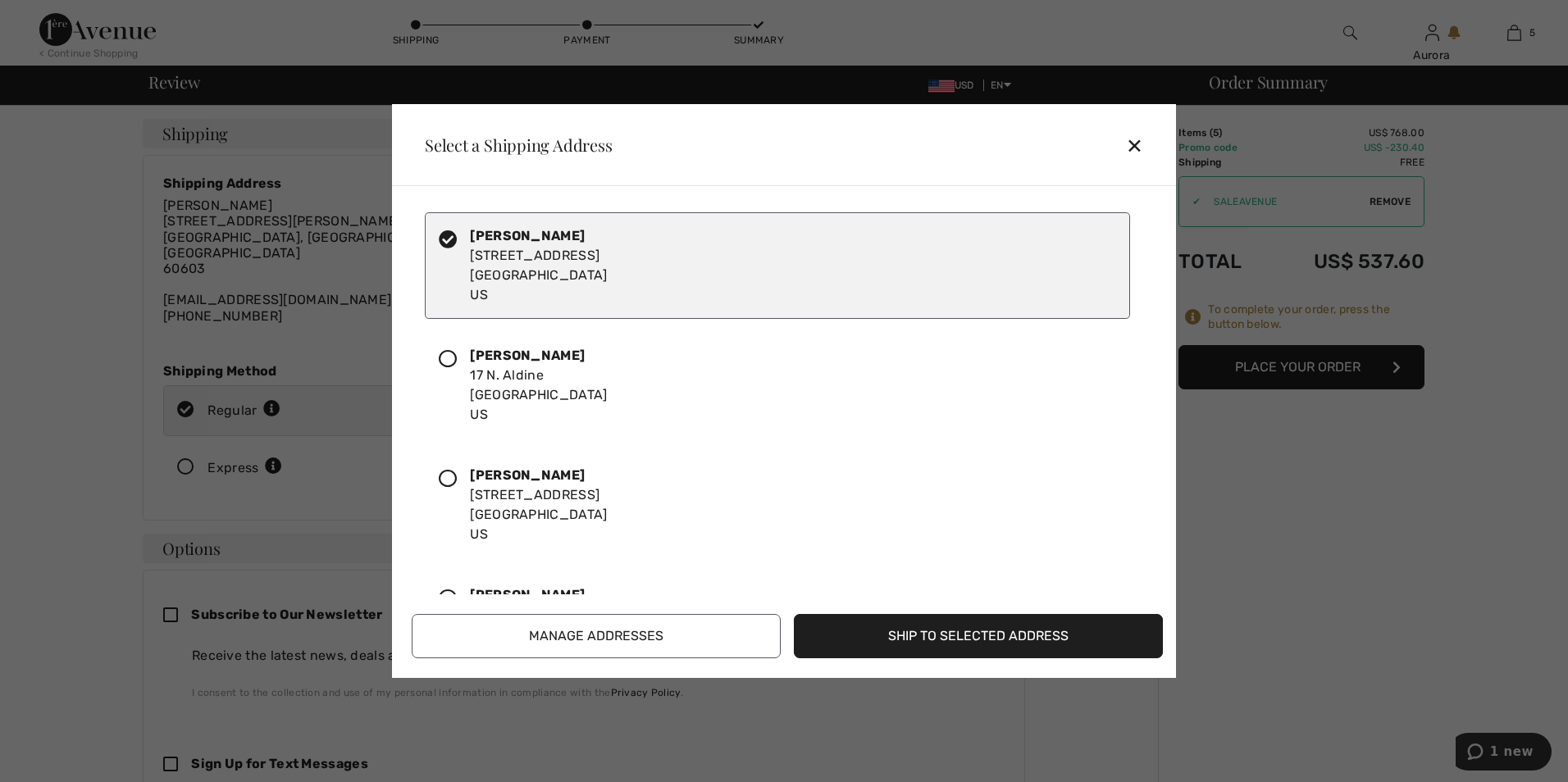
click at [945, 635] on button "Ship to Selected Address" at bounding box center [978, 635] width 369 height 44
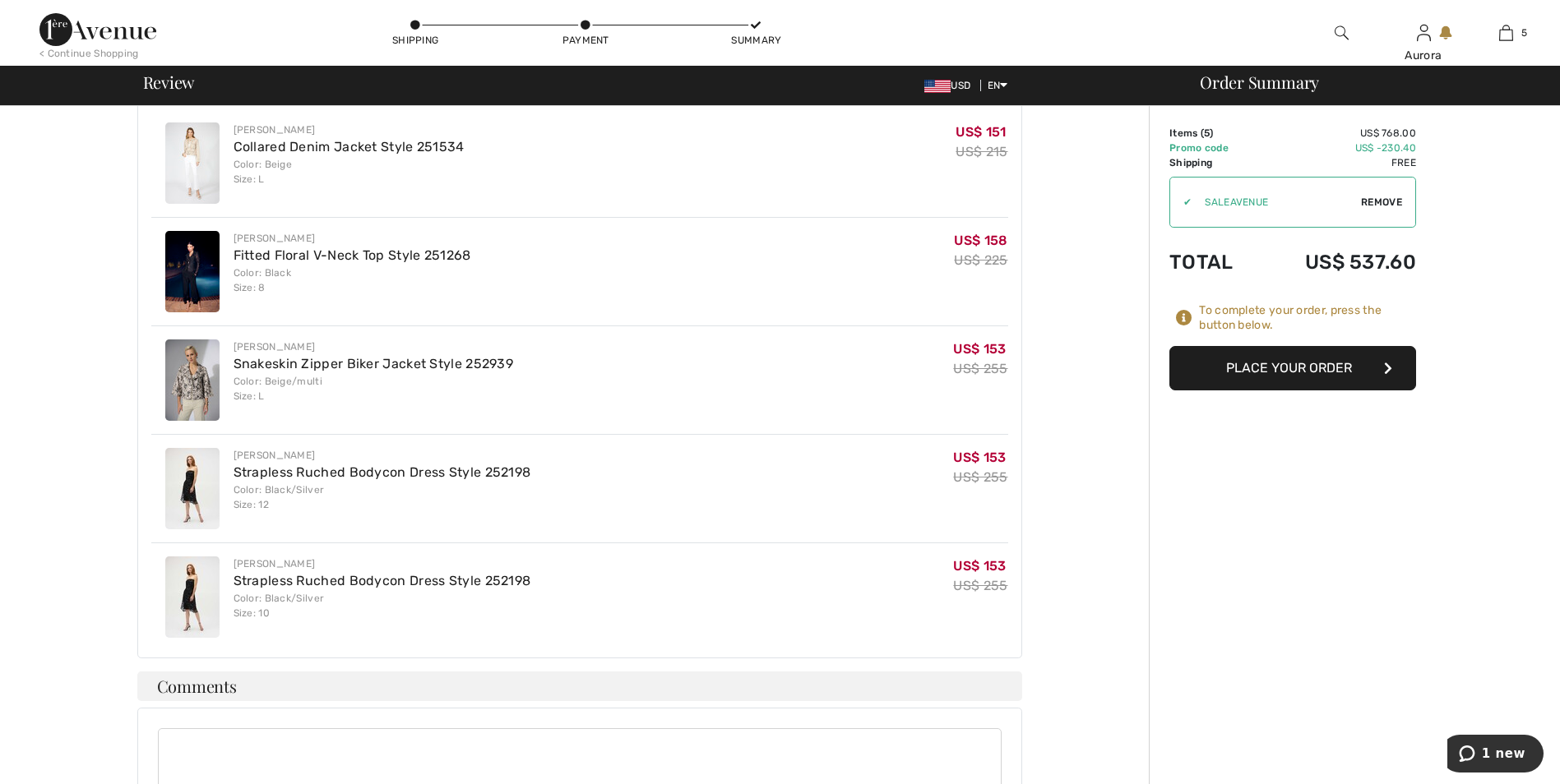
scroll to position [987, 0]
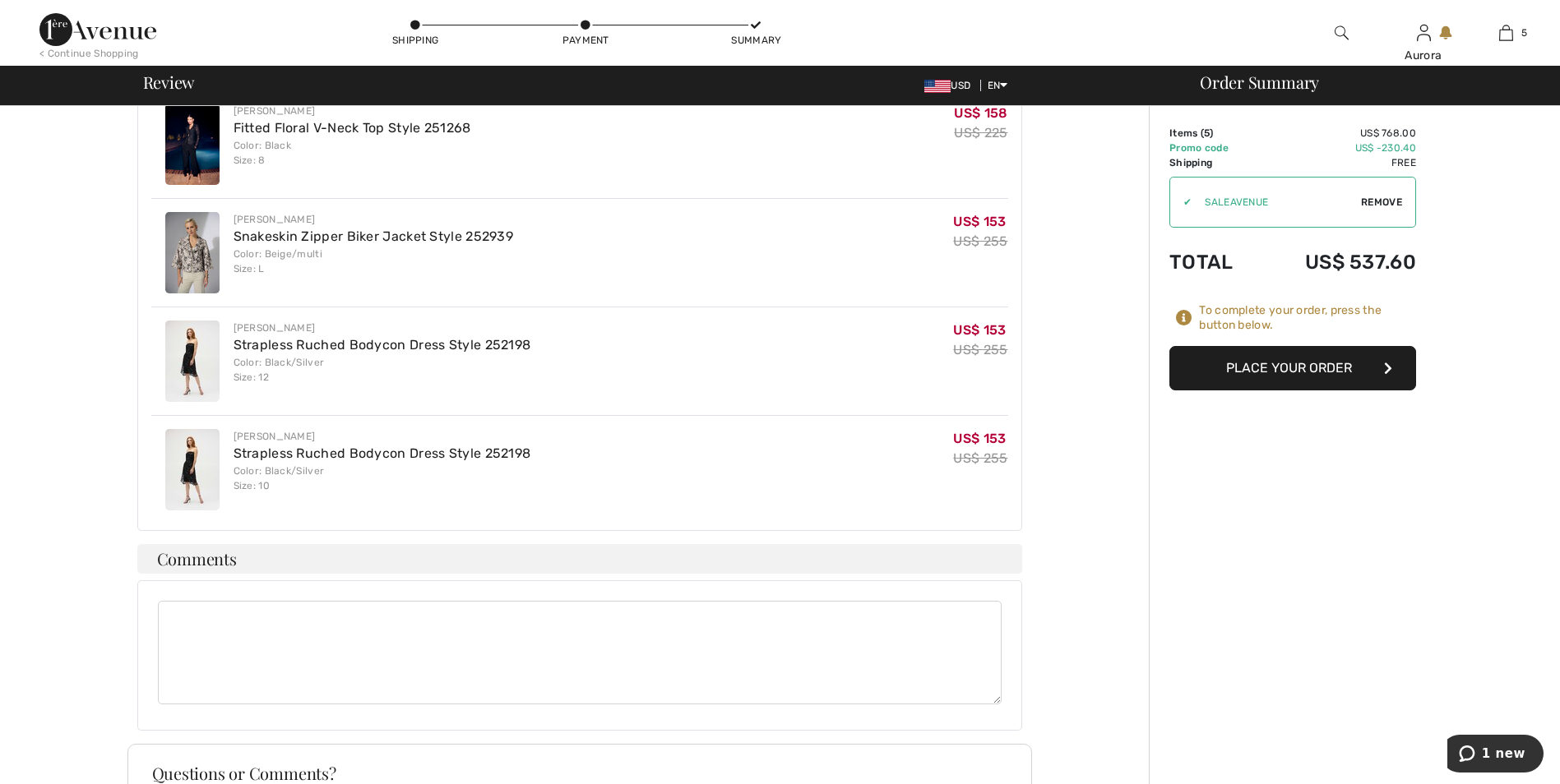
click at [1324, 358] on button "Place Your Order" at bounding box center [1293, 368] width 247 height 44
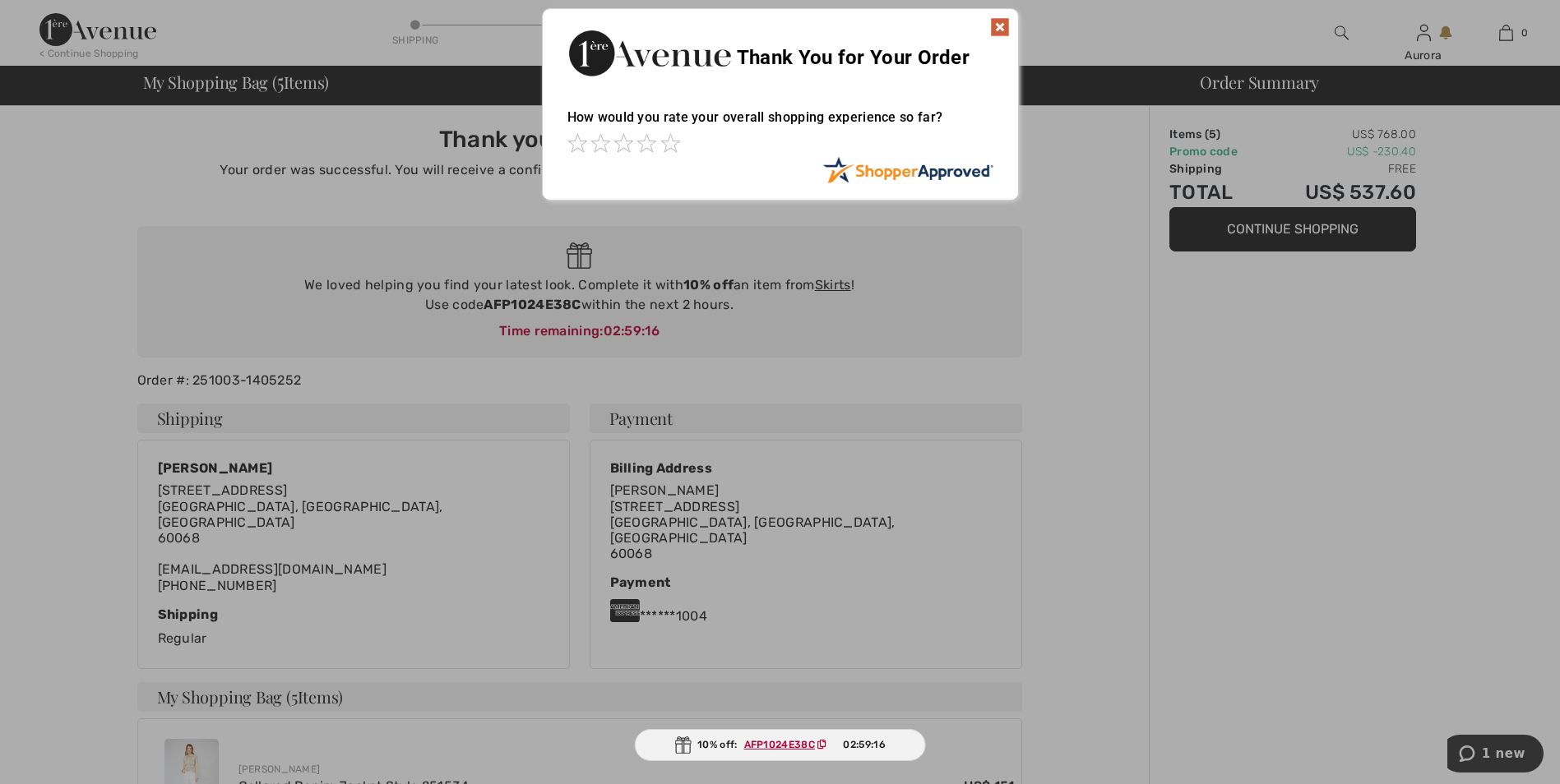
click at [1007, 25] on img at bounding box center [1000, 27] width 20 height 20
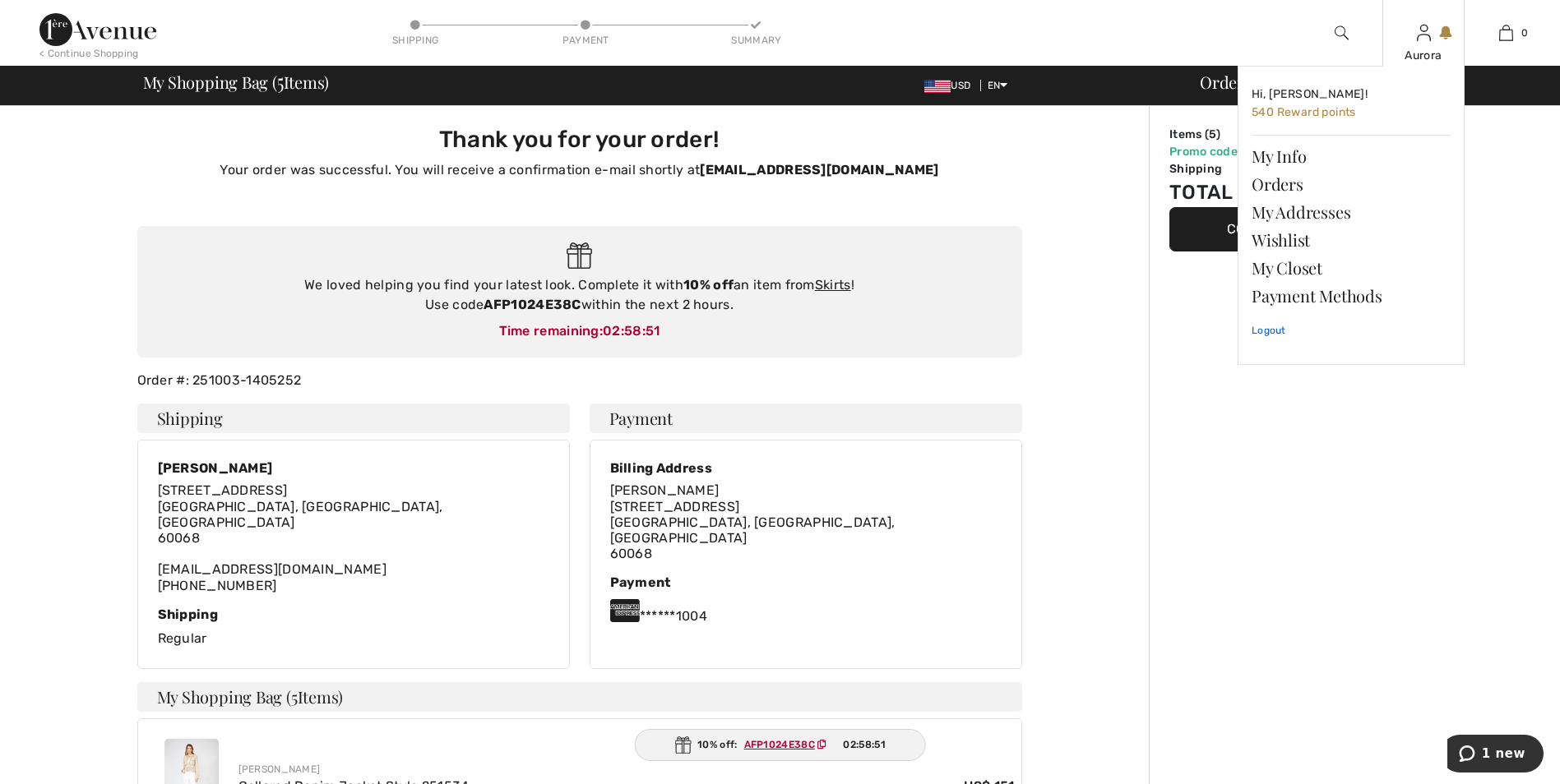
click at [1268, 330] on link "Logout" at bounding box center [1350, 330] width 199 height 41
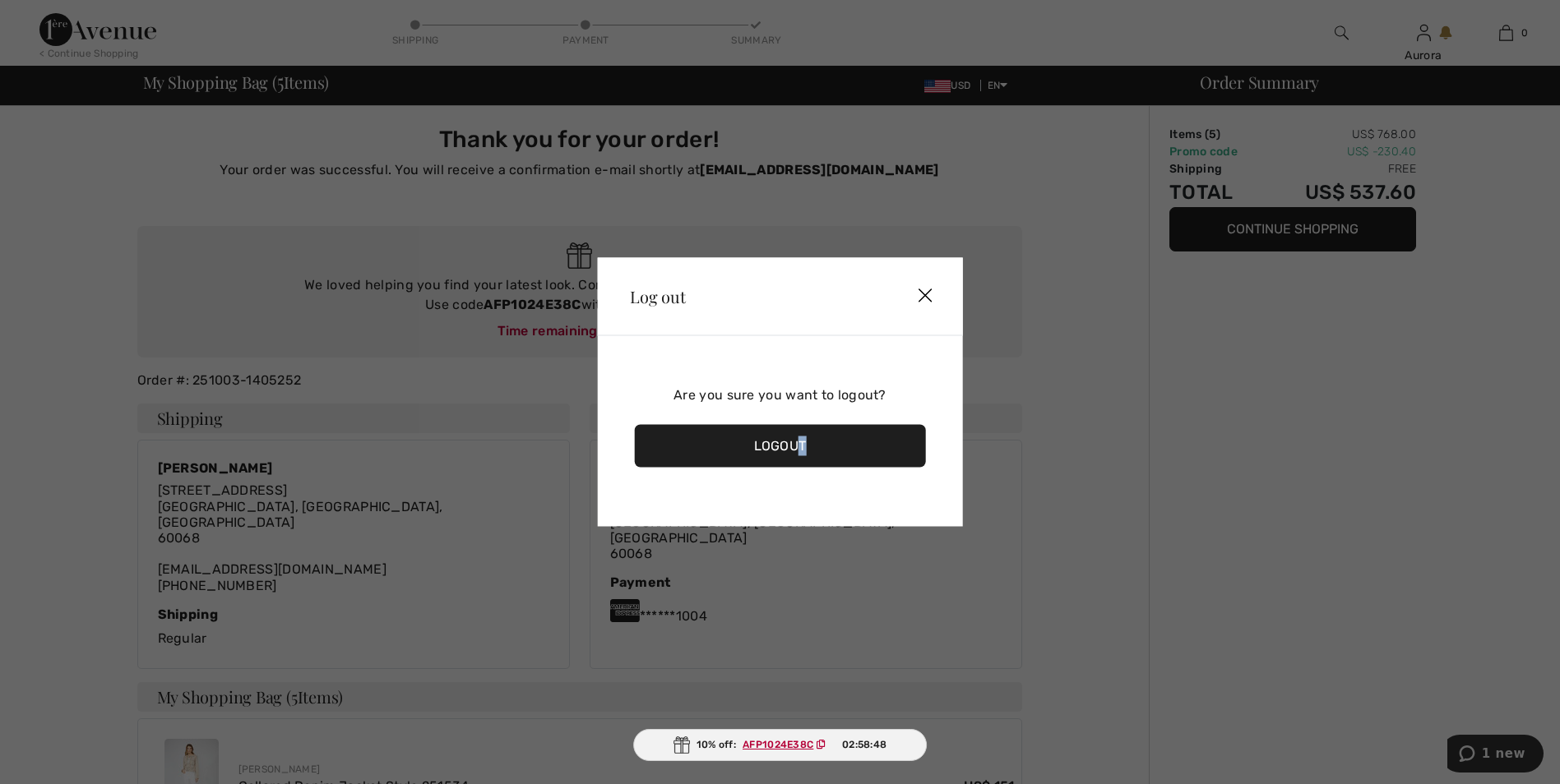
click at [803, 458] on div "Logout" at bounding box center [780, 446] width 292 height 43
